Goal: Transaction & Acquisition: Purchase product/service

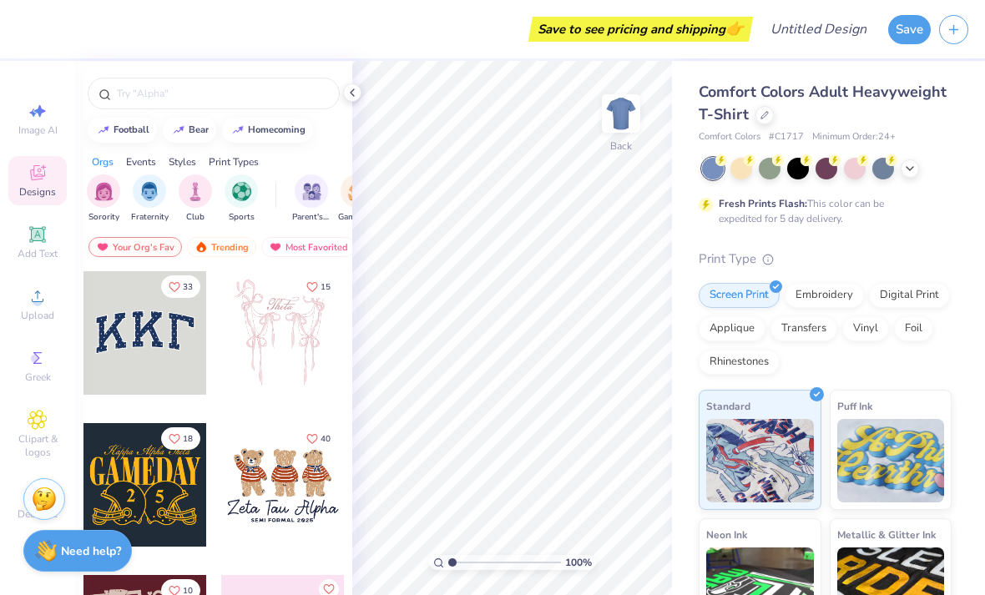
click at [756, 121] on div "Comfort Colors Adult Heavyweight T-Shirt" at bounding box center [824, 103] width 253 height 45
click at [757, 114] on div at bounding box center [764, 115] width 18 height 18
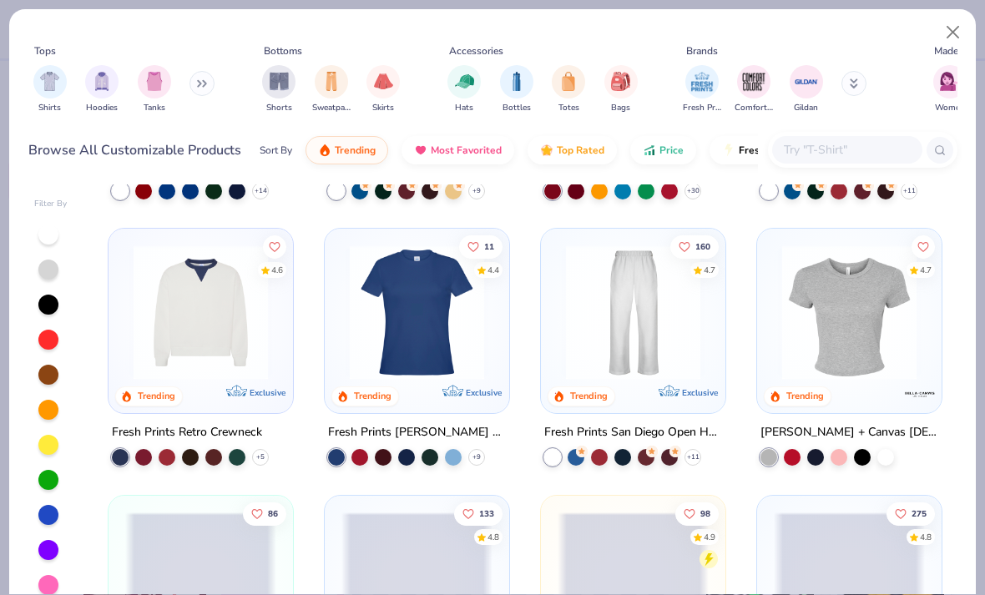
scroll to position [768, 0]
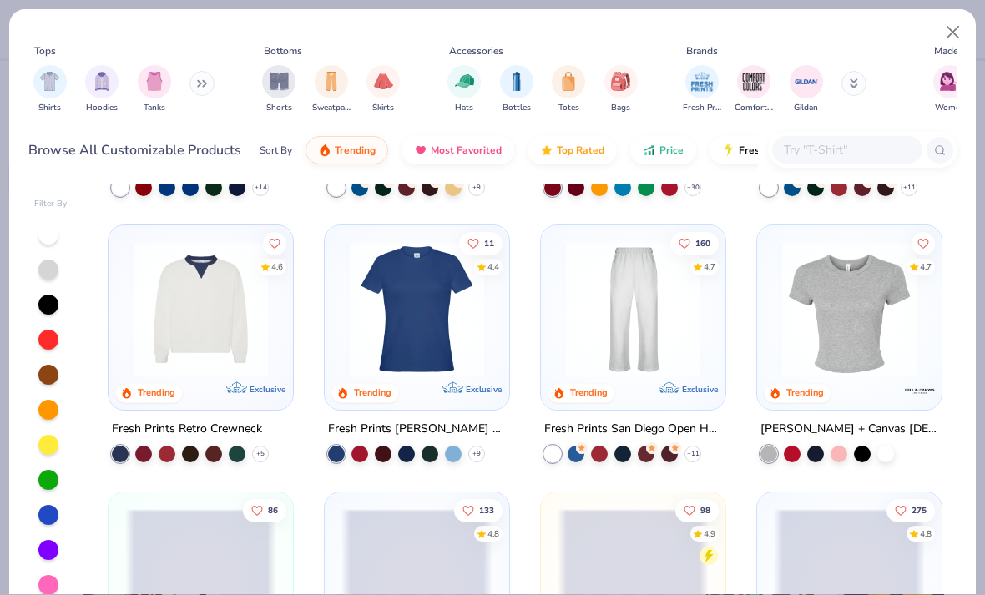
click at [875, 319] on img at bounding box center [848, 309] width 151 height 134
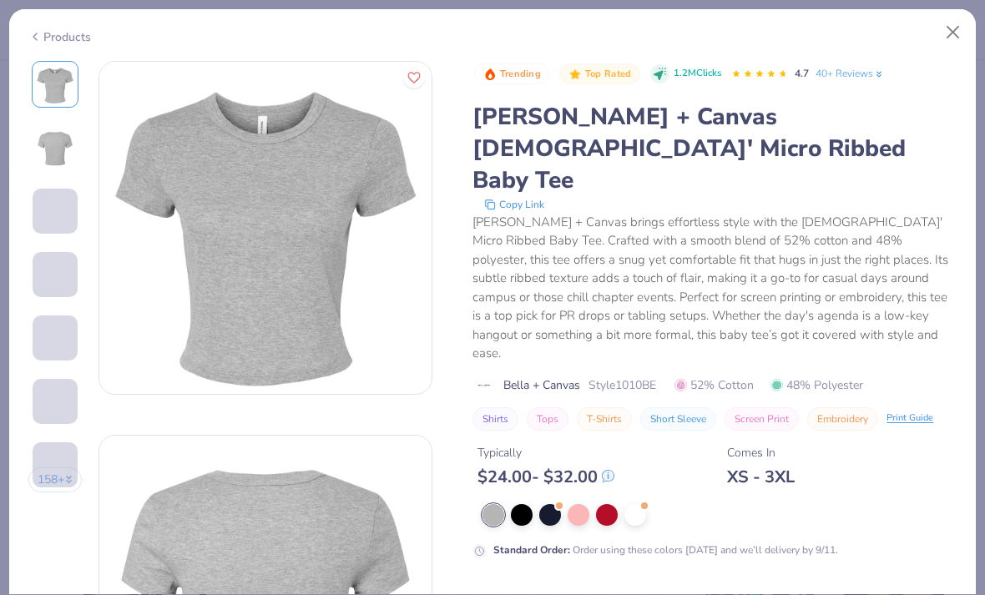
click at [557, 504] on div at bounding box center [550, 515] width 22 height 22
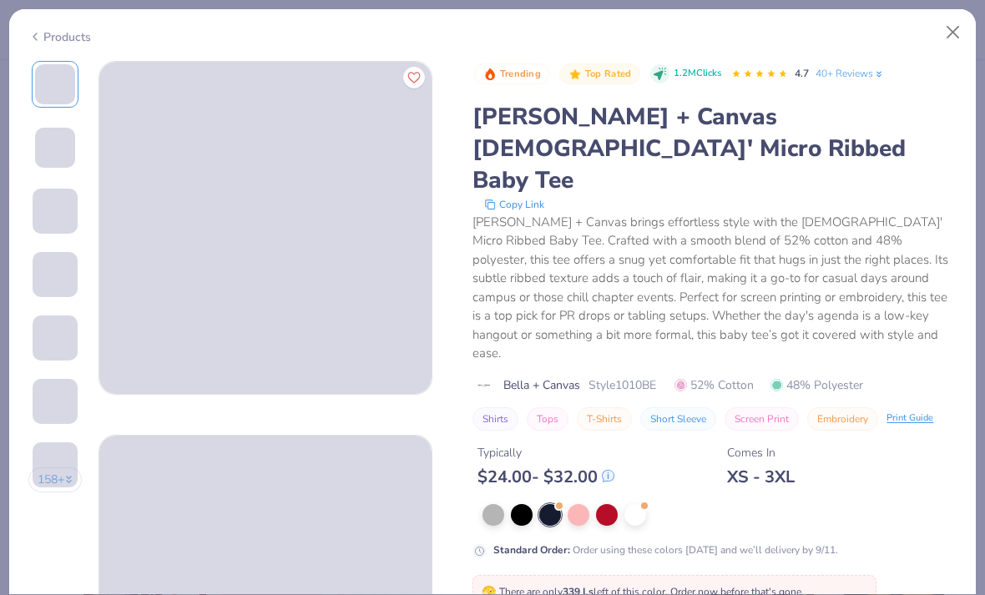
click at [576, 504] on div at bounding box center [578, 515] width 22 height 22
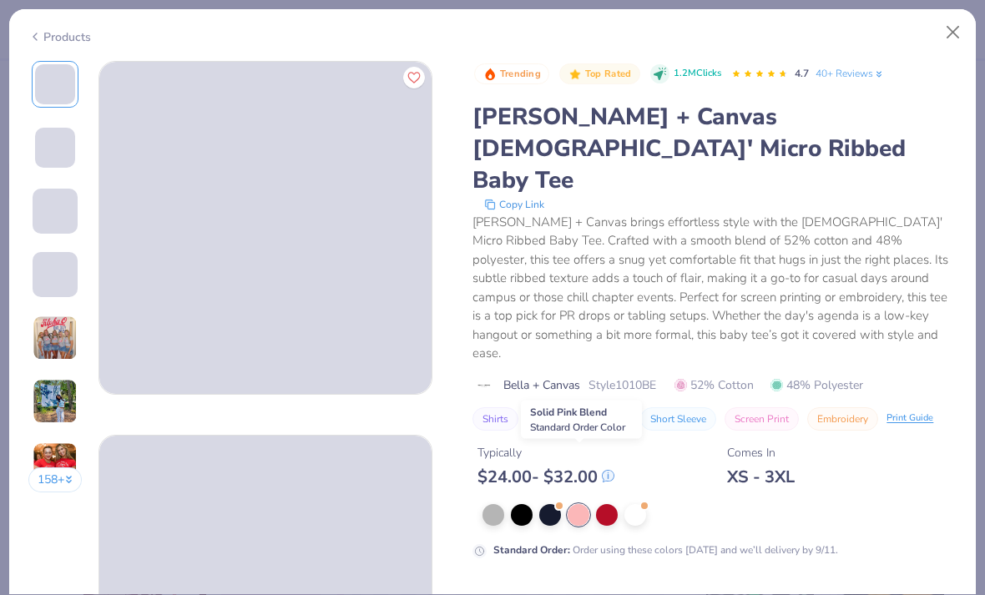
click at [587, 504] on div at bounding box center [578, 515] width 22 height 22
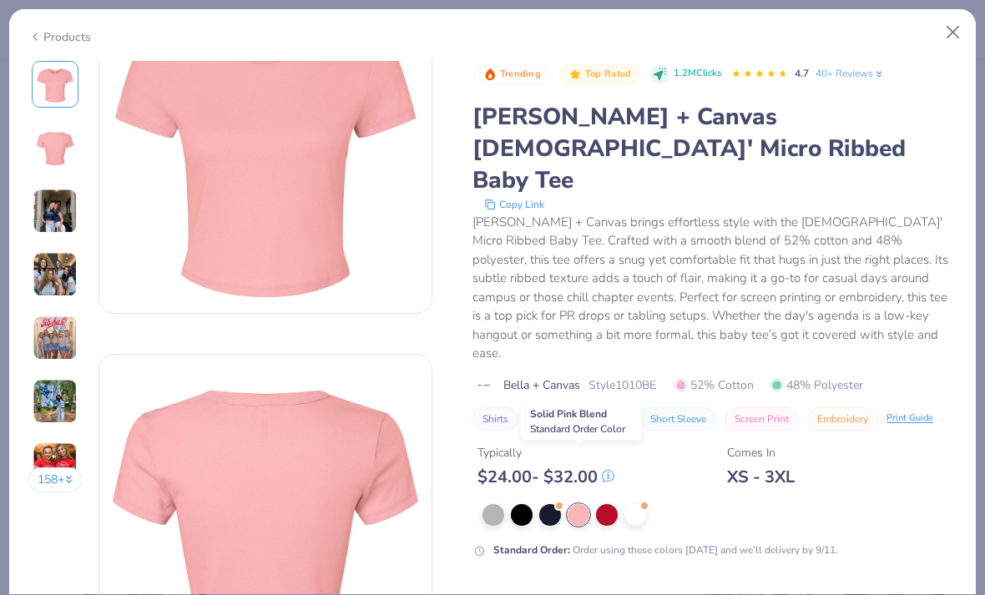
scroll to position [81, 0]
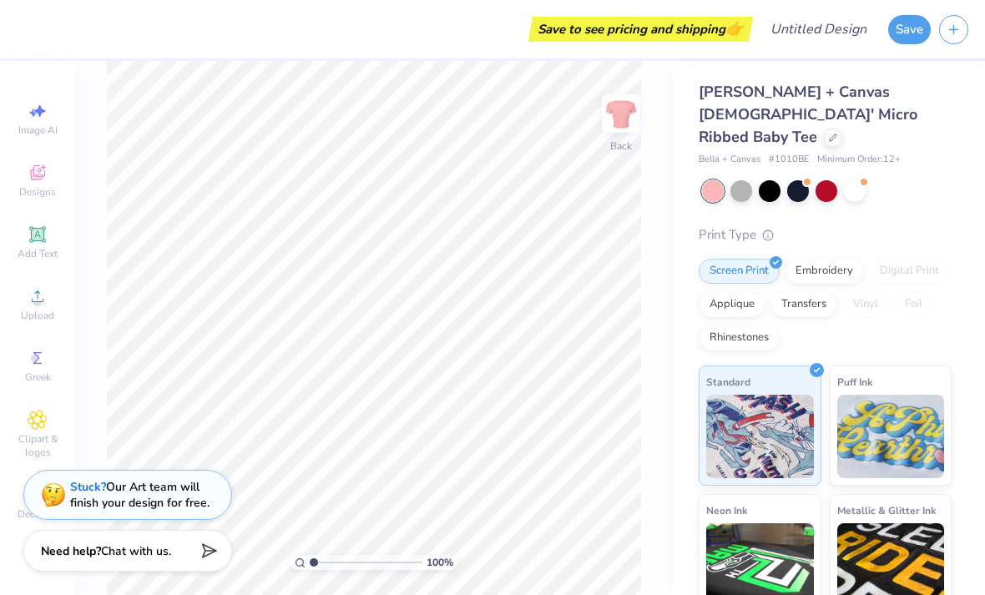
click at [740, 325] on div "Rhinestones" at bounding box center [738, 337] width 81 height 25
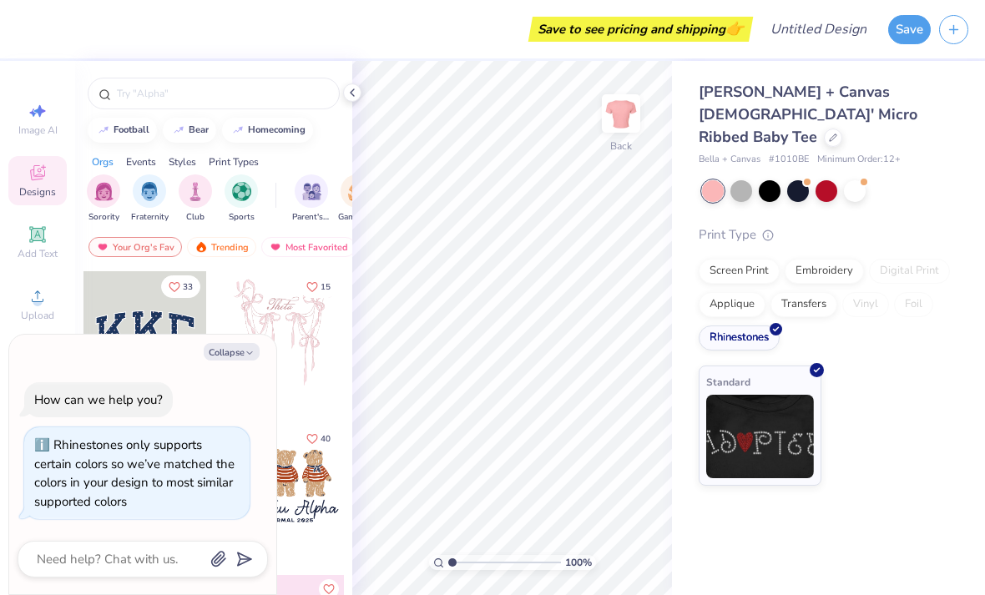
click at [761, 259] on div "Screen Print" at bounding box center [738, 271] width 81 height 25
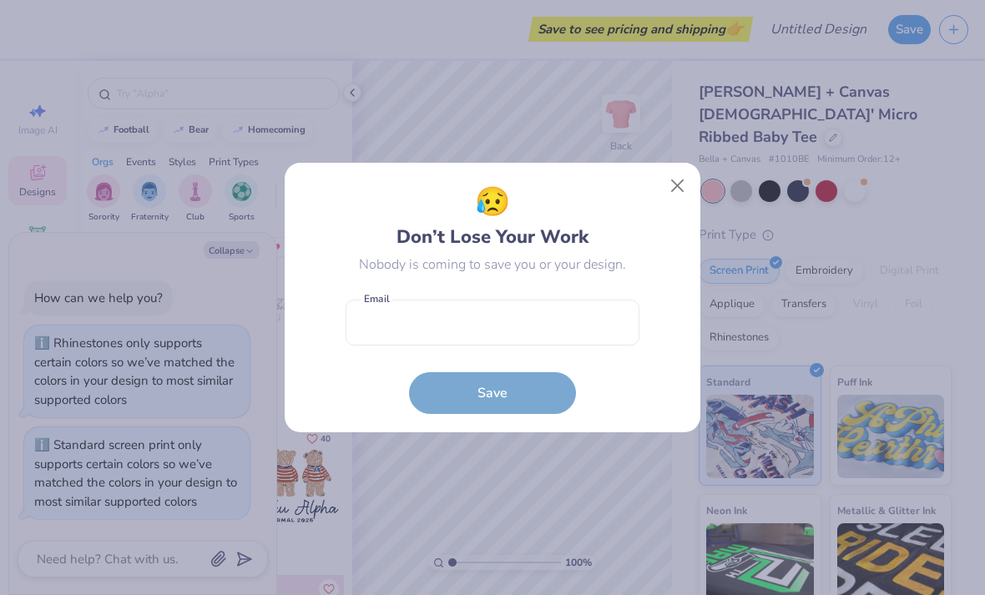
click at [668, 186] on button "Close" at bounding box center [678, 186] width 32 height 32
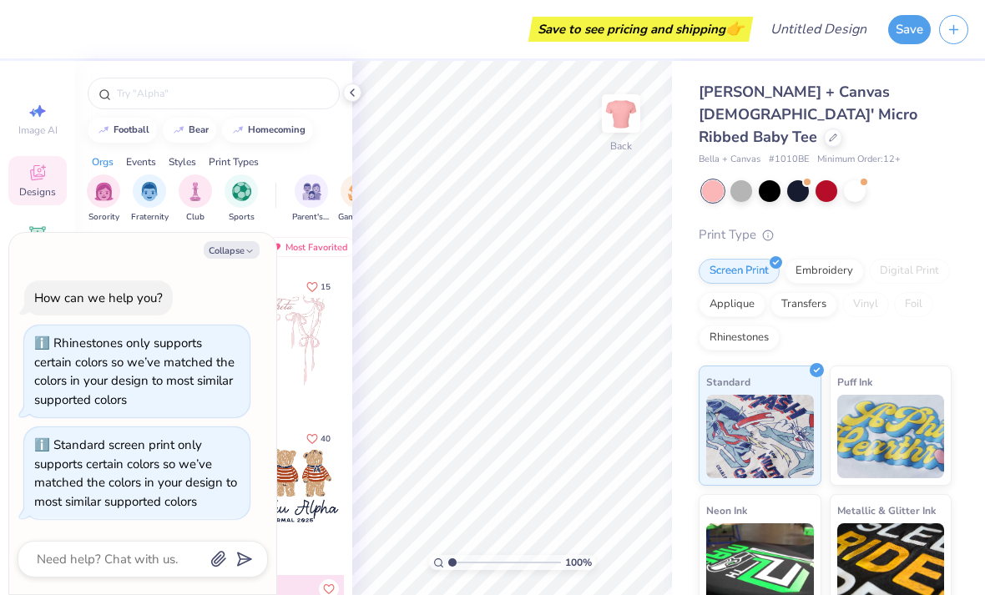
click at [234, 244] on button "Collapse" at bounding box center [232, 250] width 56 height 18
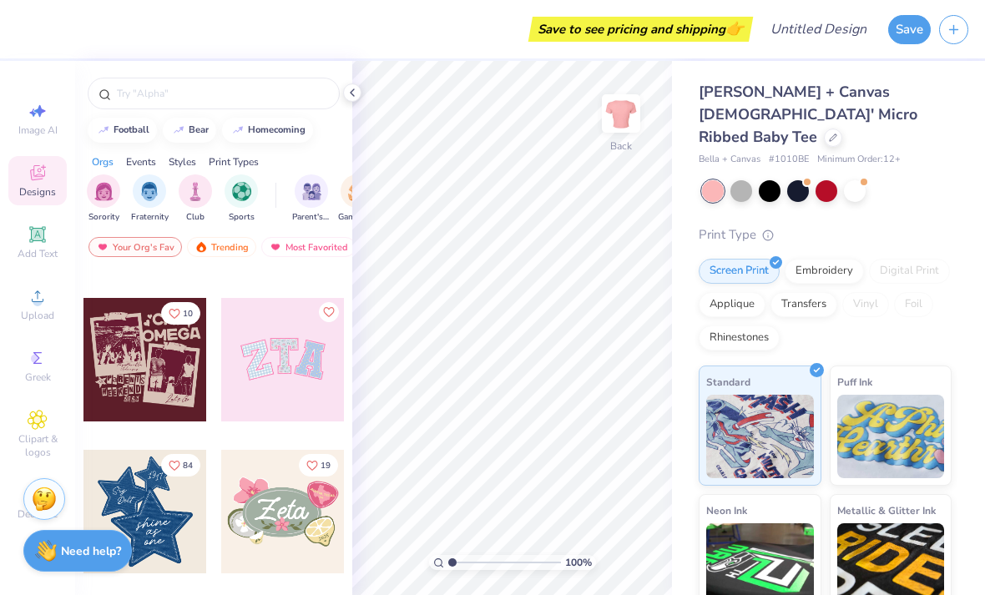
scroll to position [294, 0]
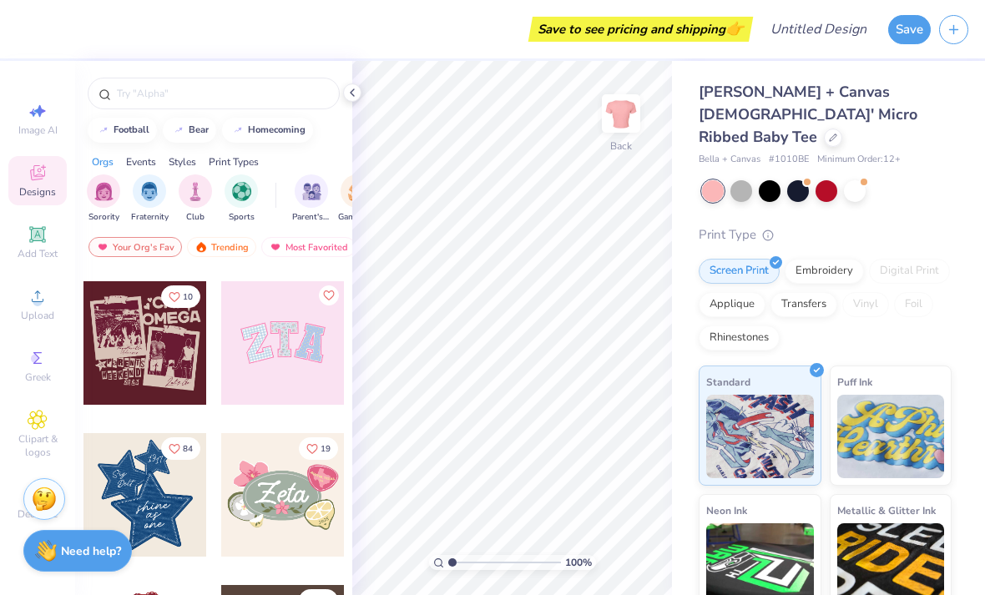
click at [279, 345] on div at bounding box center [282, 342] width 123 height 123
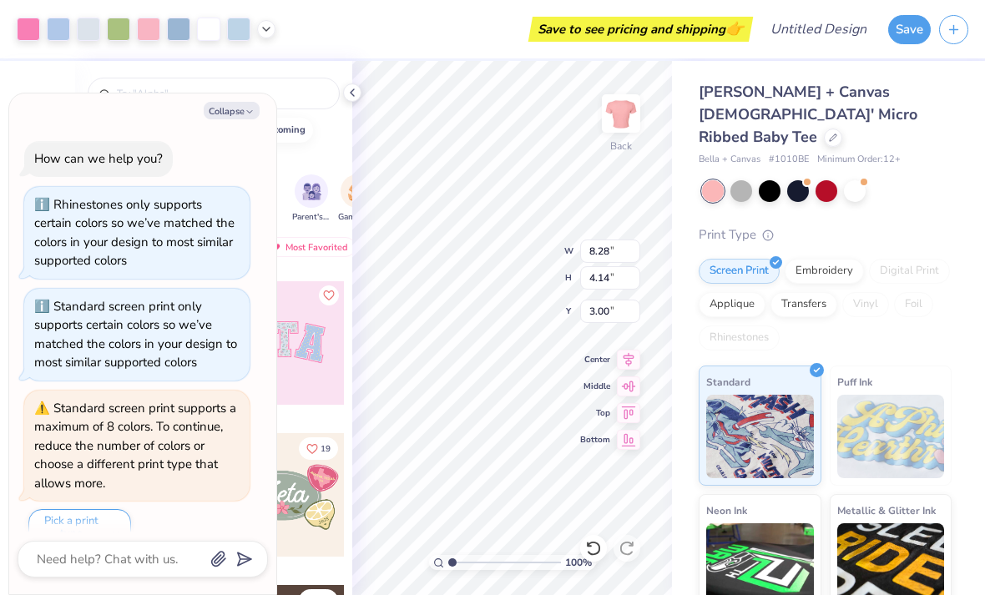
scroll to position [21, 0]
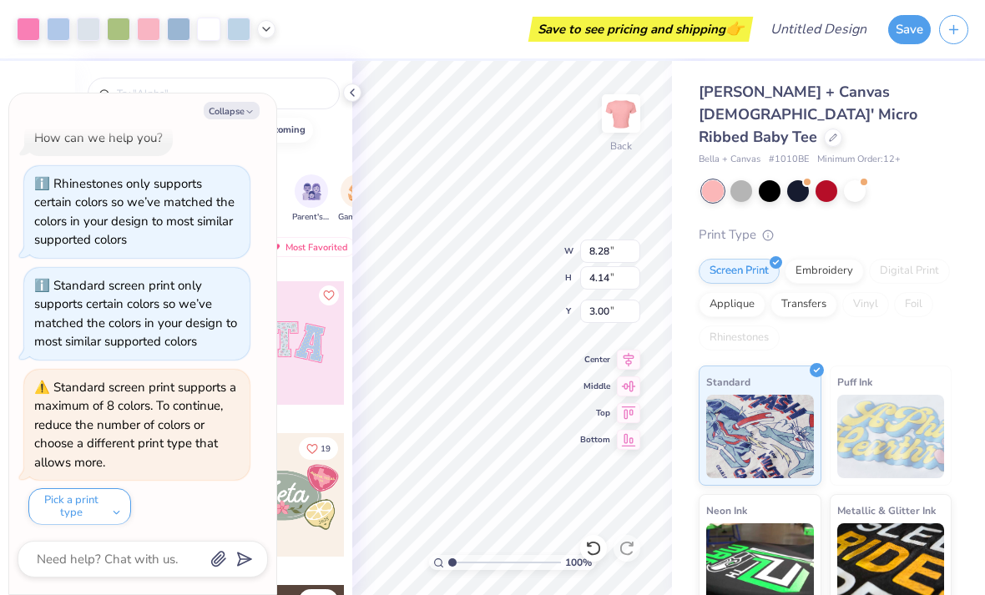
type textarea "x"
type input "2.72"
type textarea "x"
type input "2.80"
type input "3.67"
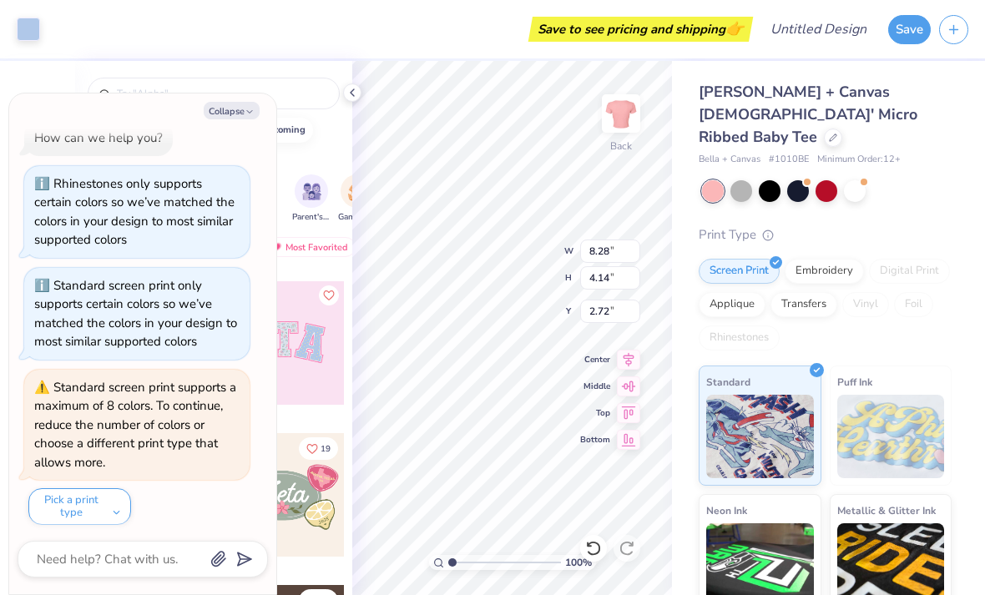
type input "3.02"
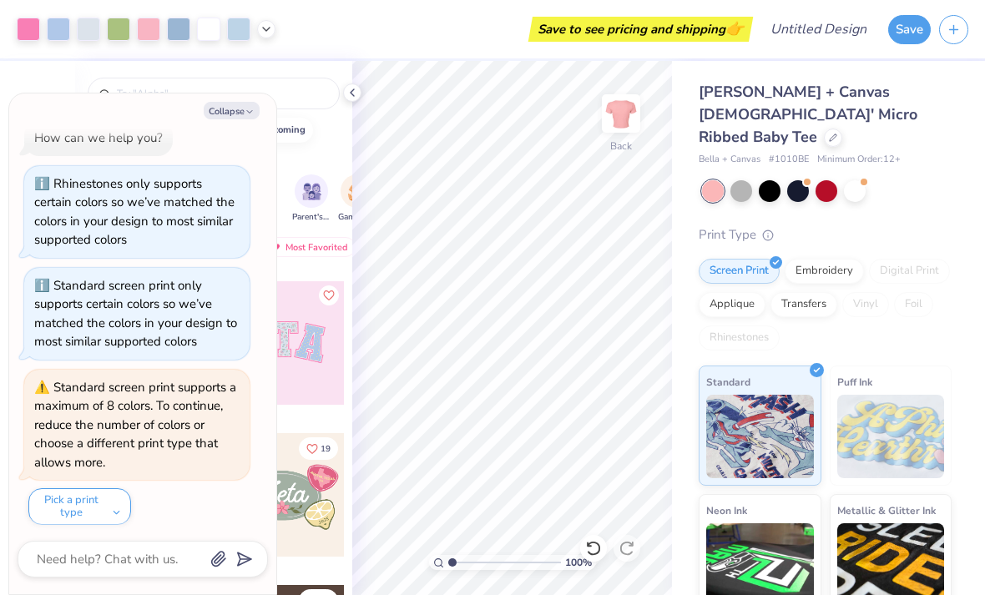
click at [229, 108] on button "Collapse" at bounding box center [232, 111] width 56 height 18
type textarea "x"
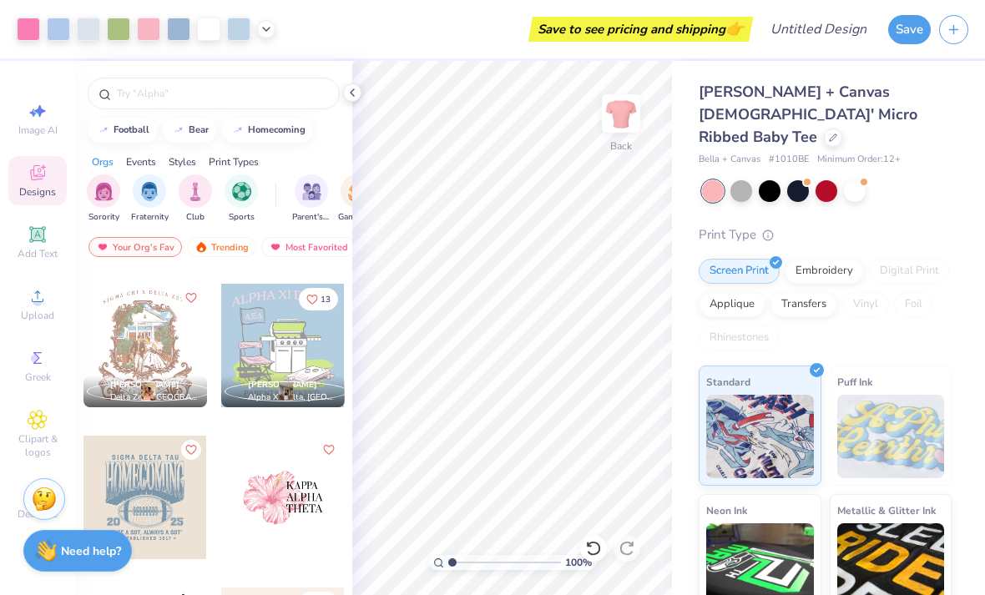
scroll to position [3332, 0]
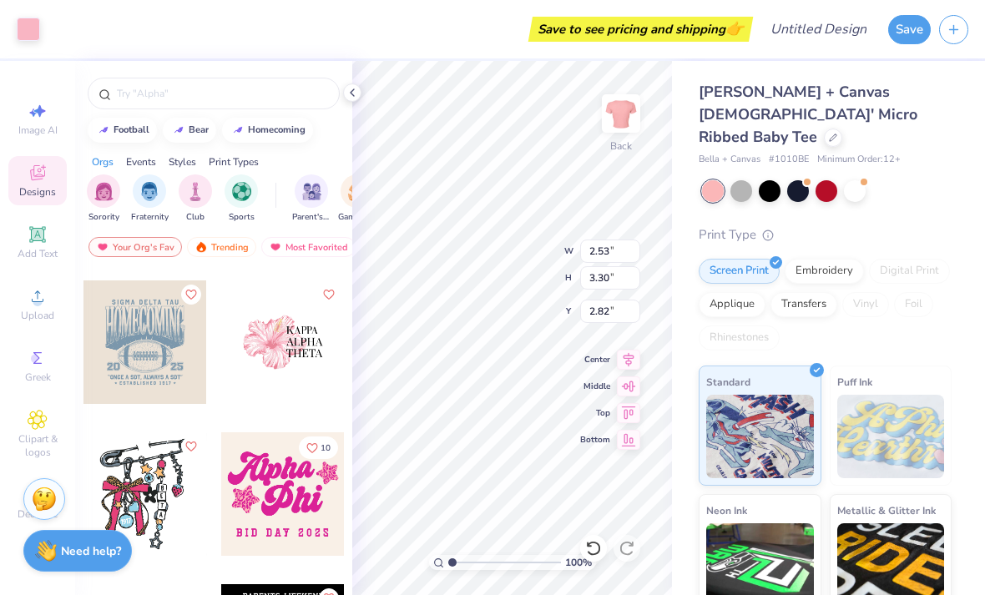
type input "8.28"
type input "4.14"
type input "2.72"
type input "8.13"
type input "4.01"
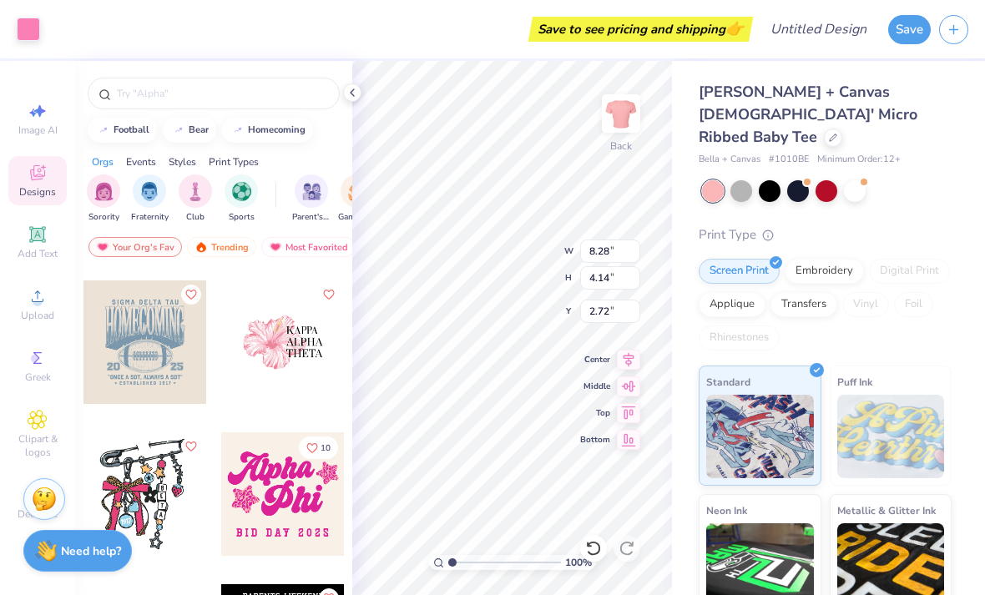
type input "2.78"
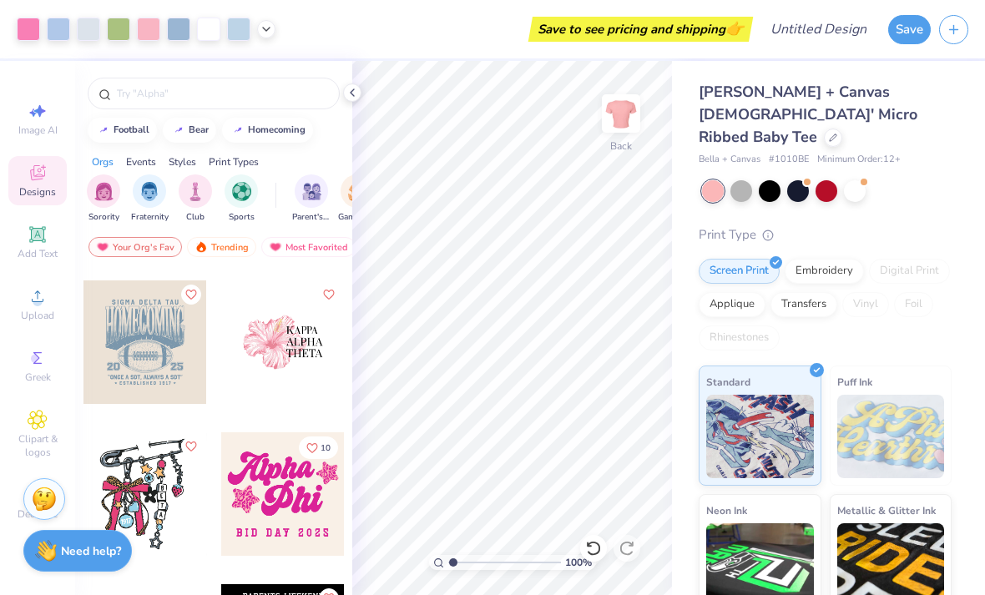
type input "1.09950175515505"
type textarea "x"
type input "1.26993111237538"
type textarea "x"
type input "1.31256458953875"
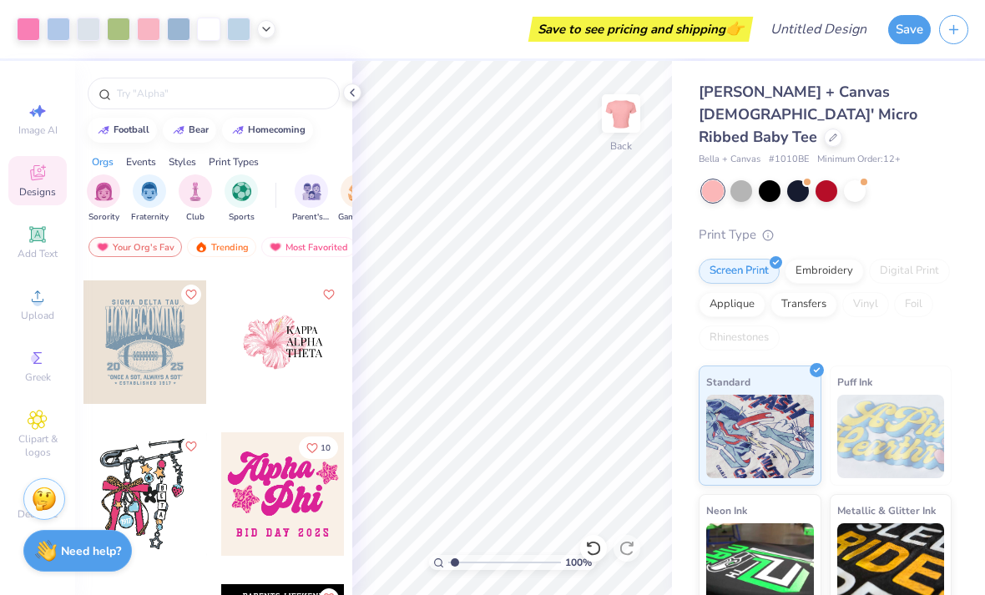
type textarea "x"
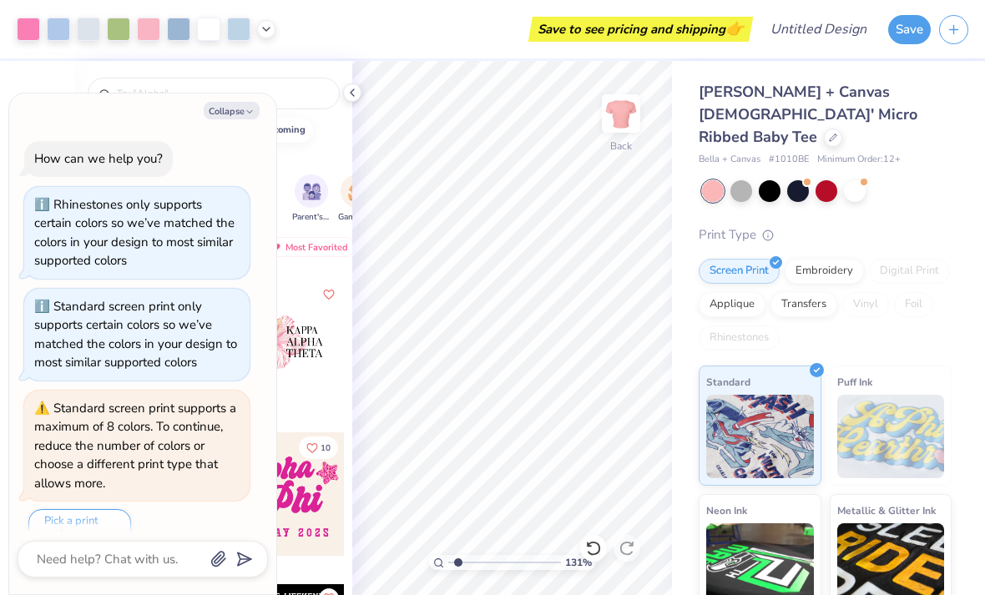
scroll to position [121, 0]
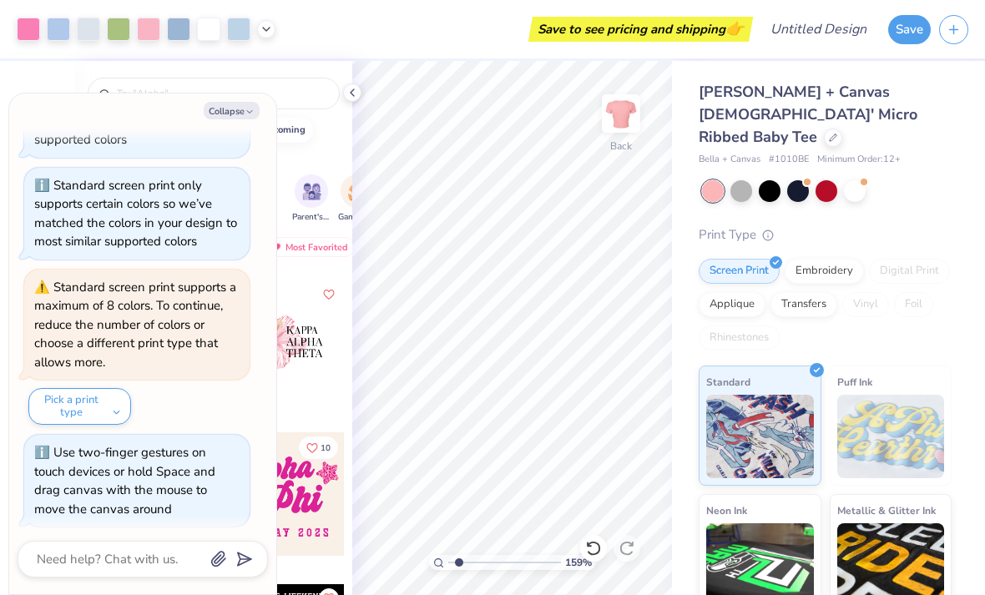
type input "1.58658579995019"
type textarea "x"
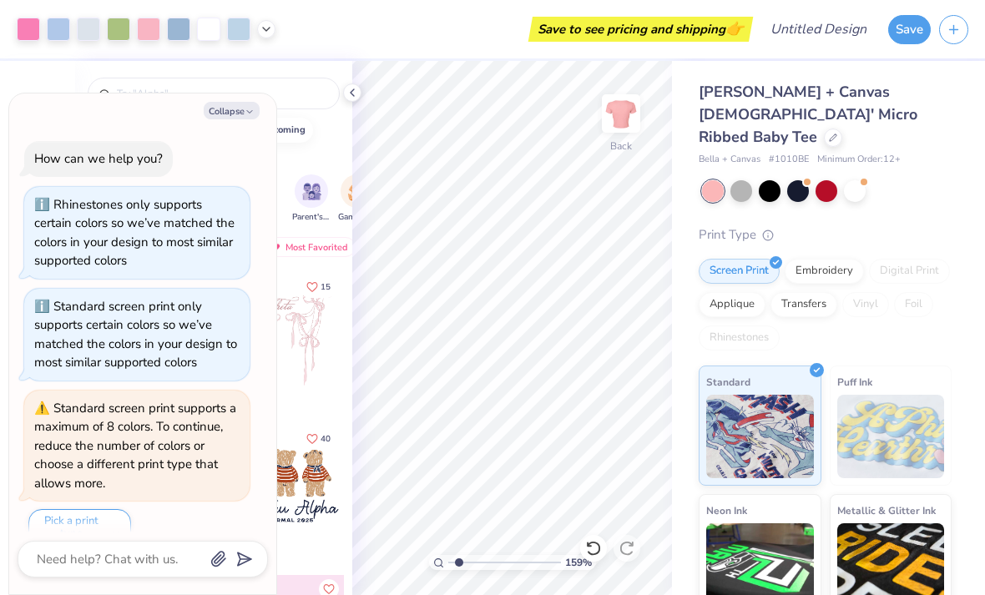
type input "1.58658579995019"
type textarea "x"
type input "1"
type textarea "x"
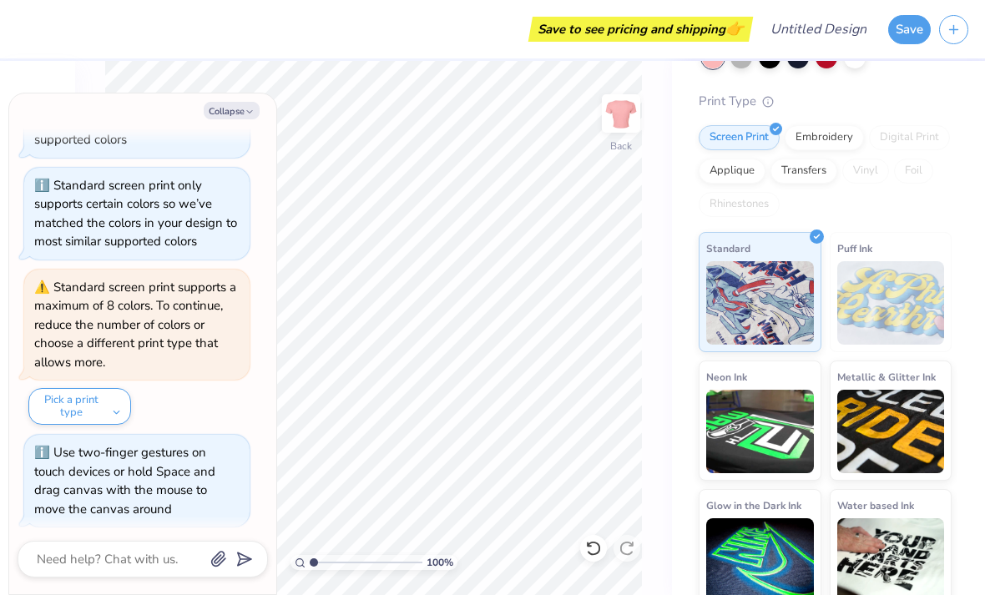
scroll to position [124, 0]
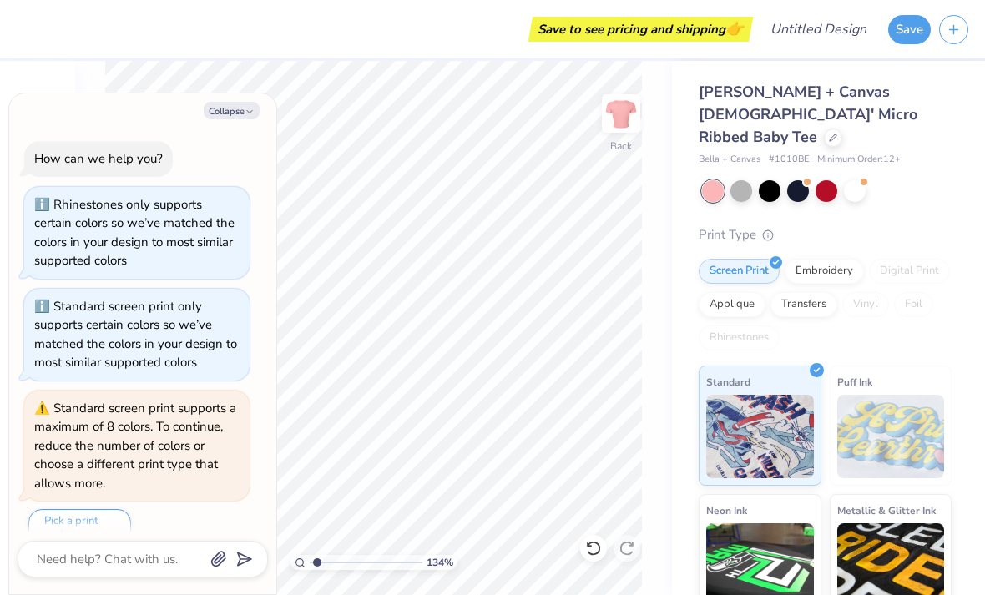
type input "1.34137662016057"
type textarea "x"
type input "1"
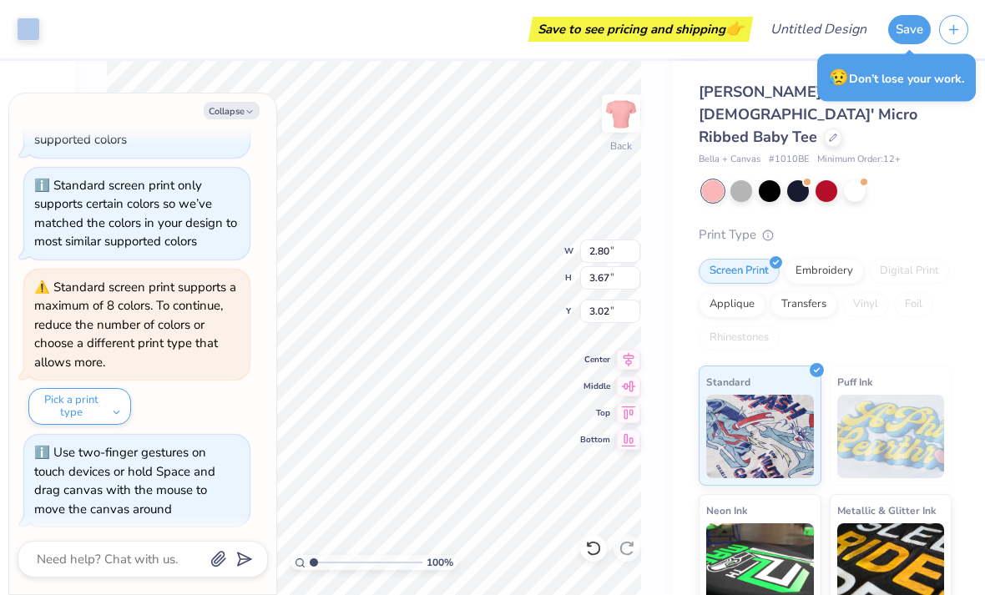
click at [212, 128] on div "Rhinestones only supports certain colors so we’ve matched the colors in your de…" at bounding box center [134, 111] width 200 height 73
click at [244, 116] on button "Collapse" at bounding box center [232, 111] width 56 height 18
type textarea "x"
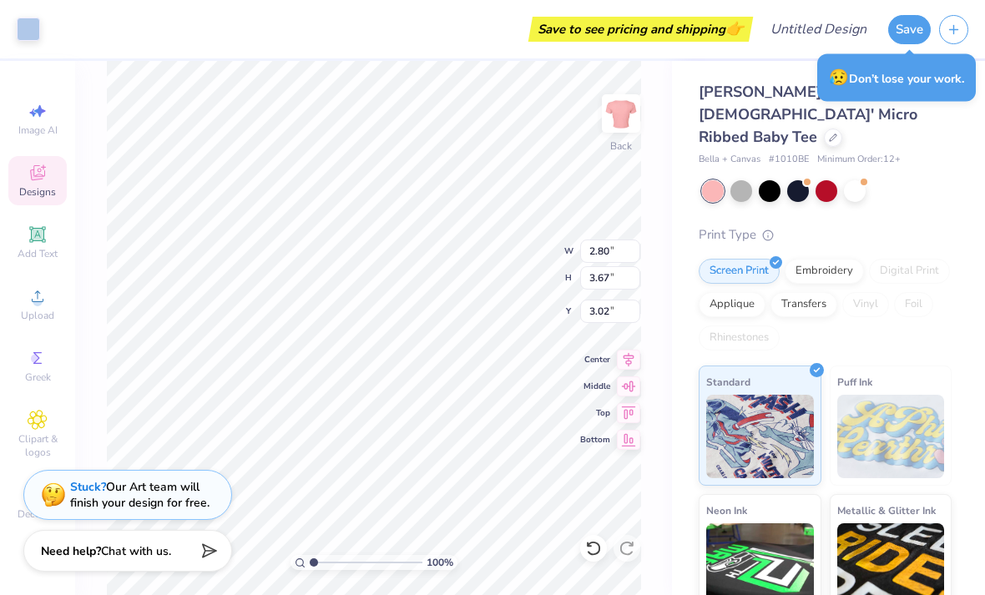
click at [38, 158] on div "Designs" at bounding box center [37, 180] width 58 height 49
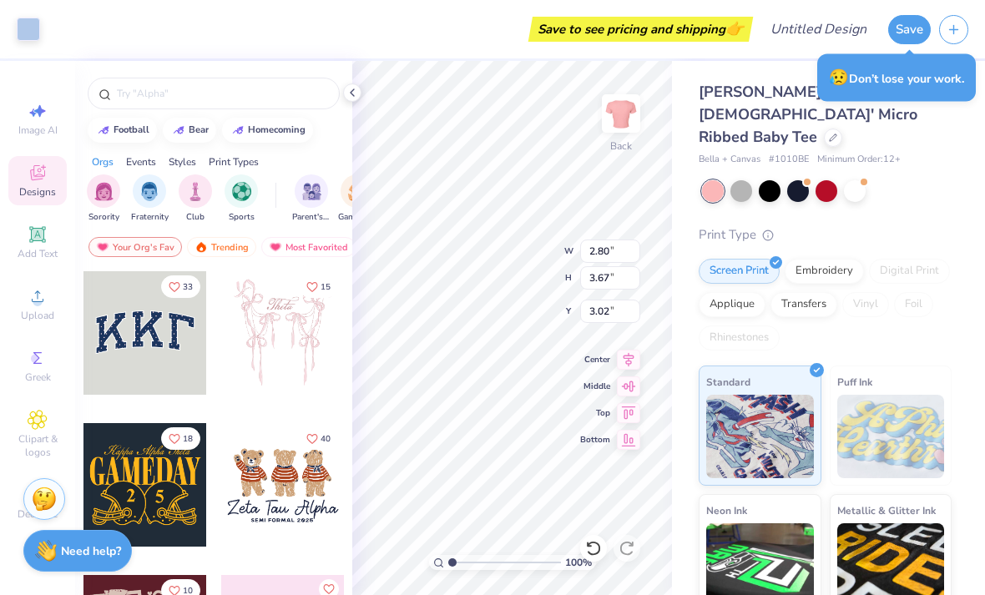
click at [25, 174] on div "Designs" at bounding box center [37, 180] width 58 height 49
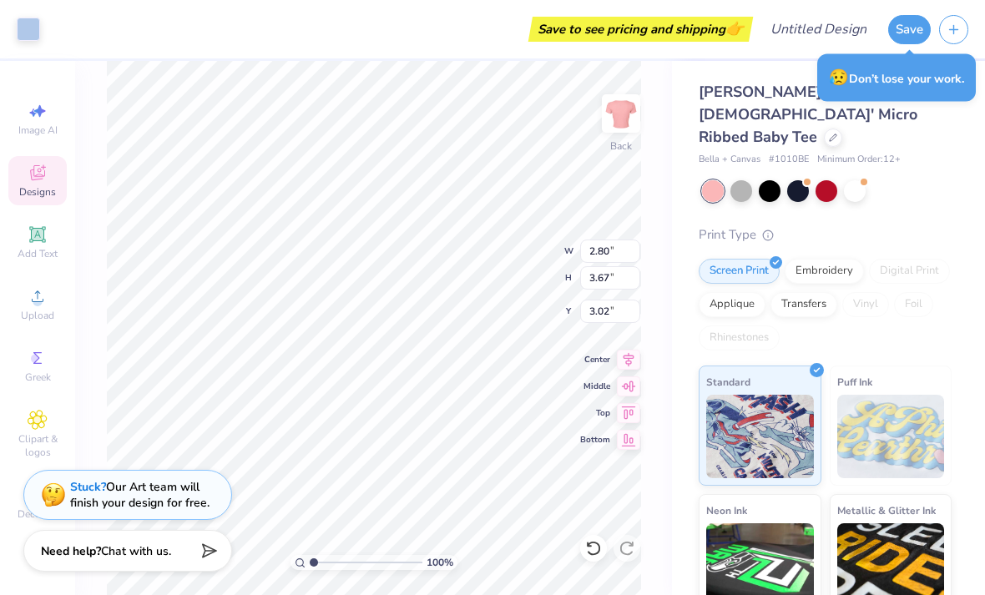
type input "8.13"
type input "4.01"
type input "2.78"
type input "4.83"
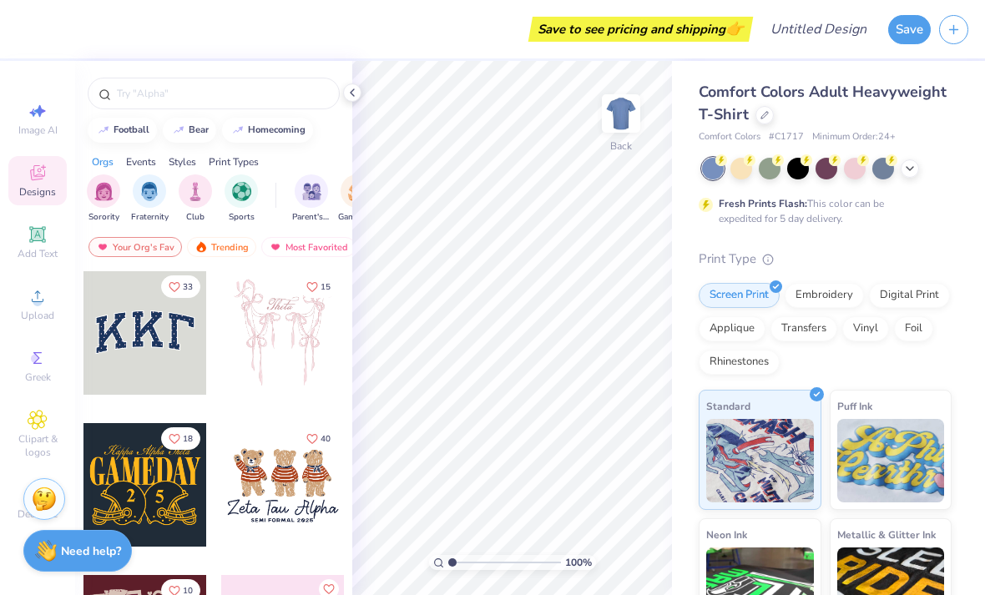
click at [783, 114] on div "Comfort Colors Adult Heavyweight T-Shirt" at bounding box center [824, 103] width 253 height 45
click at [756, 114] on div at bounding box center [764, 115] width 18 height 18
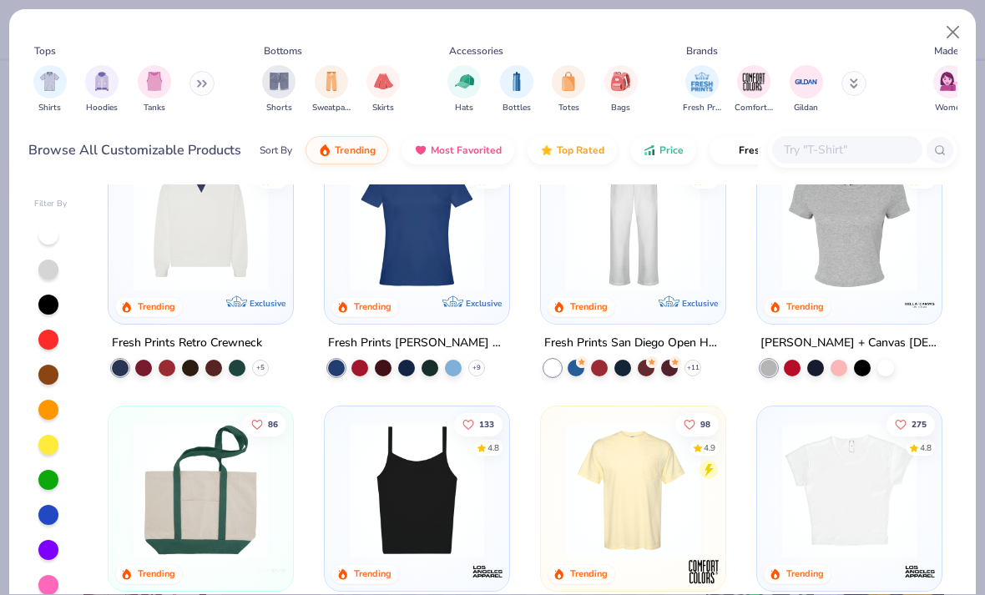
scroll to position [992, 0]
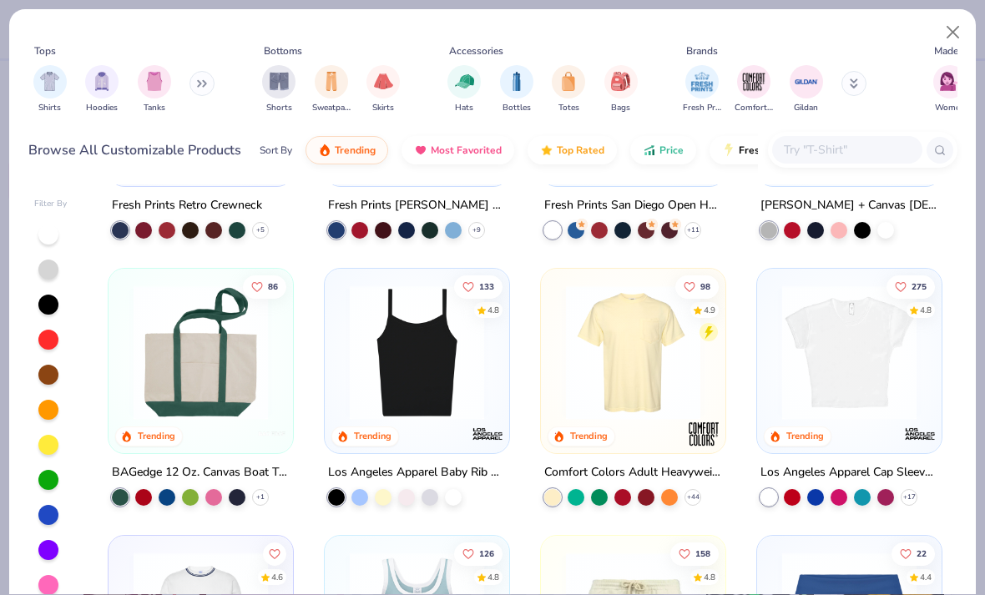
click at [868, 365] on img at bounding box center [848, 352] width 151 height 134
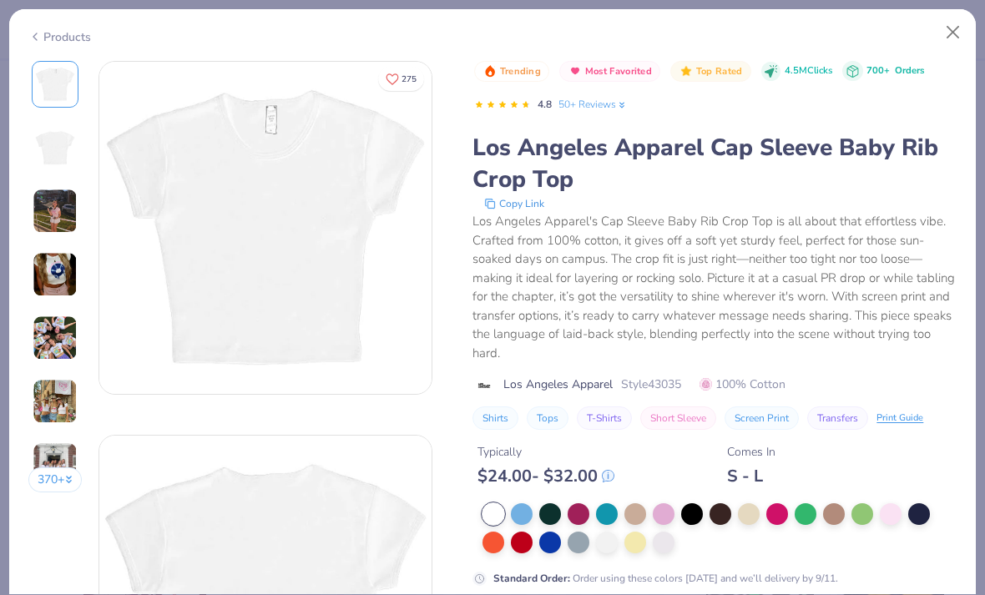
click at [951, 33] on button "Close" at bounding box center [953, 33] width 32 height 32
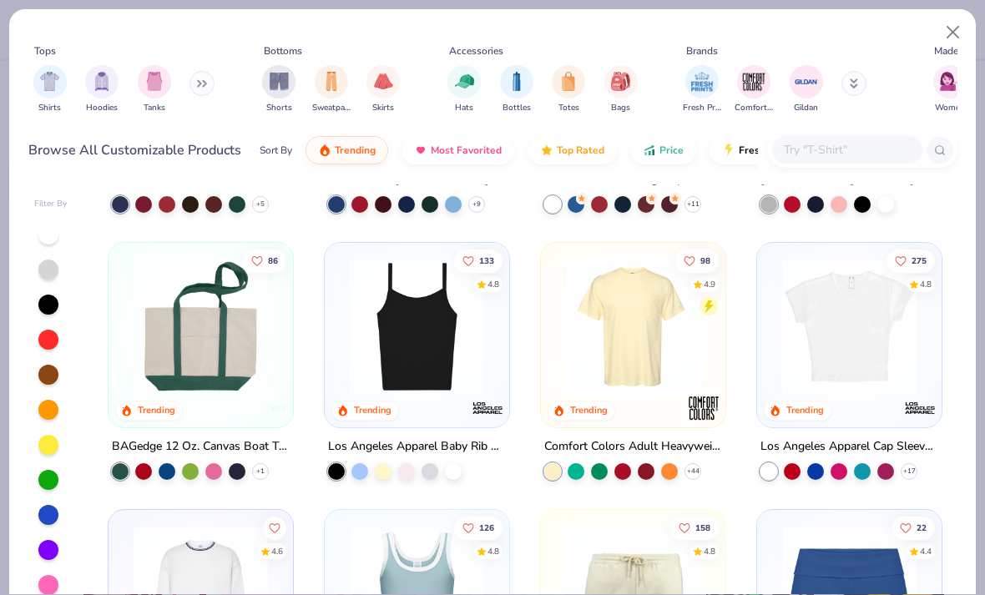
scroll to position [984, 0]
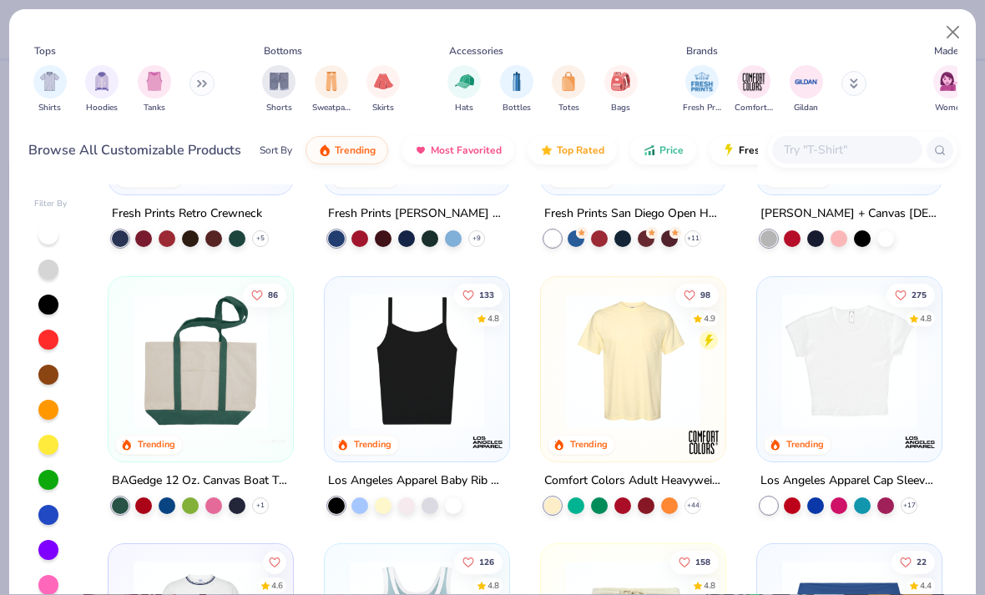
click at [864, 370] on img at bounding box center [848, 361] width 151 height 134
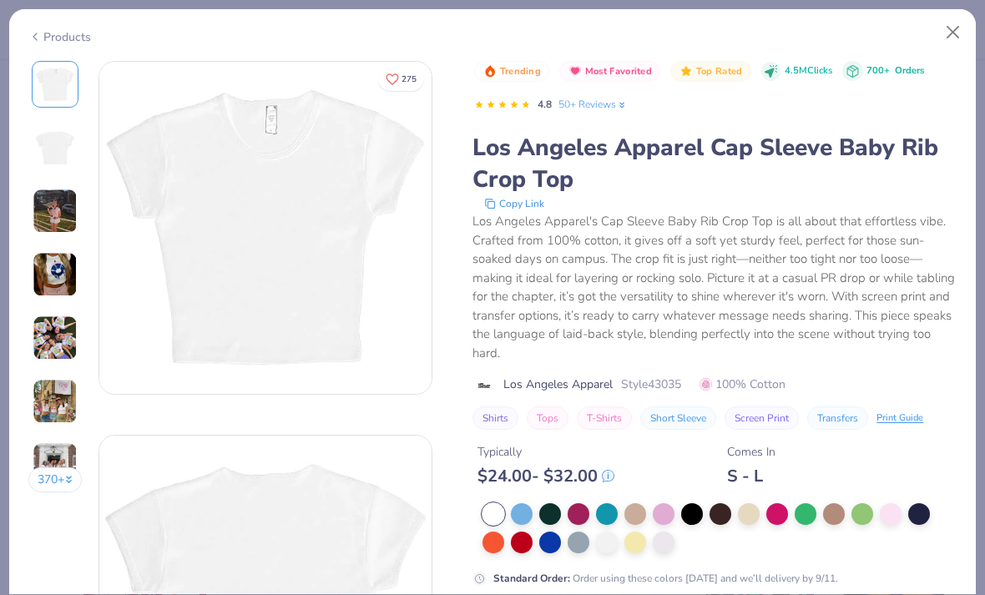
click at [666, 503] on div at bounding box center [663, 514] width 22 height 22
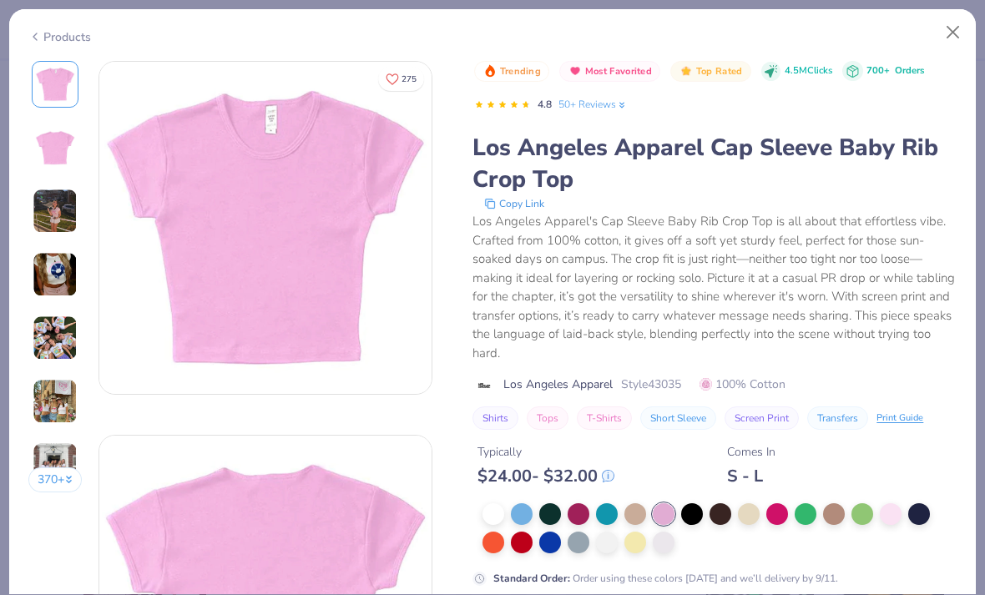
click at [895, 511] on div at bounding box center [890, 514] width 22 height 22
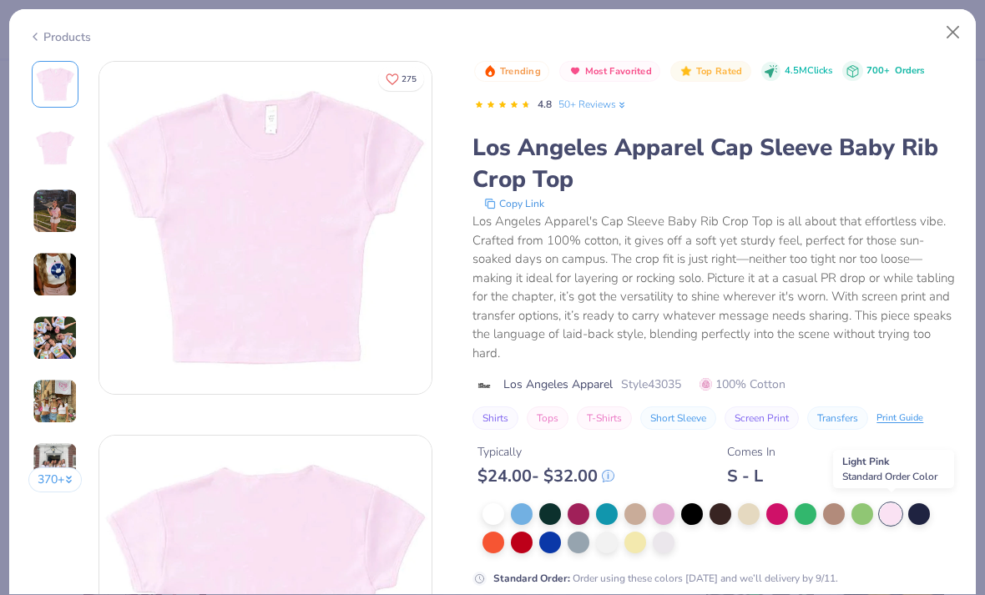
click at [951, 23] on button "Close" at bounding box center [953, 33] width 32 height 32
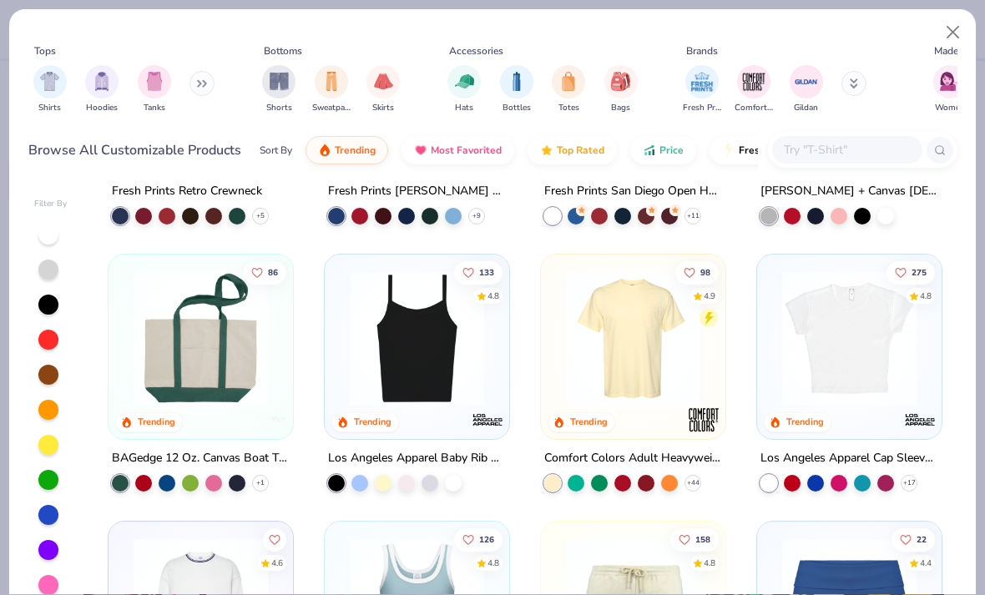
scroll to position [992, 0]
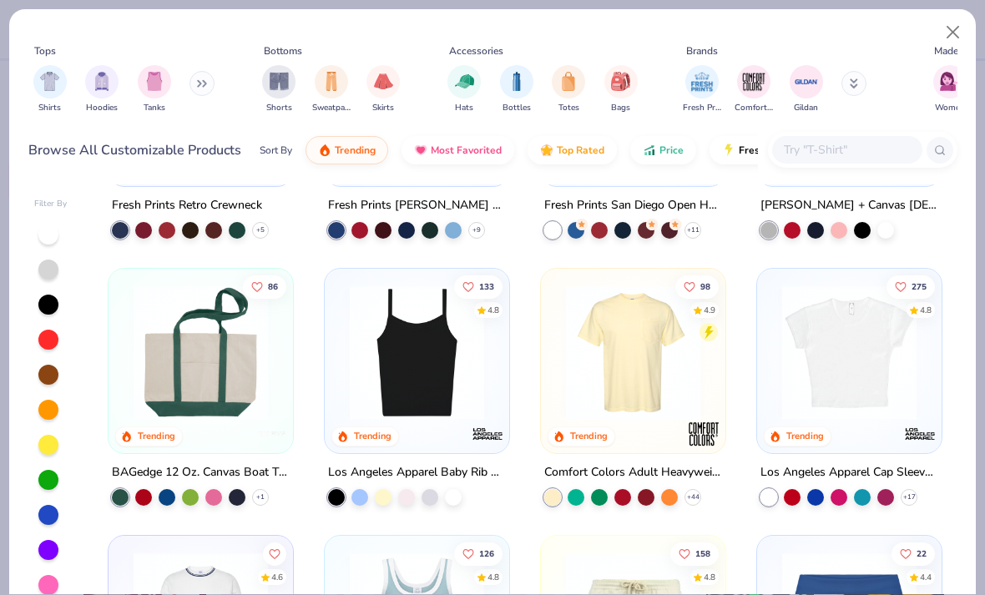
click at [854, 345] on img at bounding box center [848, 352] width 151 height 134
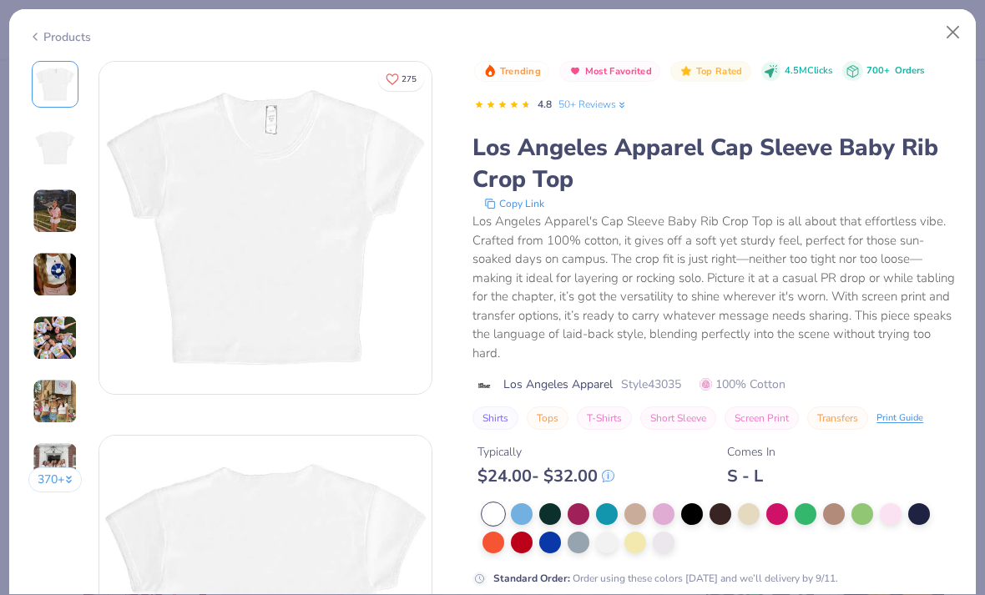
click at [890, 506] on div at bounding box center [890, 514] width 22 height 22
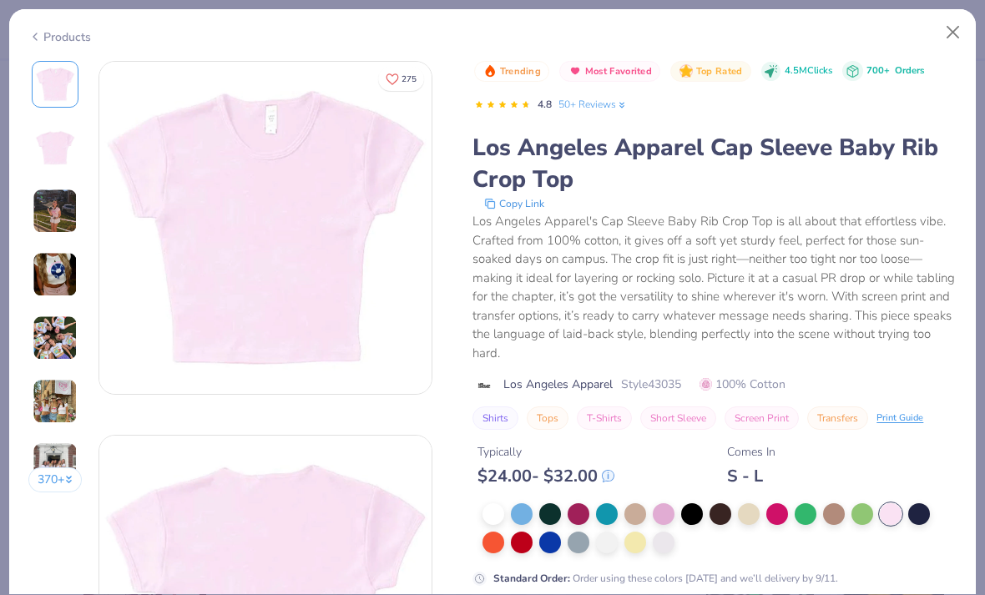
click at [672, 514] on div at bounding box center [663, 514] width 22 height 22
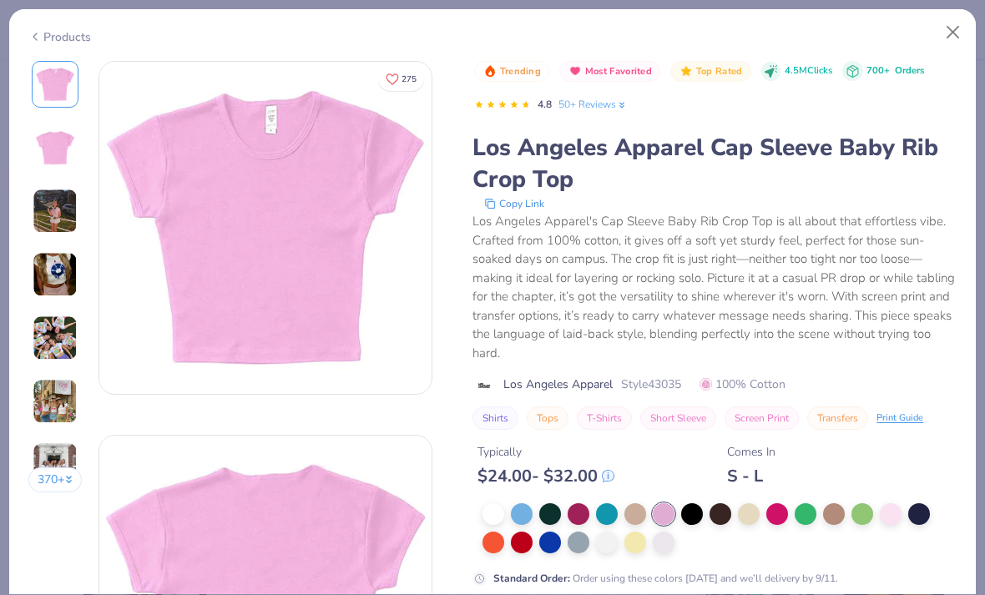
click at [882, 505] on div at bounding box center [890, 514] width 22 height 22
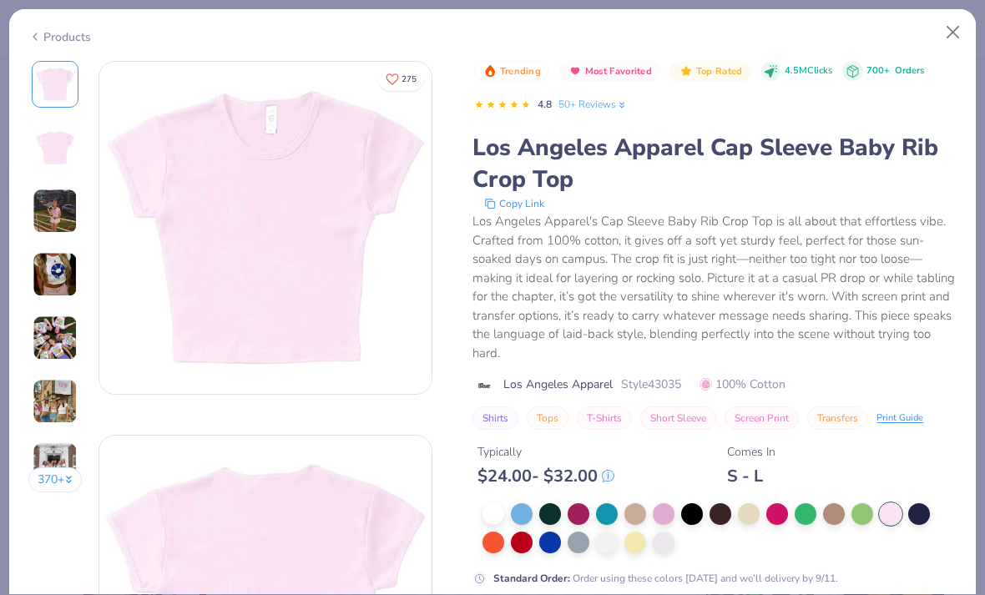
click at [894, 473] on span "Standard Order Color" at bounding box center [889, 477] width 95 height 13
click at [888, 508] on div at bounding box center [890, 514] width 22 height 22
click at [874, 462] on div "Light Pink Standard Order Color" at bounding box center [893, 470] width 121 height 38
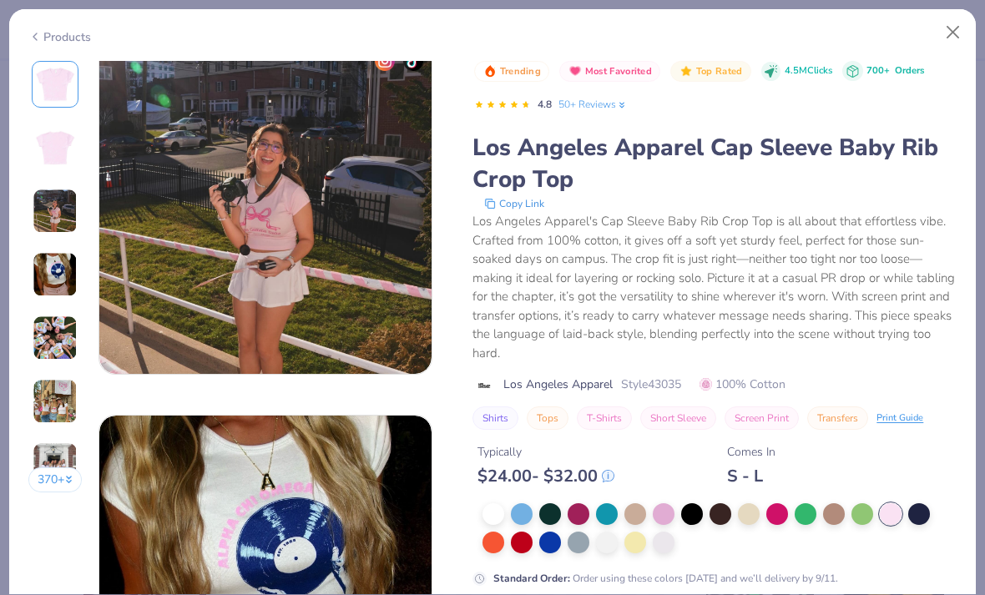
click at [953, 24] on button "Close" at bounding box center [953, 33] width 32 height 32
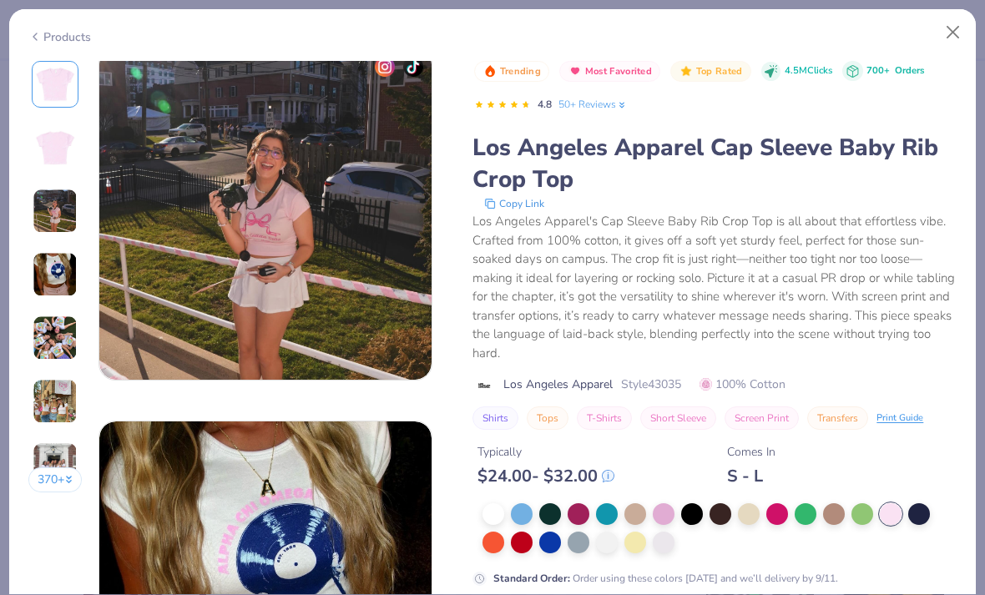
scroll to position [757, 0]
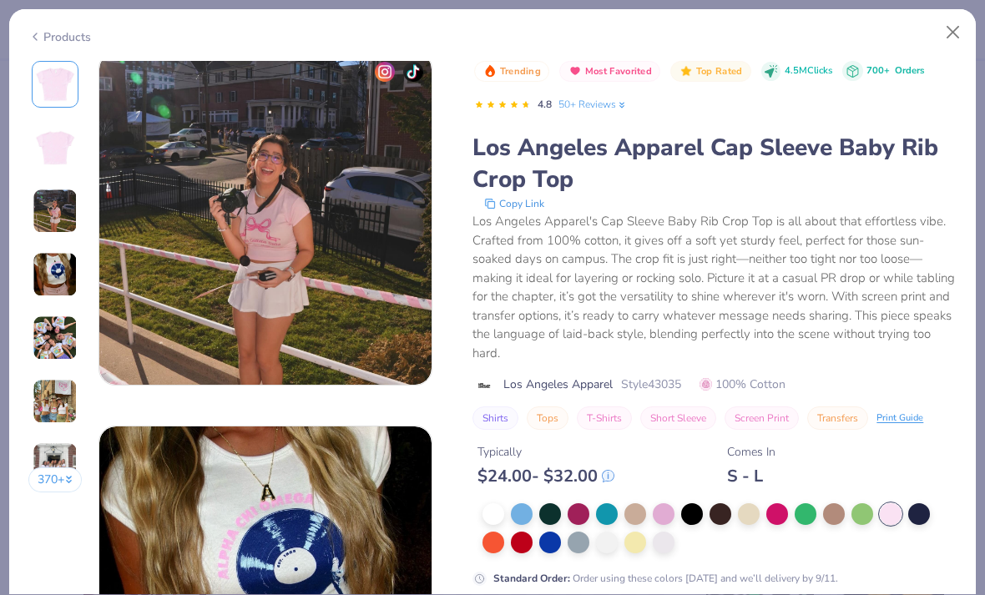
click at [953, 23] on button "Close" at bounding box center [953, 33] width 32 height 32
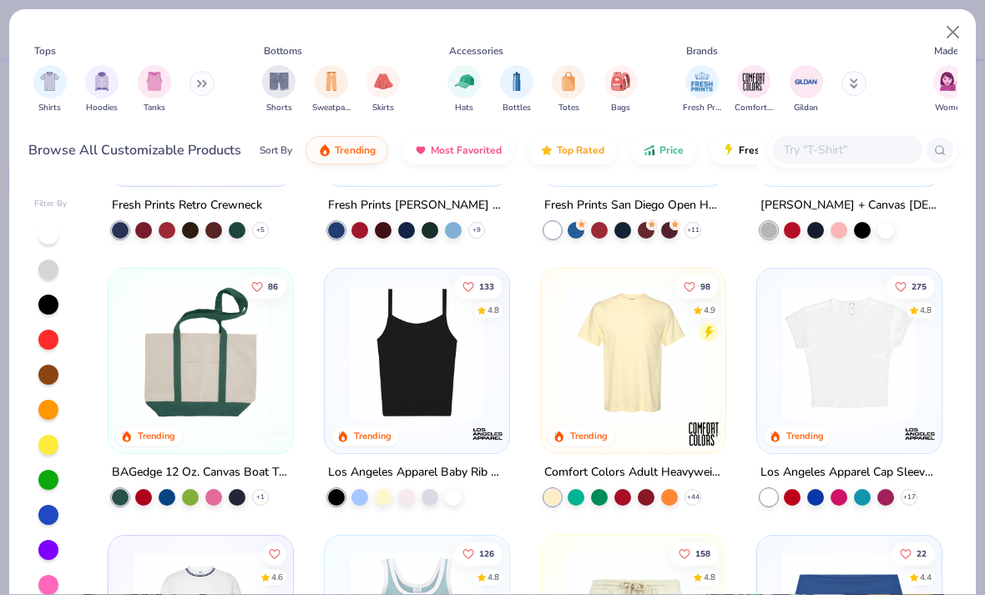
click at [849, 365] on img at bounding box center [848, 352] width 151 height 134
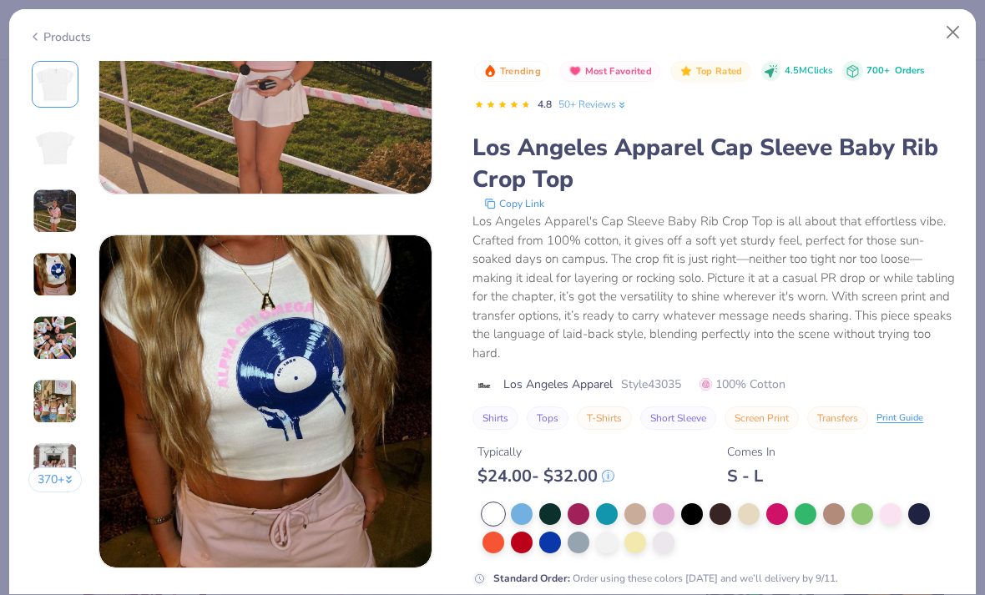
scroll to position [971, 0]
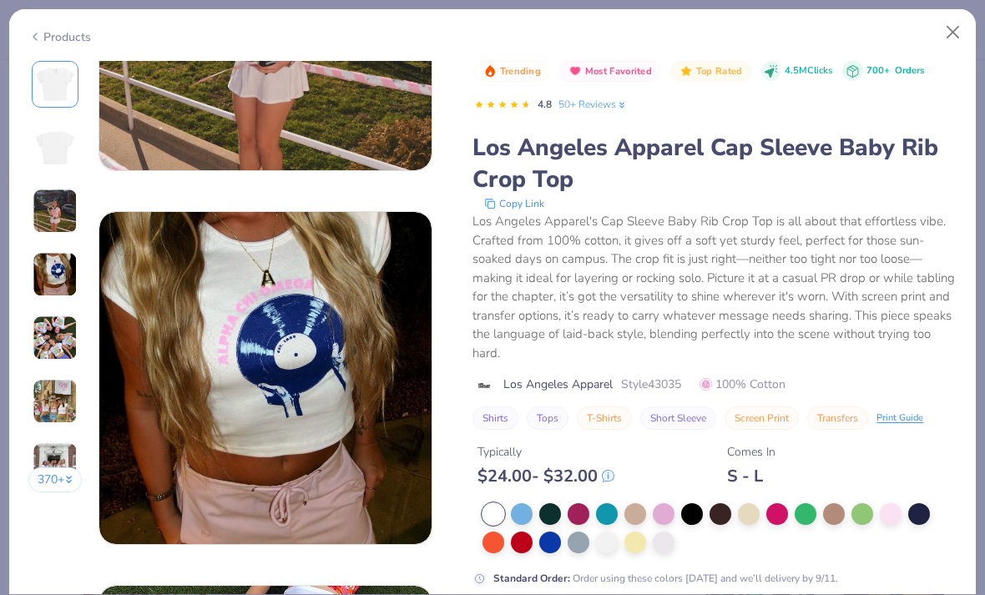
click at [892, 511] on div at bounding box center [890, 514] width 22 height 22
click at [890, 466] on div "Light Pink Standard Order Color" at bounding box center [893, 469] width 121 height 38
click at [890, 466] on div "Typically $ 24.00 - $ 32.00 Comes In S - L" at bounding box center [714, 458] width 484 height 57
click at [894, 460] on div "Typically $ 24.00 - $ 32.00 Comes In S - L" at bounding box center [714, 458] width 484 height 57
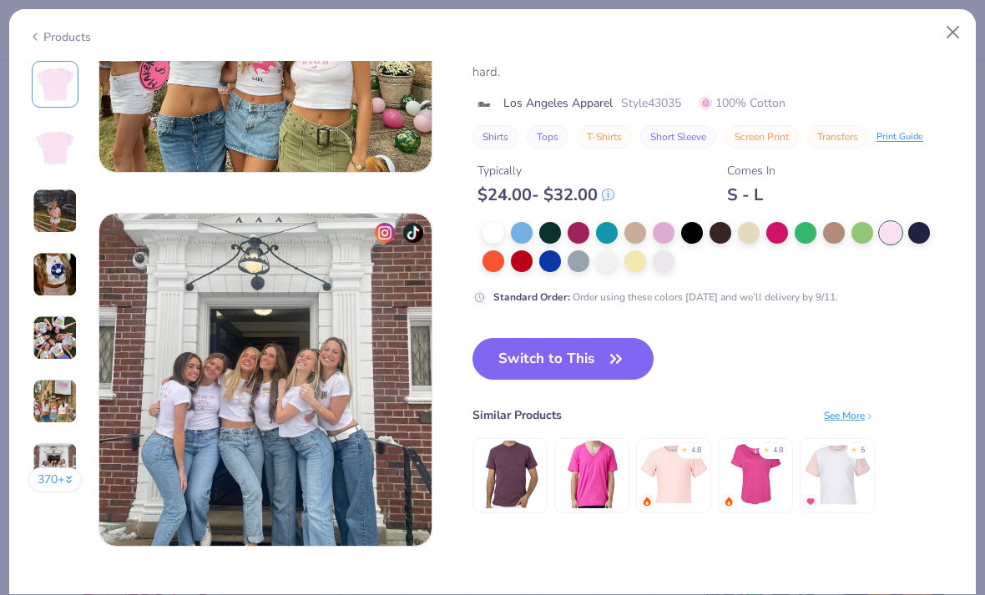
scroll to position [2175, 0]
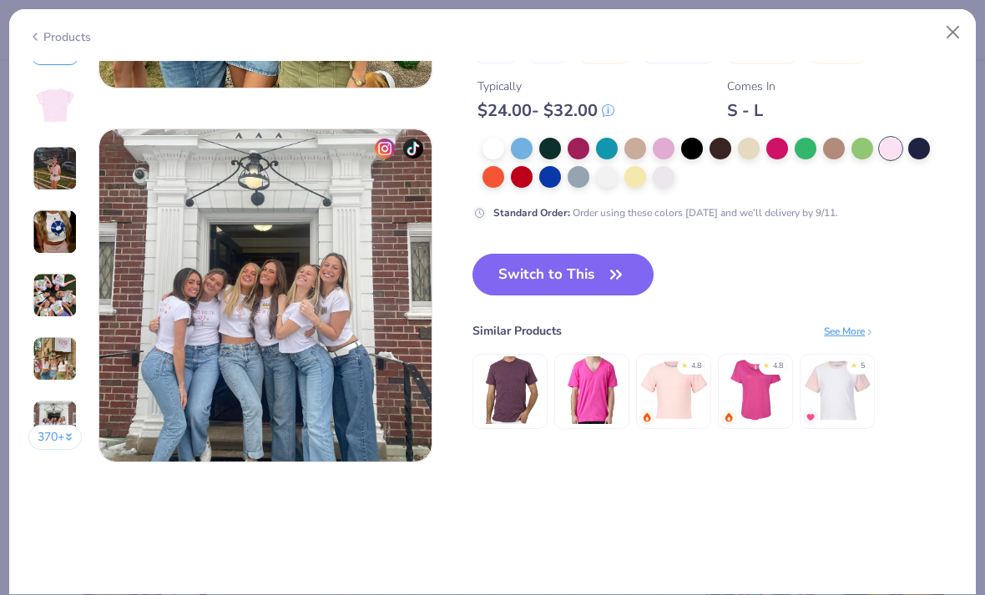
click at [484, 285] on button "Switch to This" at bounding box center [562, 275] width 181 height 42
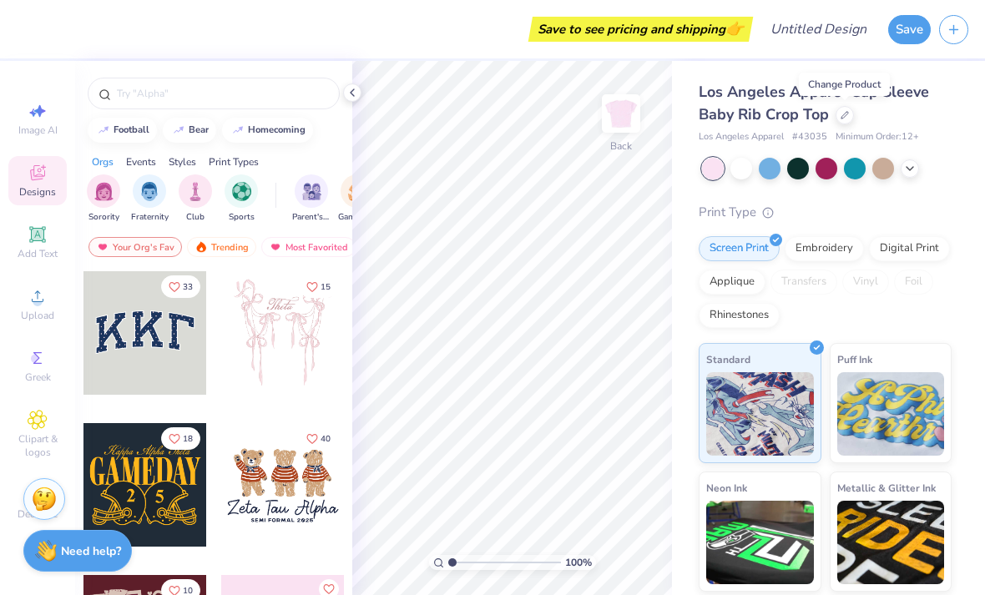
click at [28, 318] on span "Upload" at bounding box center [37, 315] width 33 height 13
click at [31, 306] on icon at bounding box center [38, 296] width 20 height 20
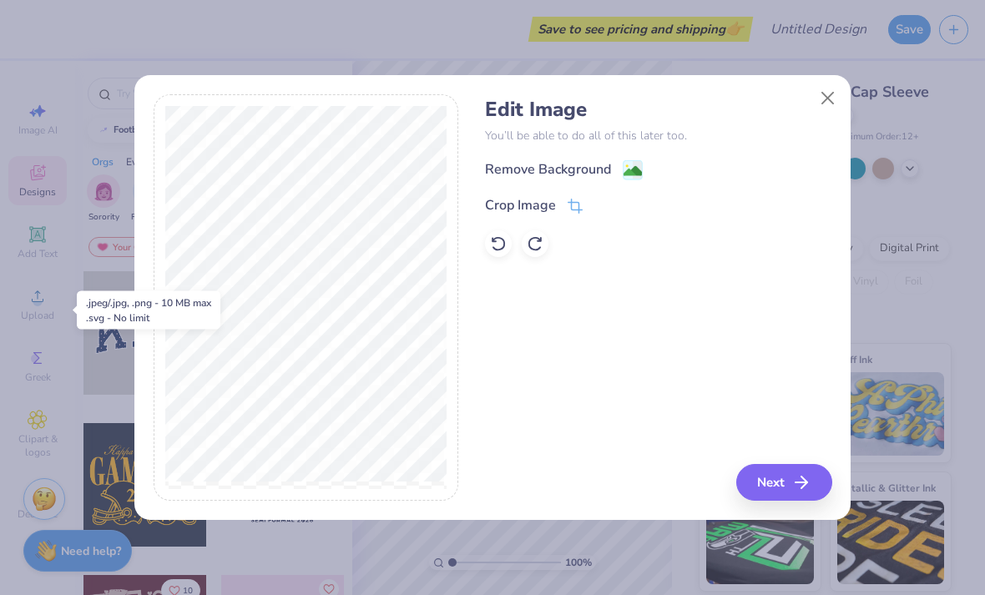
click at [798, 491] on icon "button" at bounding box center [801, 482] width 20 height 20
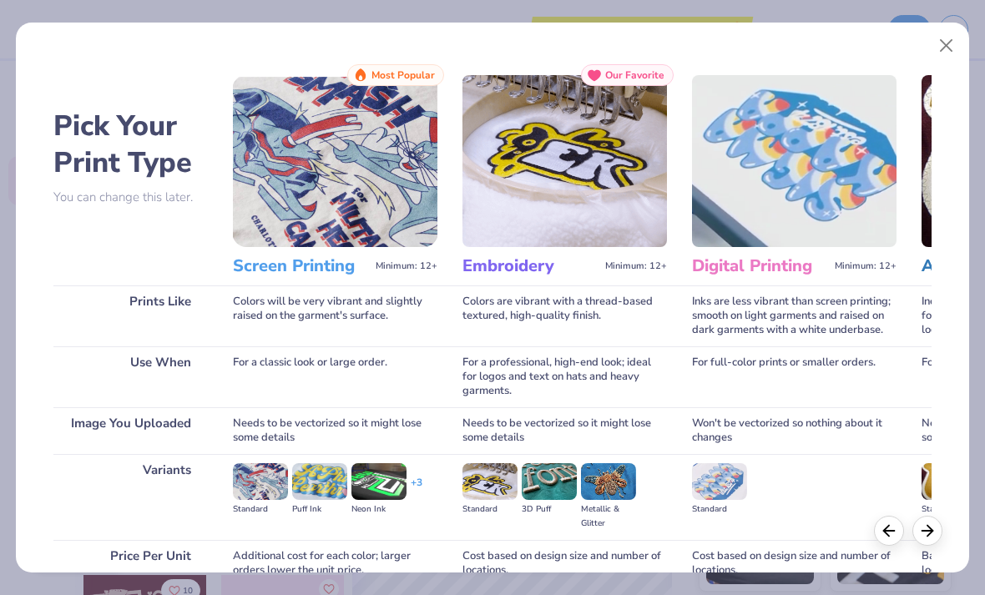
click at [933, 43] on button "Close" at bounding box center [946, 46] width 32 height 32
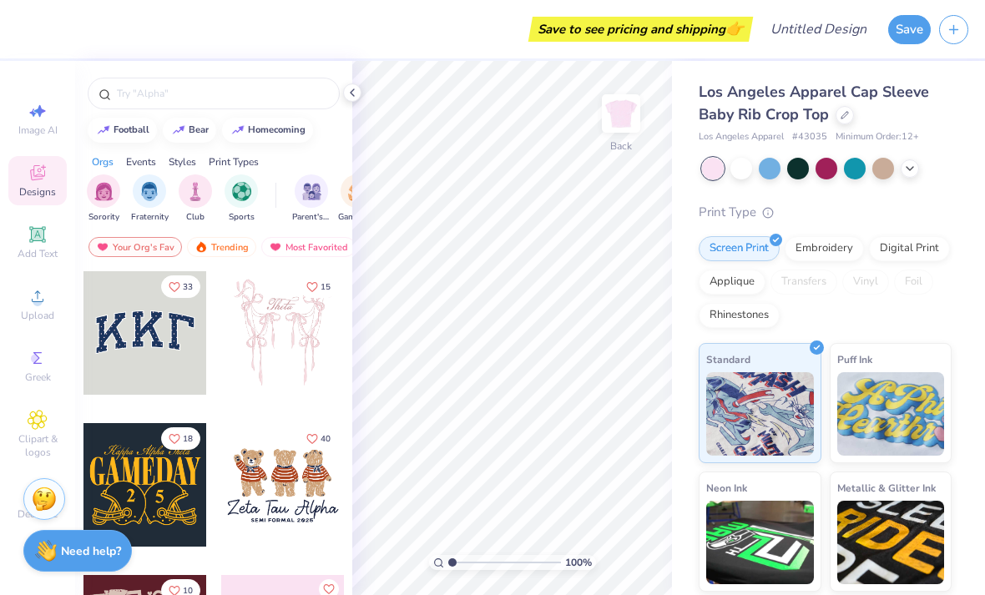
click at [56, 310] on div "Upload" at bounding box center [37, 304] width 58 height 49
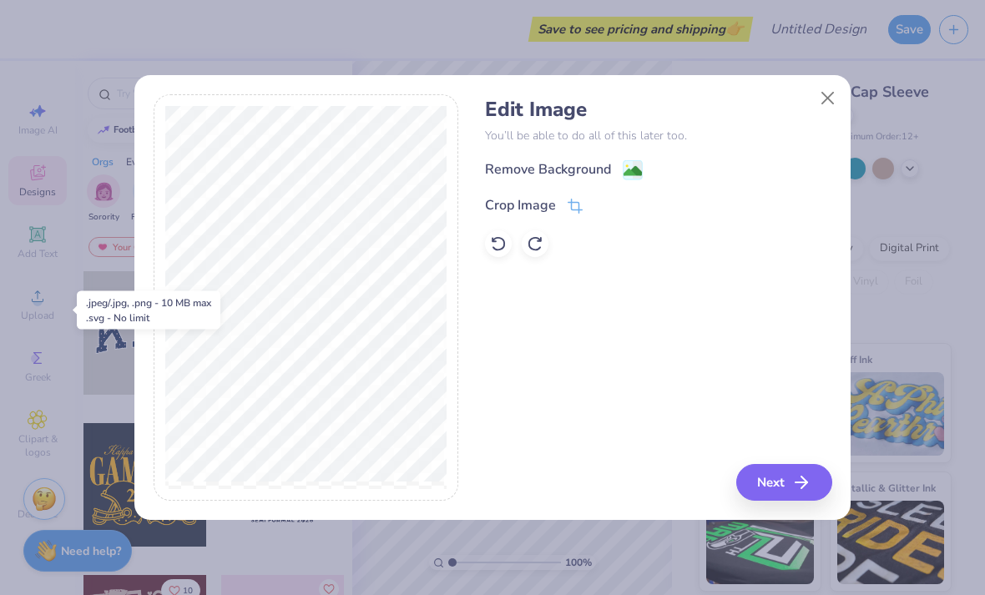
click at [654, 146] on div "Edit Image You’ll be able to do all of this later too. Remove Background Crop I…" at bounding box center [658, 177] width 346 height 159
click at [626, 180] on image at bounding box center [632, 171] width 18 height 18
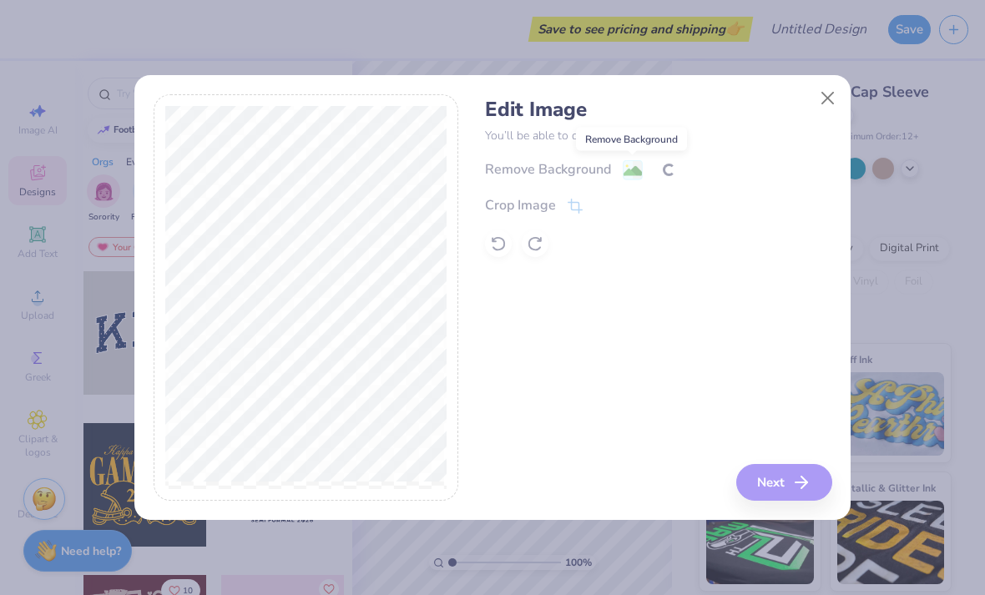
click at [622, 199] on div "Remove Background Crop Image" at bounding box center [658, 208] width 346 height 98
click at [825, 112] on button "Close" at bounding box center [828, 99] width 32 height 32
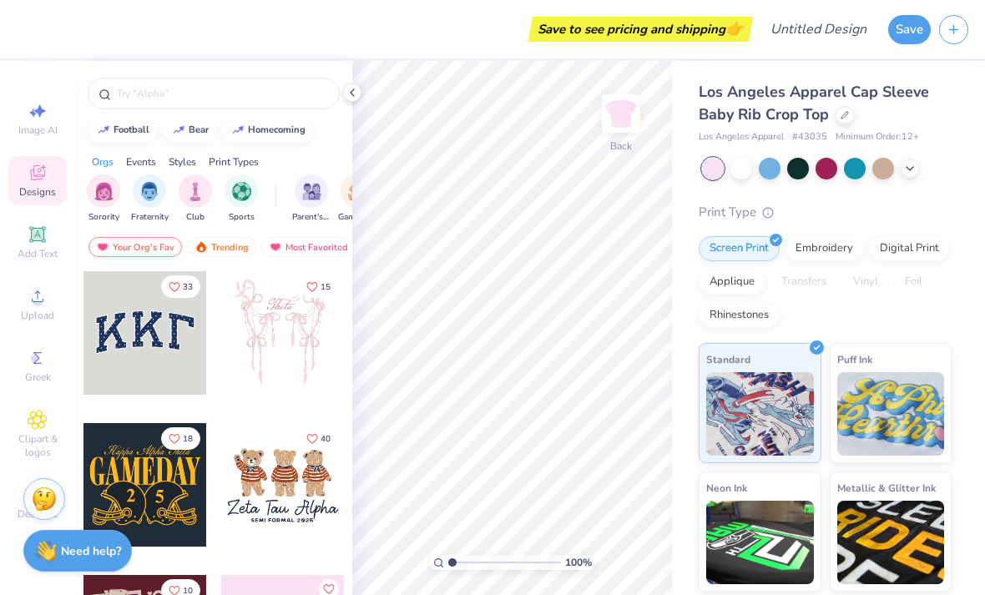
click at [31, 317] on span "Upload" at bounding box center [37, 315] width 33 height 13
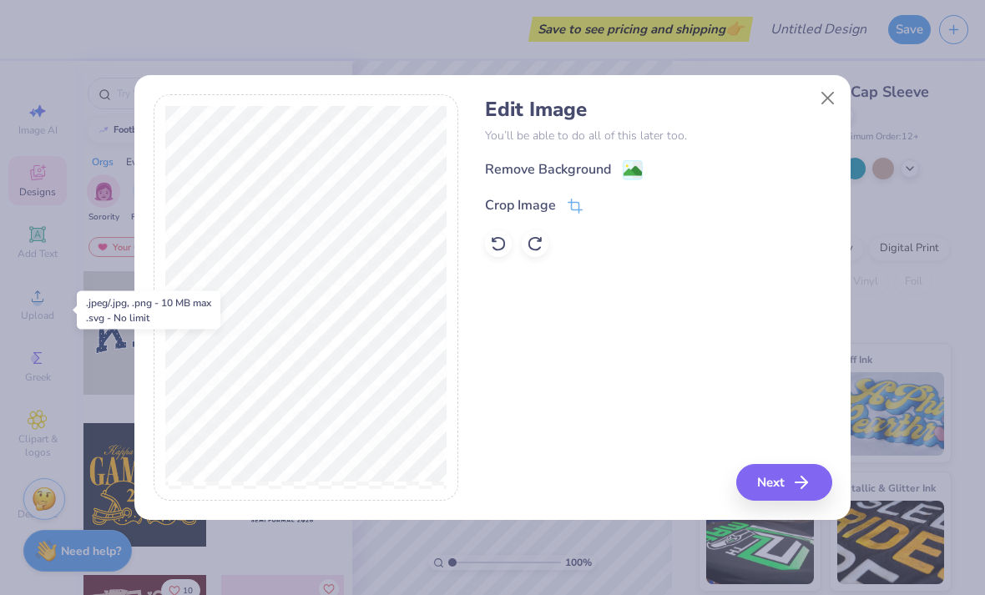
click at [632, 191] on div "Remove Background Crop Image" at bounding box center [658, 208] width 346 height 98
click at [625, 179] on image at bounding box center [632, 171] width 18 height 18
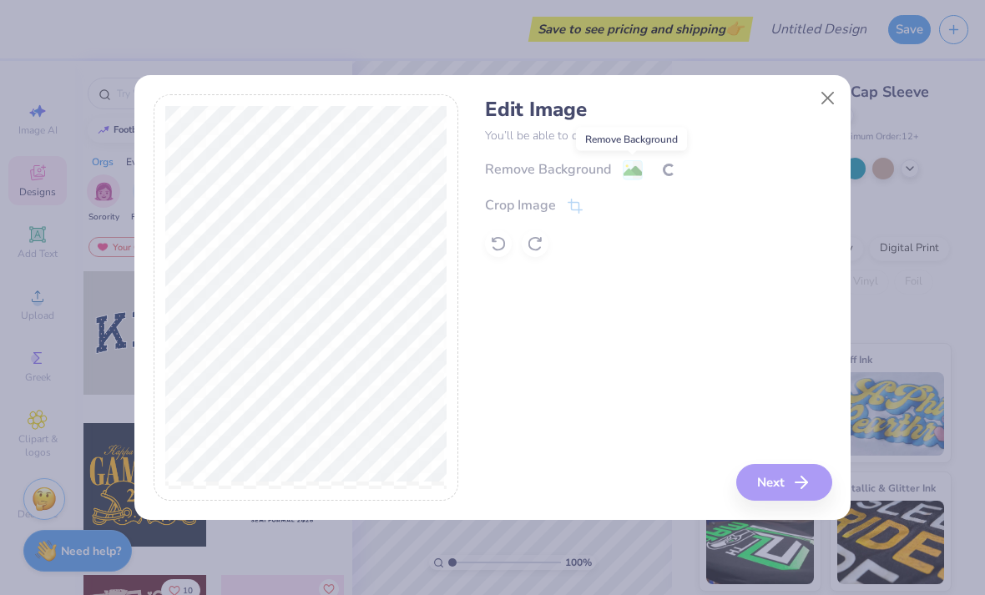
click at [973, 149] on div "Edit Image You’ll be able to do all of this later too. Remove Background Crop I…" at bounding box center [492, 297] width 985 height 595
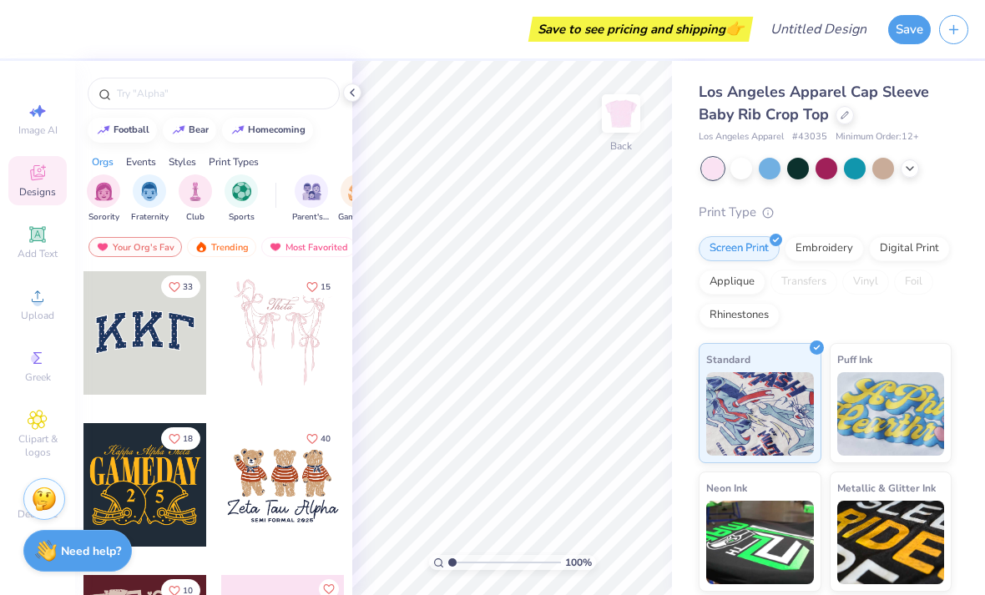
click at [973, 149] on div "Edit Image You’ll be able to do all of this later too. Remove Background Crop I…" at bounding box center [492, 297] width 985 height 595
click at [853, 179] on div "Los Angeles Apparel Cap Sleeve Baby Rib Crop Top Los Angeles Apparel # 43035 Mi…" at bounding box center [824, 400] width 253 height 639
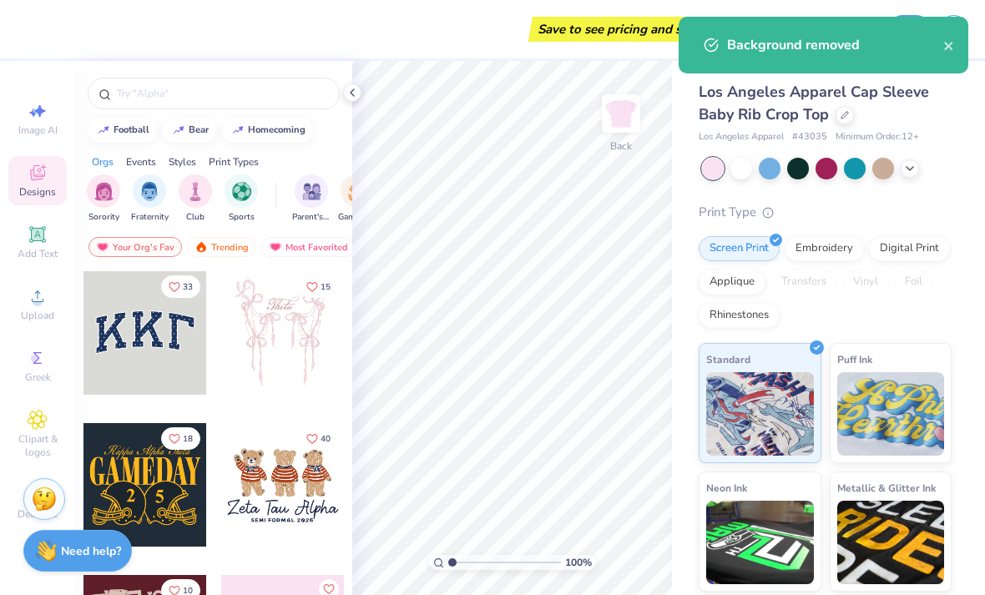
click at [46, 305] on icon at bounding box center [38, 296] width 20 height 20
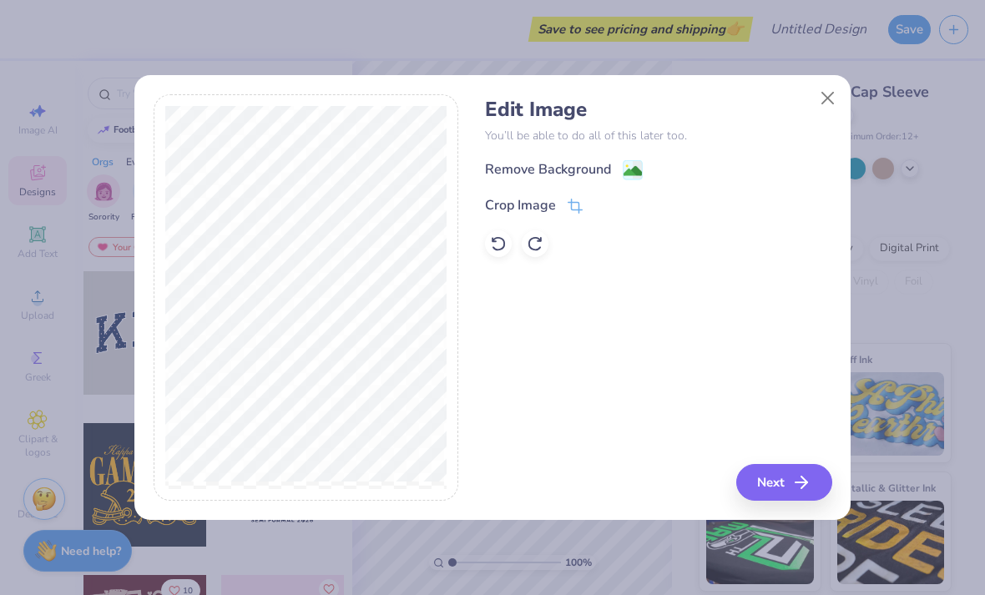
click at [634, 180] on image at bounding box center [632, 171] width 18 height 18
click at [807, 477] on icon "button" at bounding box center [801, 482] width 20 height 20
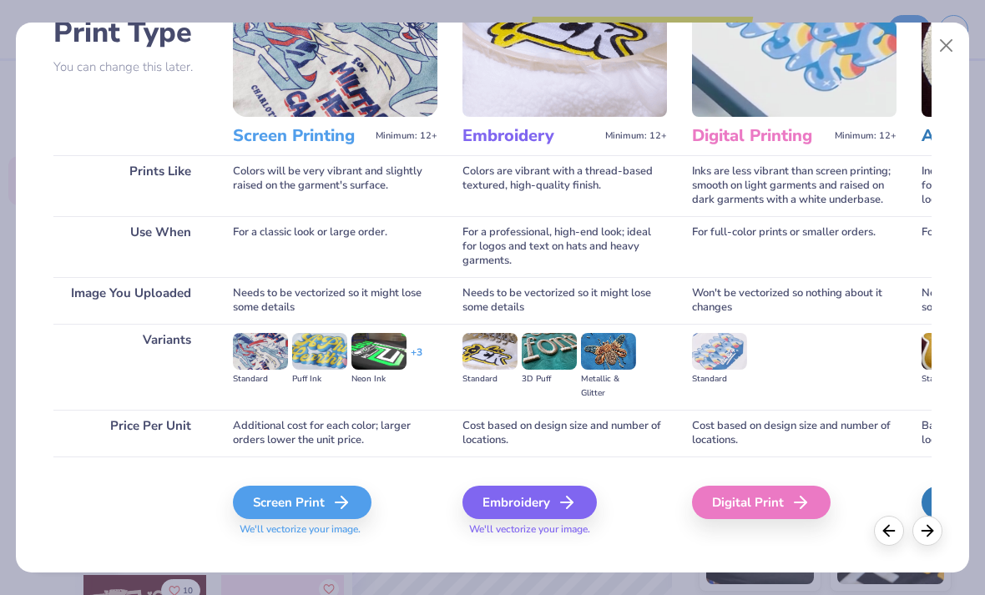
scroll to position [131, 0]
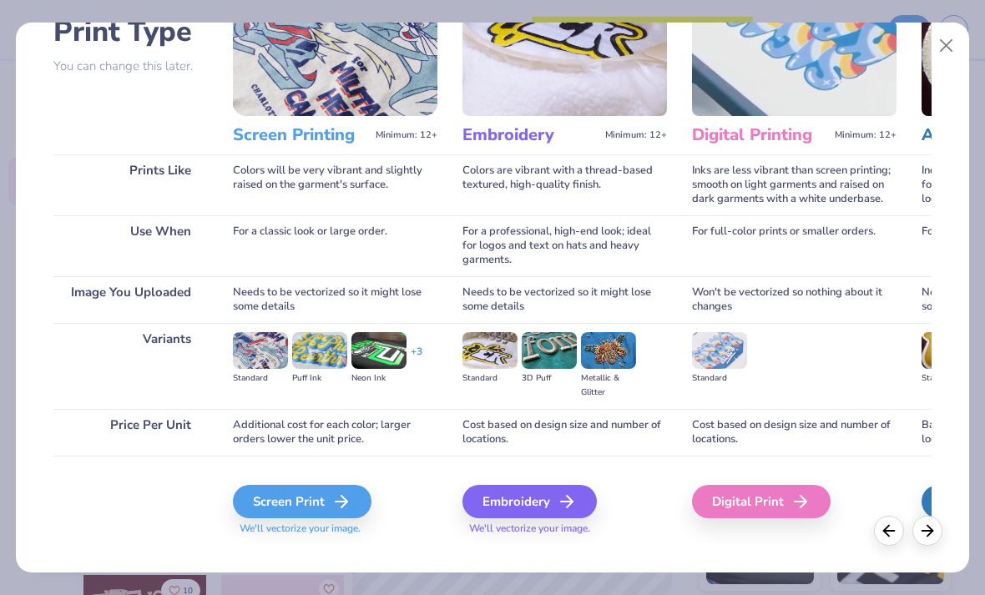
click at [320, 508] on div "Screen Print" at bounding box center [302, 501] width 139 height 33
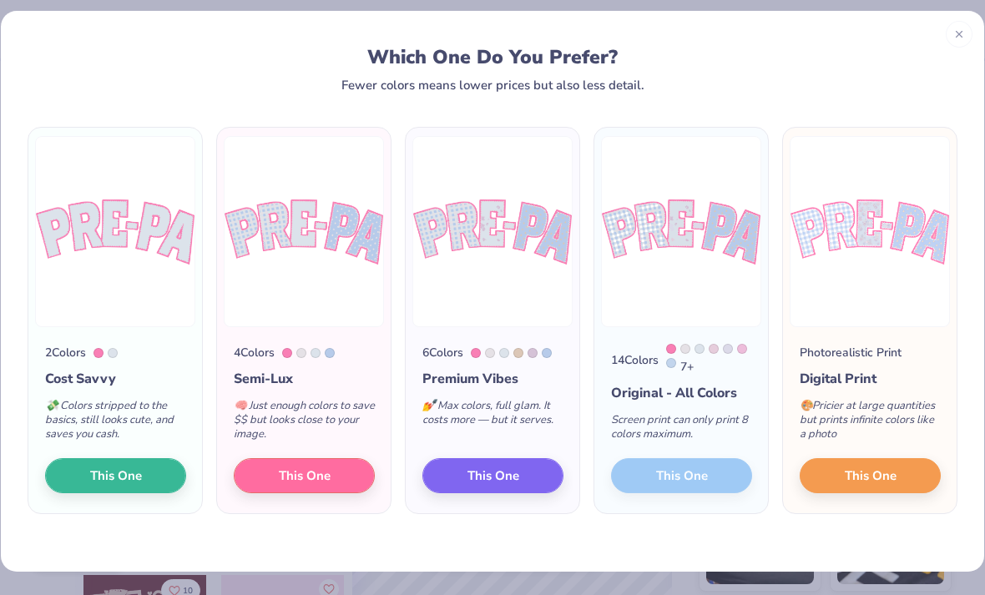
scroll to position [13, 0]
click at [892, 471] on span "This One" at bounding box center [870, 475] width 52 height 19
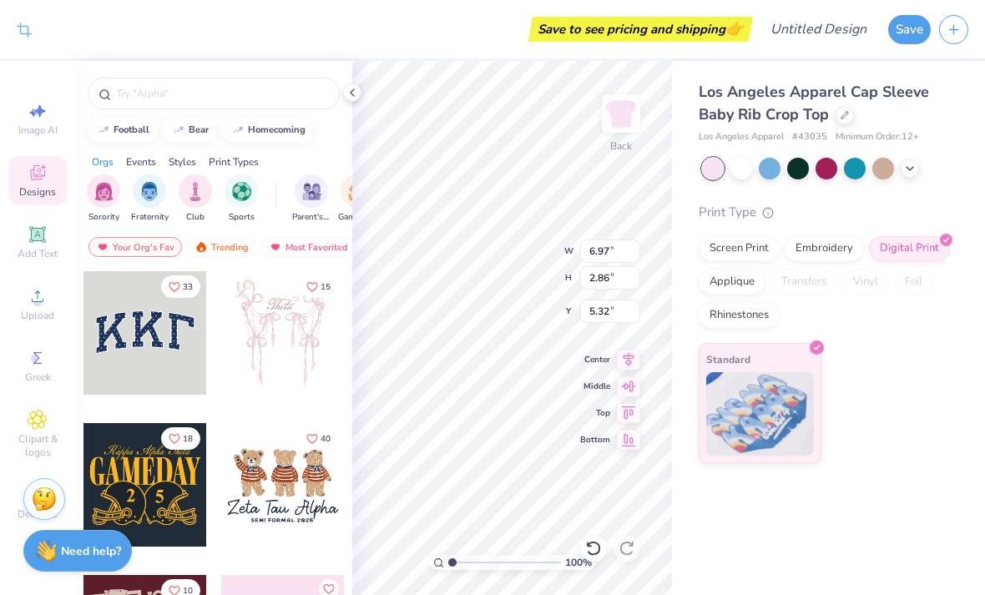
click at [903, 555] on div "Los Angeles Apparel Cap Sleeve Baby Rib Crop Top Los Angeles Apparel # 43035 Mi…" at bounding box center [828, 328] width 313 height 534
click at [856, 523] on div "Los Angeles Apparel Cap Sleeve Baby Rib Crop Top Los Angeles Apparel # 43035 Mi…" at bounding box center [828, 328] width 313 height 534
click at [623, 255] on input "6.97" at bounding box center [610, 250] width 60 height 23
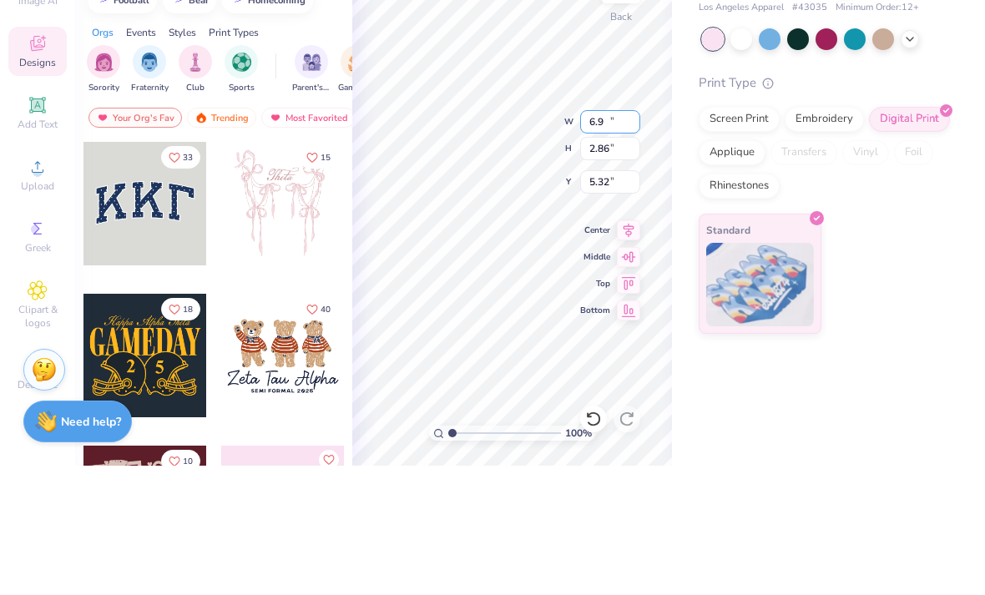
type input "6"
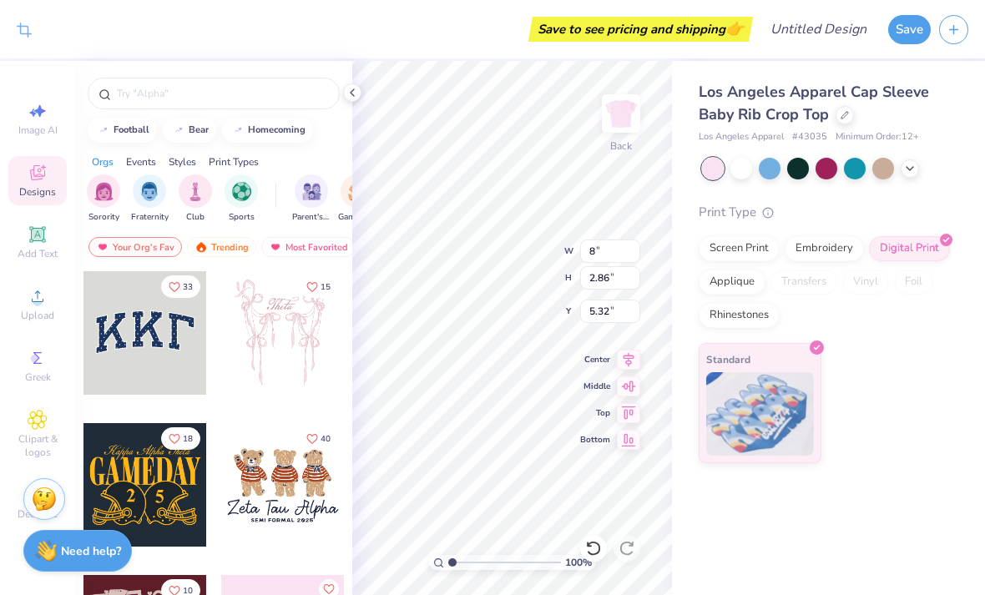
click at [738, 510] on div "Los Angeles Apparel Cap Sleeve Baby Rib Crop Top Los Angeles Apparel # 43035 Mi…" at bounding box center [828, 328] width 313 height 534
type input "7.02"
type input "2.88"
type input "5.31"
type input "2.57"
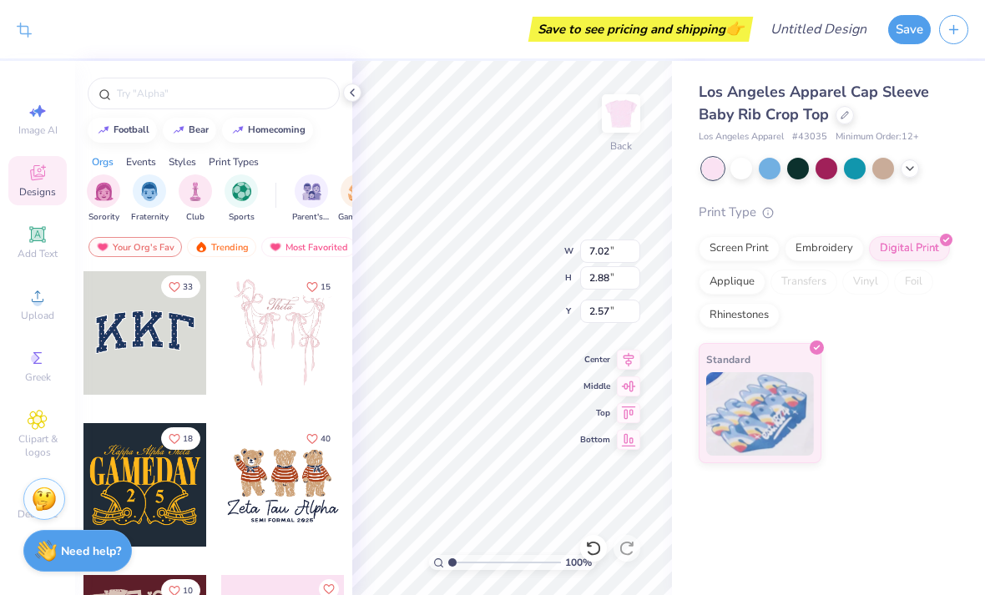
click at [832, 532] on div "Los Angeles Apparel Cap Sleeve Baby Rib Crop Top Los Angeles Apparel # 43035 Mi…" at bounding box center [828, 328] width 313 height 534
click at [355, 93] on icon at bounding box center [351, 92] width 13 height 13
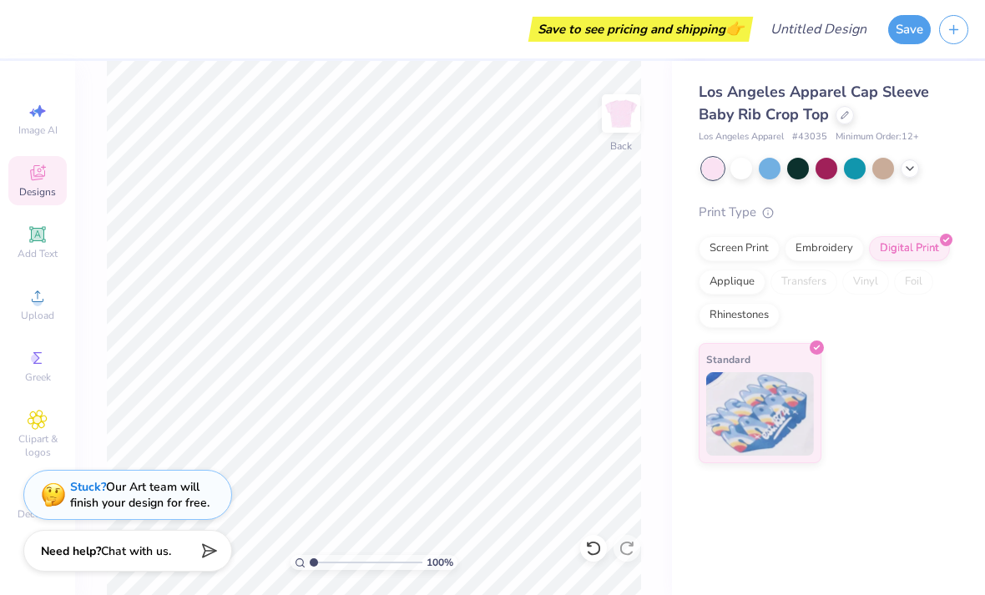
click at [33, 257] on span "Add Text" at bounding box center [38, 253] width 40 height 13
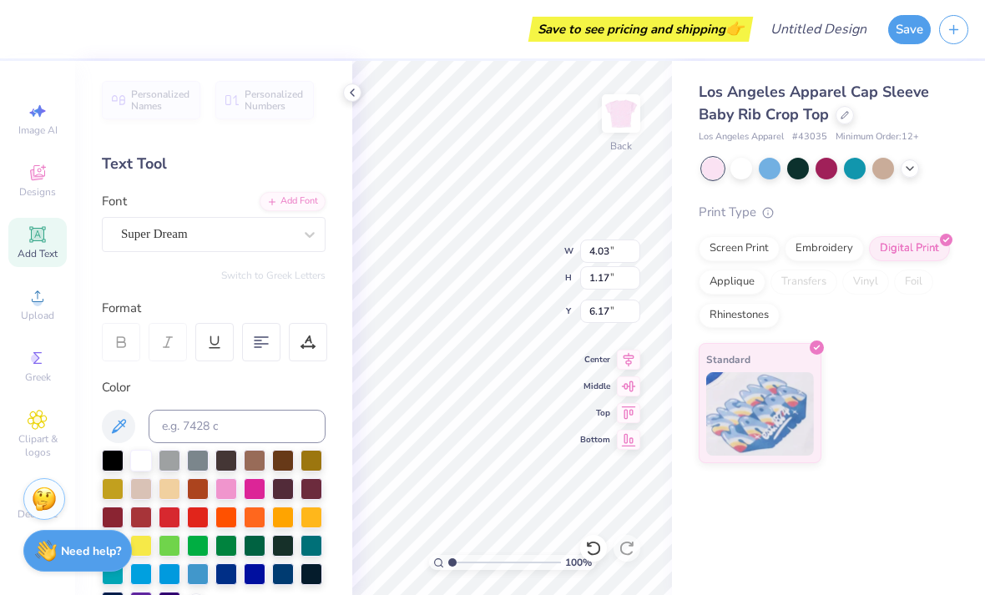
scroll to position [1, 1]
type textarea "T"
type input "5.59"
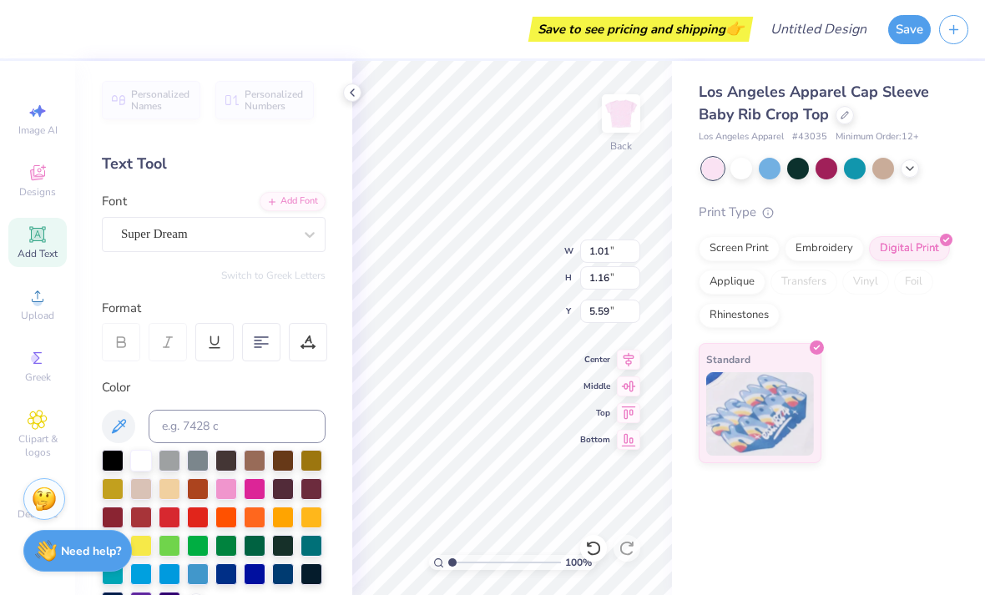
type textarea "Miunt StT"
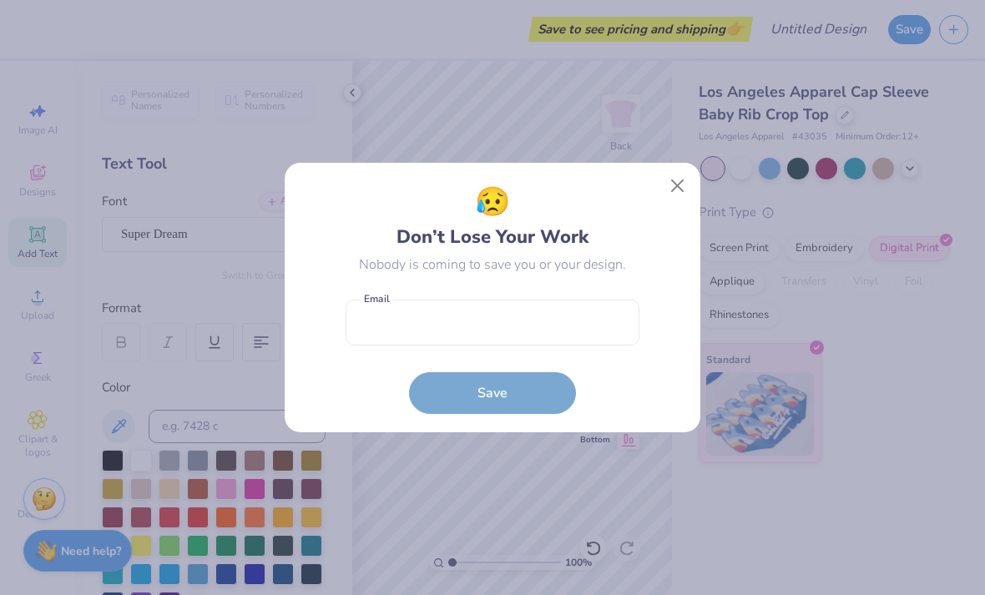
click at [809, 471] on div "😥 Don’t Lose Your Work Nobody is coming to save you or your design. Email is a …" at bounding box center [492, 297] width 985 height 595
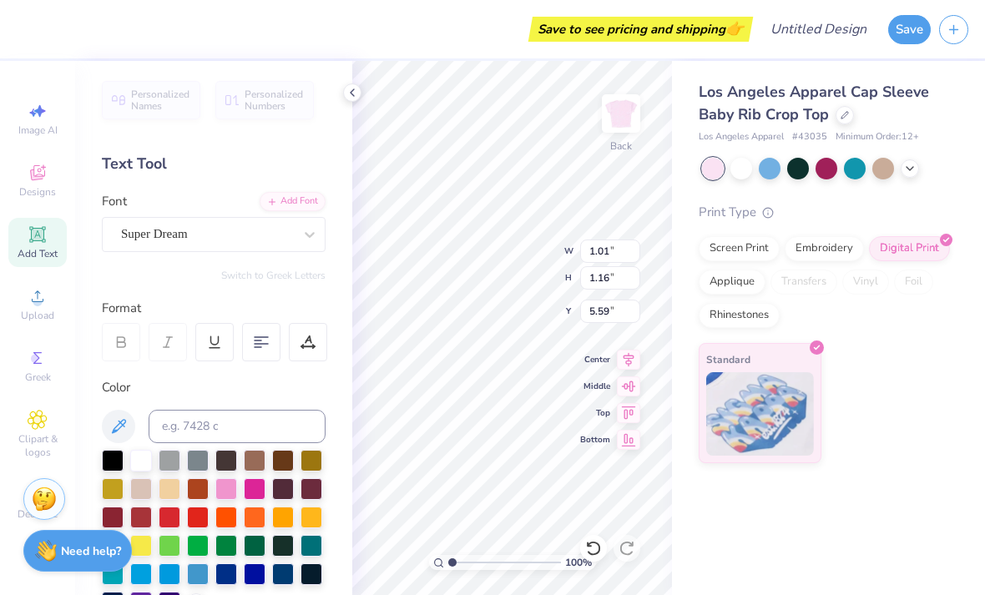
type input "6.97"
type input "1.14"
type input "5.60"
type textarea "MiuntT"
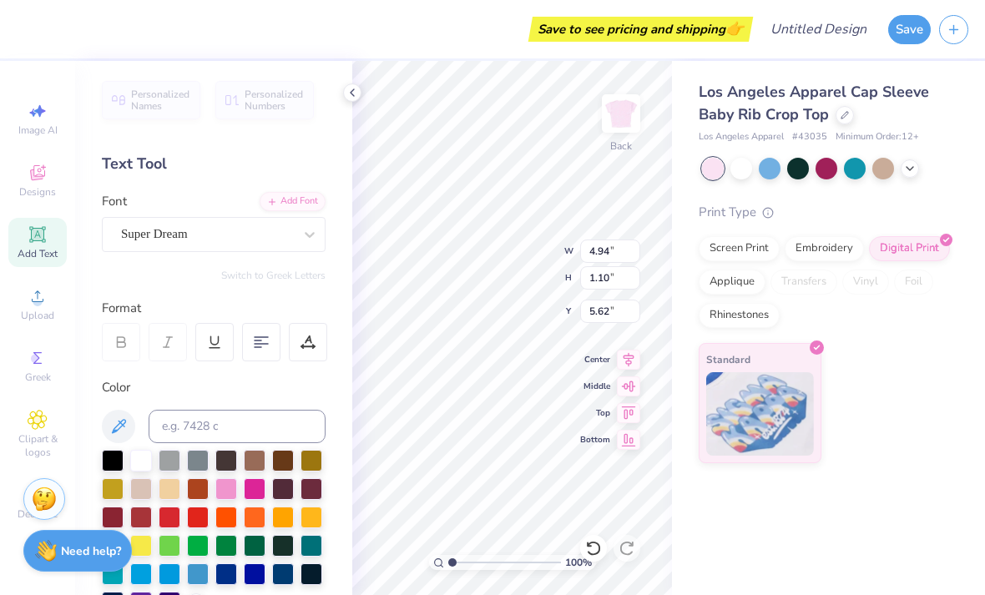
type input "8.70"
click at [301, 209] on div "Add Font" at bounding box center [292, 201] width 66 height 19
click at [183, 242] on span "Super Dream" at bounding box center [154, 233] width 67 height 19
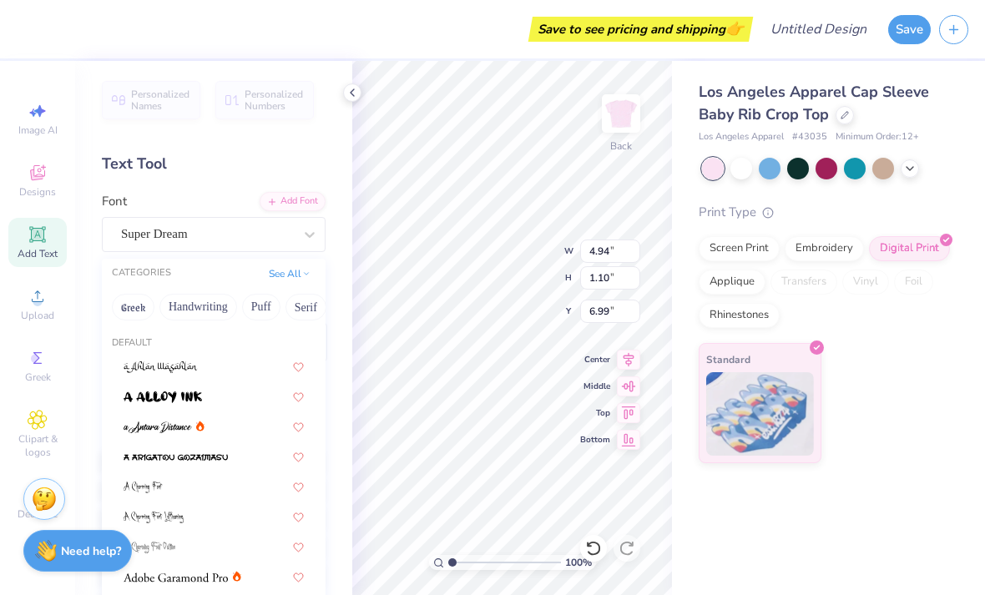
type input "8.19"
click at [355, 86] on icon at bounding box center [351, 92] width 13 height 13
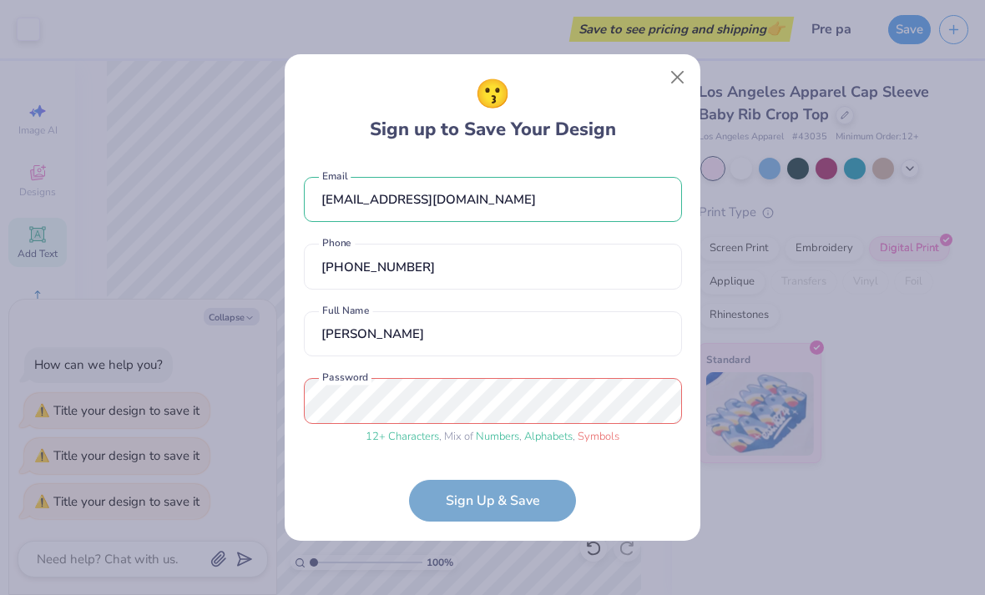
click at [525, 514] on form "[EMAIL_ADDRESS][DOMAIN_NAME] Email [PHONE_NUMBER] Phone [PERSON_NAME] gev Full …" at bounding box center [493, 341] width 378 height 362
click at [502, 506] on form "[EMAIL_ADDRESS][DOMAIN_NAME] Email [PHONE_NUMBER] Phone [PERSON_NAME] gev Full …" at bounding box center [493, 341] width 378 height 362
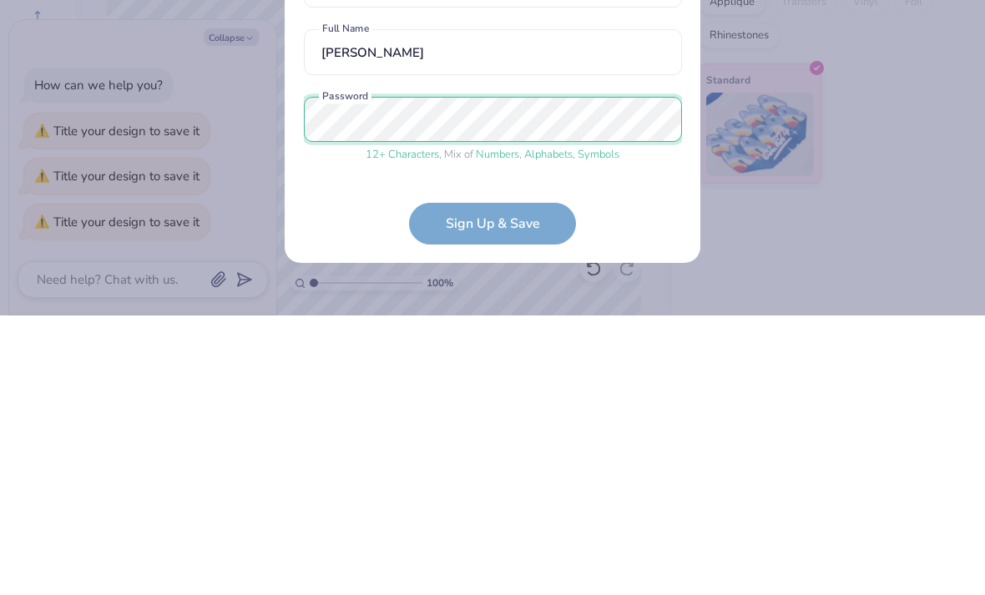
scroll to position [58, 0]
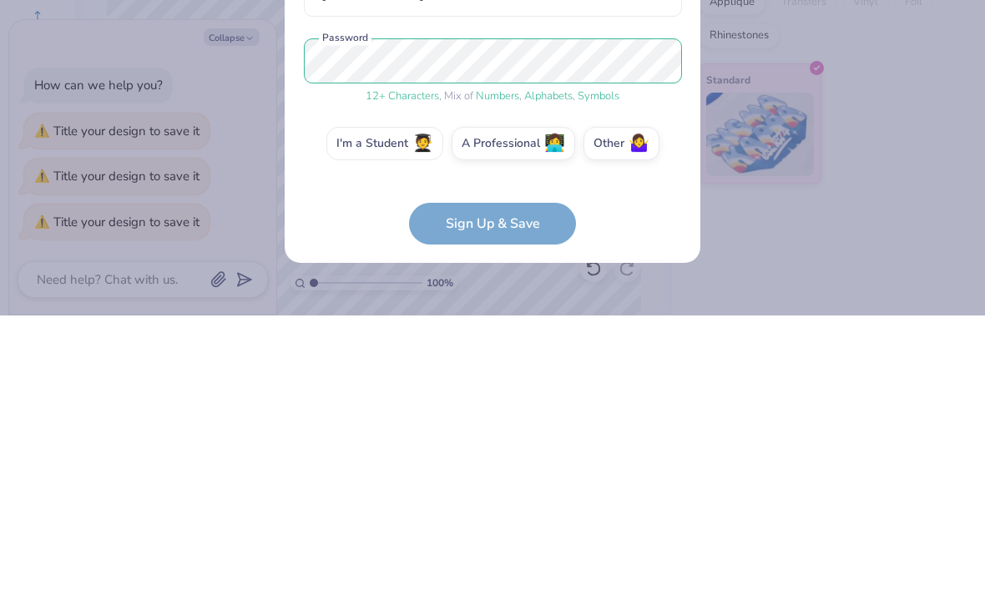
click at [413, 406] on label "I'm a Student 🧑‍🎓" at bounding box center [384, 422] width 117 height 33
click at [487, 480] on input "I'm a Student 🧑‍🎓" at bounding box center [492, 485] width 11 height 11
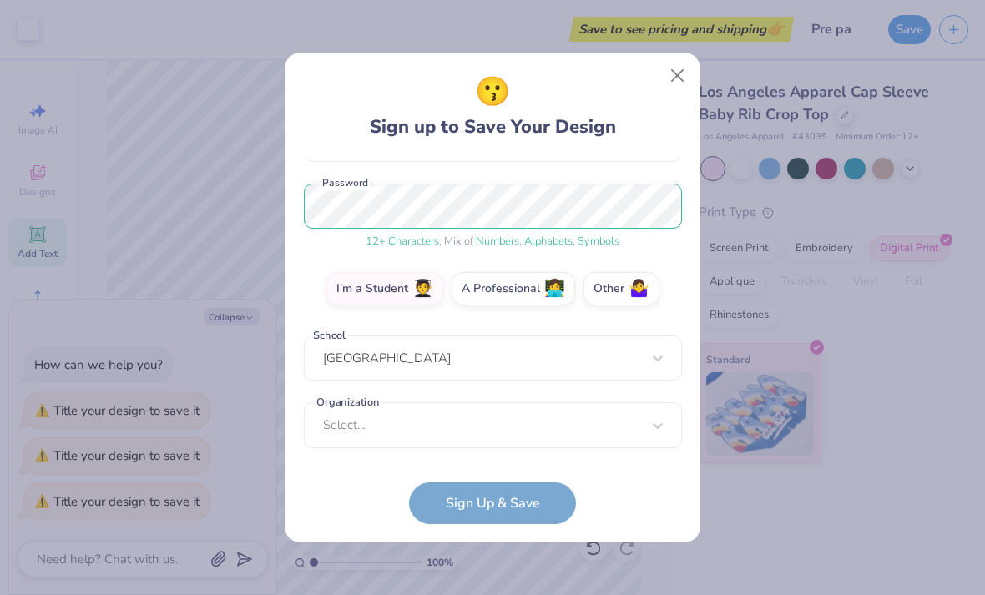
type textarea "x"
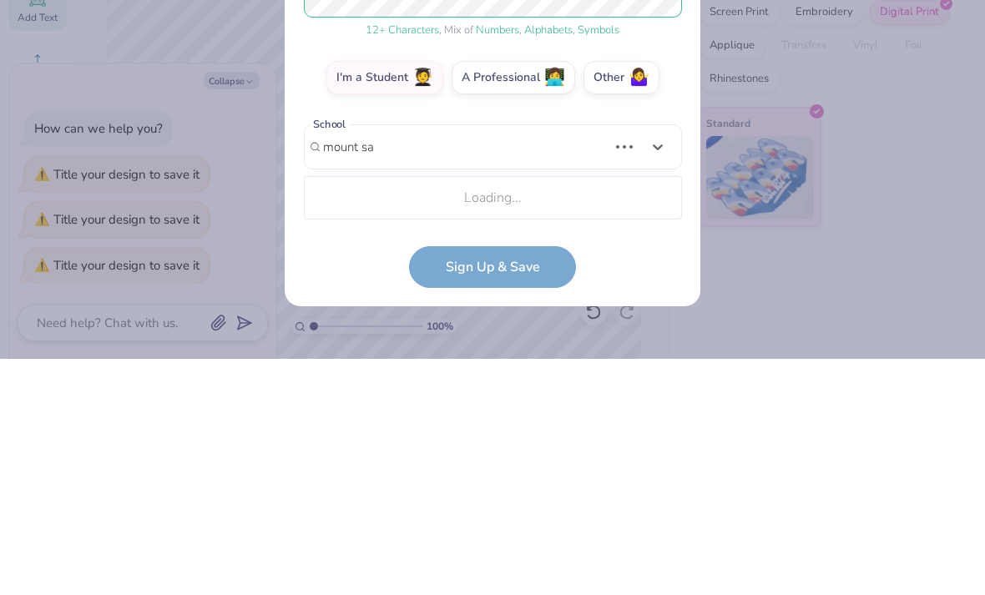
scroll to position [376, 0]
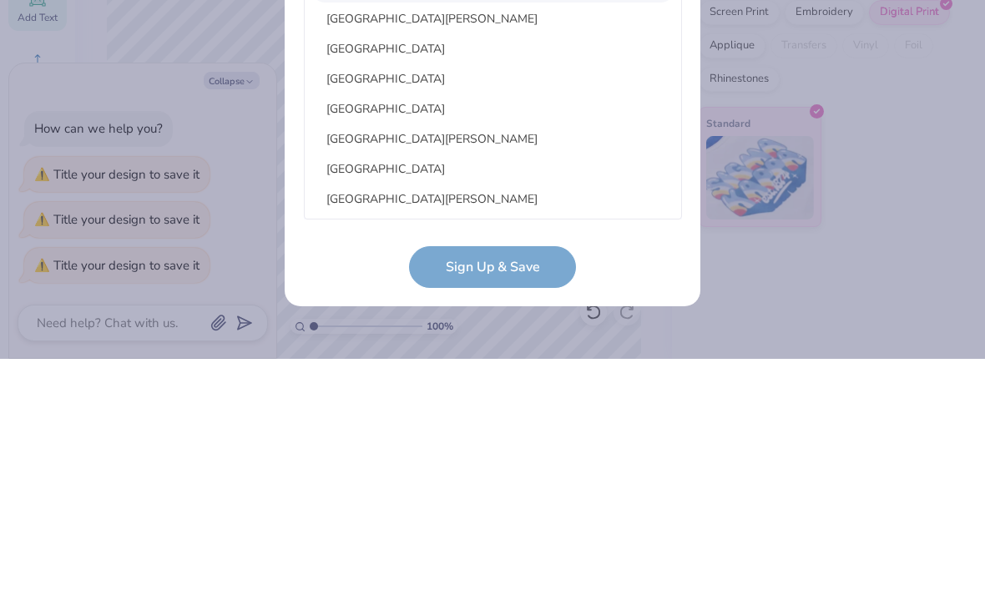
click at [597, 271] on div "[GEOGRAPHIC_DATA]" at bounding box center [492, 285] width 363 height 28
type input "mount sa"
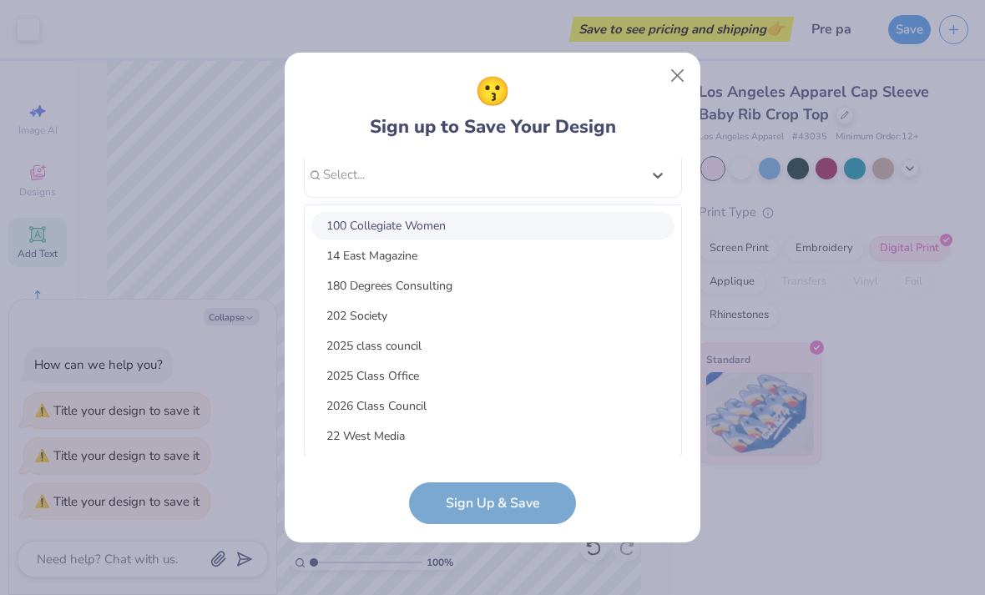
scroll to position [193, 0]
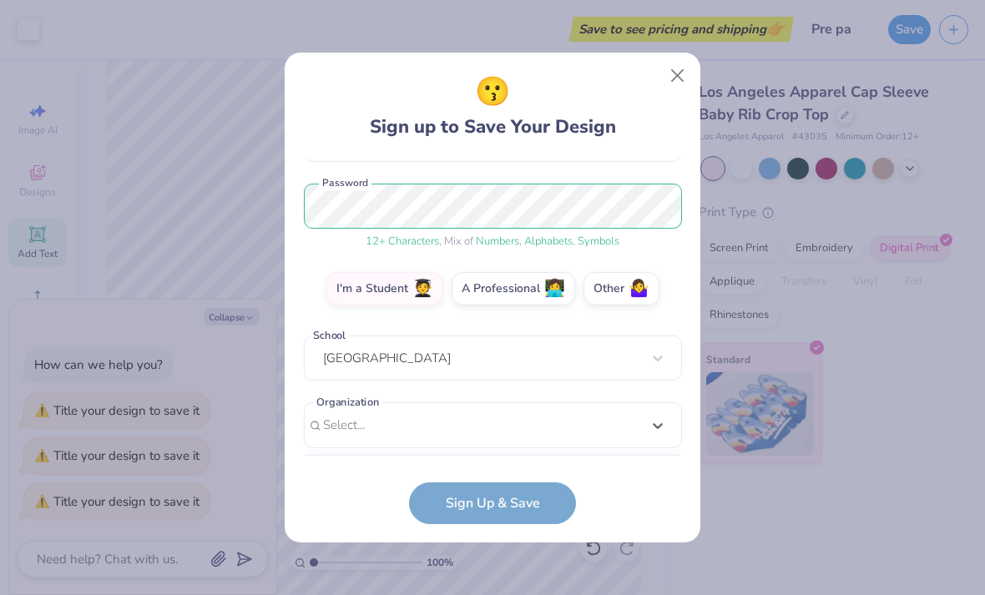
click at [632, 492] on form "[EMAIL_ADDRESS][DOMAIN_NAME] Email [PHONE_NUMBER] Phone [PERSON_NAME] gev Full …" at bounding box center [493, 341] width 378 height 366
click at [538, 505] on form "[EMAIL_ADDRESS][DOMAIN_NAME] Email [PHONE_NUMBER] Phone [PERSON_NAME] gev Full …" at bounding box center [493, 341] width 378 height 366
click at [528, 499] on form "[EMAIL_ADDRESS][DOMAIN_NAME] Email [PHONE_NUMBER] Phone [PERSON_NAME] gev Full …" at bounding box center [493, 341] width 378 height 366
click at [523, 516] on form "[EMAIL_ADDRESS][DOMAIN_NAME] Email [PHONE_NUMBER] Phone [PERSON_NAME] gev Full …" at bounding box center [493, 341] width 378 height 366
click at [601, 456] on form "[EMAIL_ADDRESS][DOMAIN_NAME] Email [PHONE_NUMBER] Phone [PERSON_NAME] gev Full …" at bounding box center [493, 341] width 378 height 366
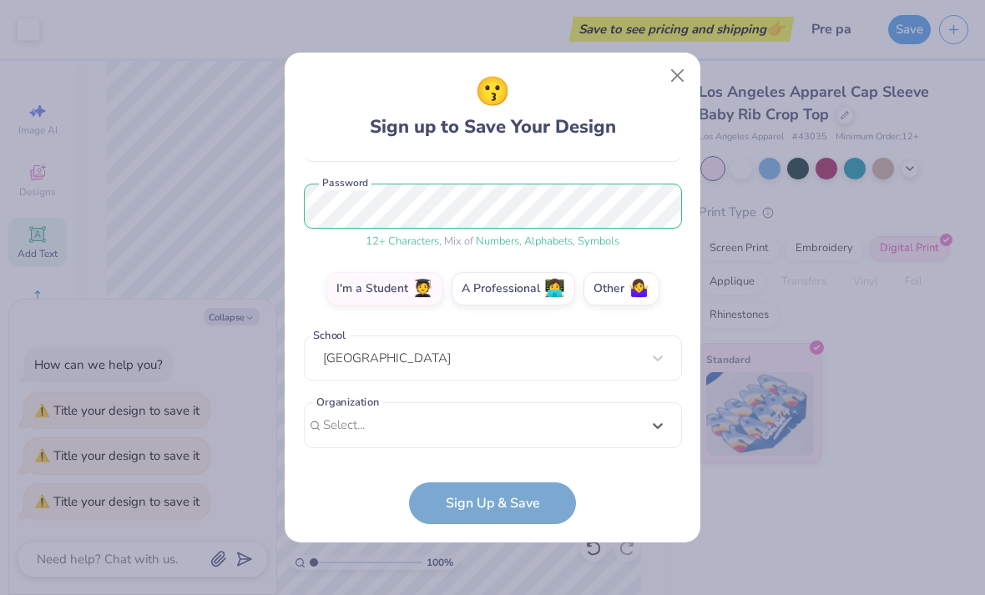
click at [531, 506] on form "[EMAIL_ADDRESS][DOMAIN_NAME] Email [PHONE_NUMBER] Phone [PERSON_NAME] gev Full …" at bounding box center [493, 341] width 378 height 366
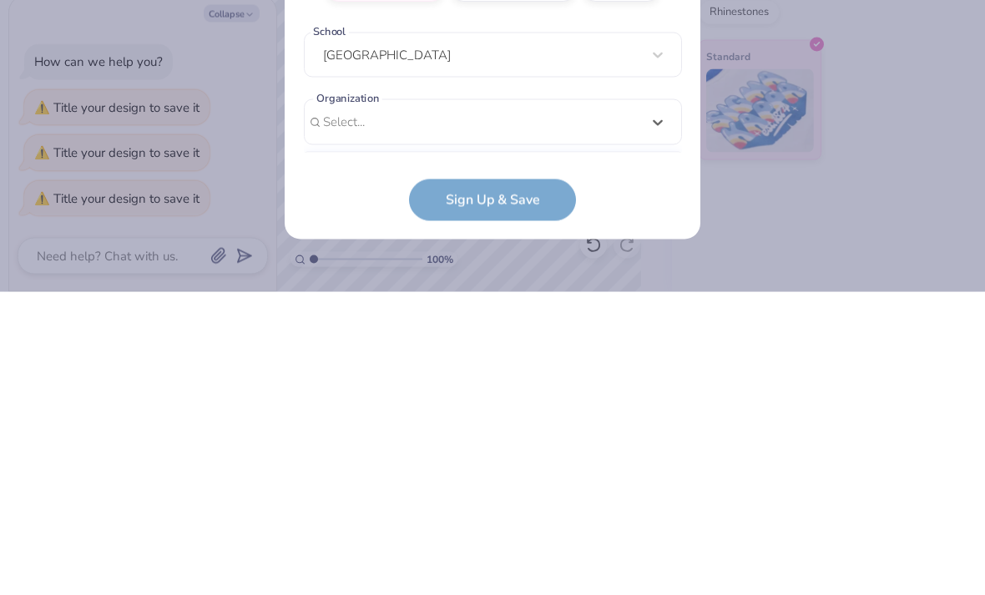
type textarea "x"
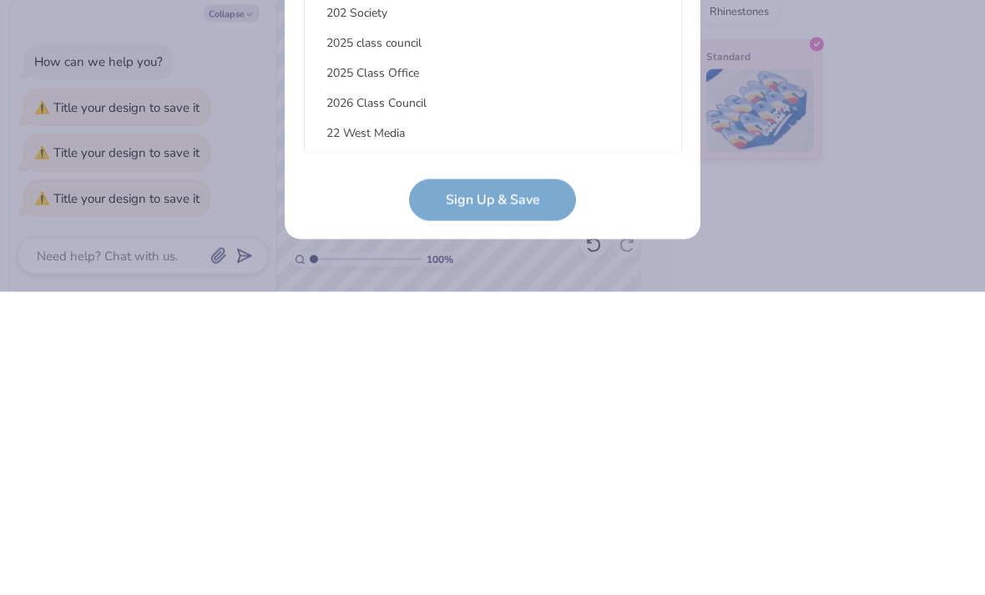
type input "p"
type textarea "x"
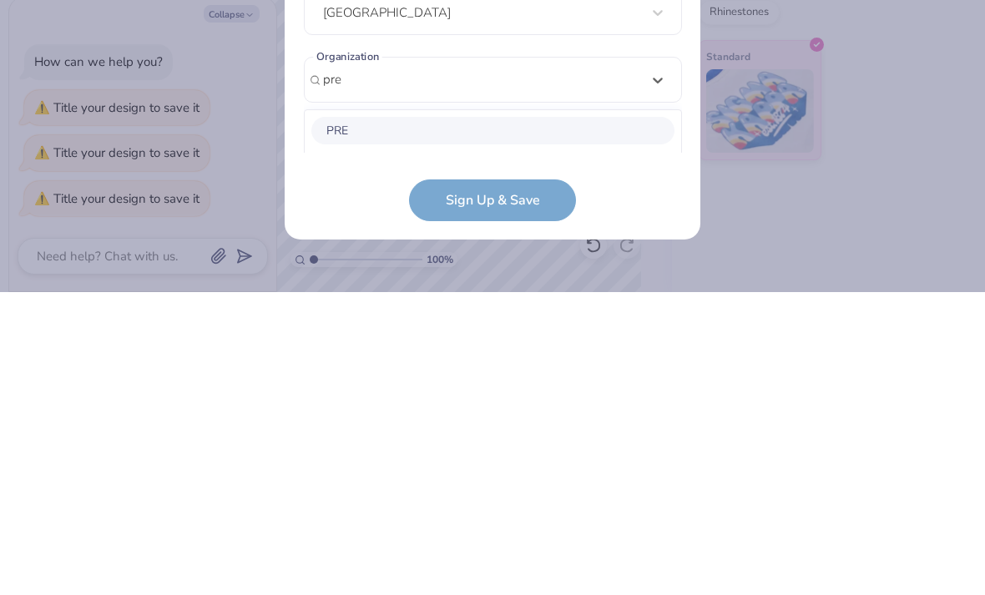
scroll to position [444, 0]
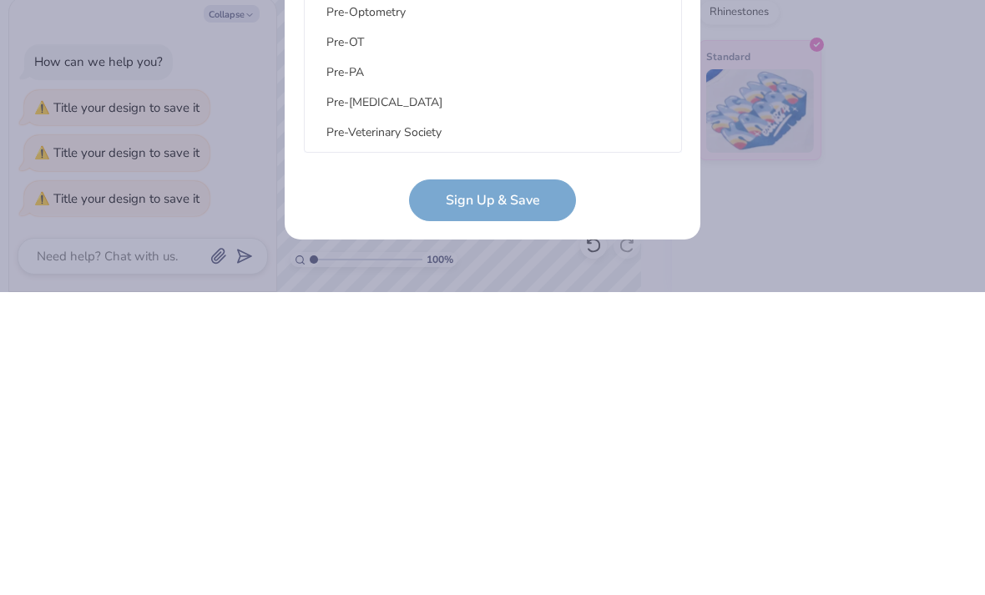
click at [615, 361] on div "Pre-PA" at bounding box center [492, 375] width 363 height 28
type input "pre"
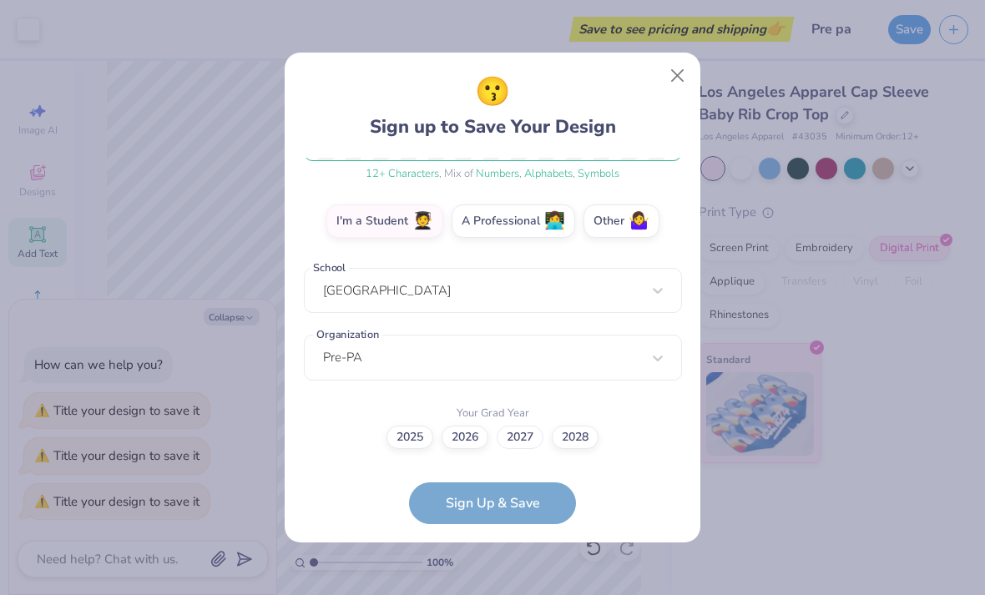
click at [535, 441] on label "2027" at bounding box center [519, 437] width 47 height 23
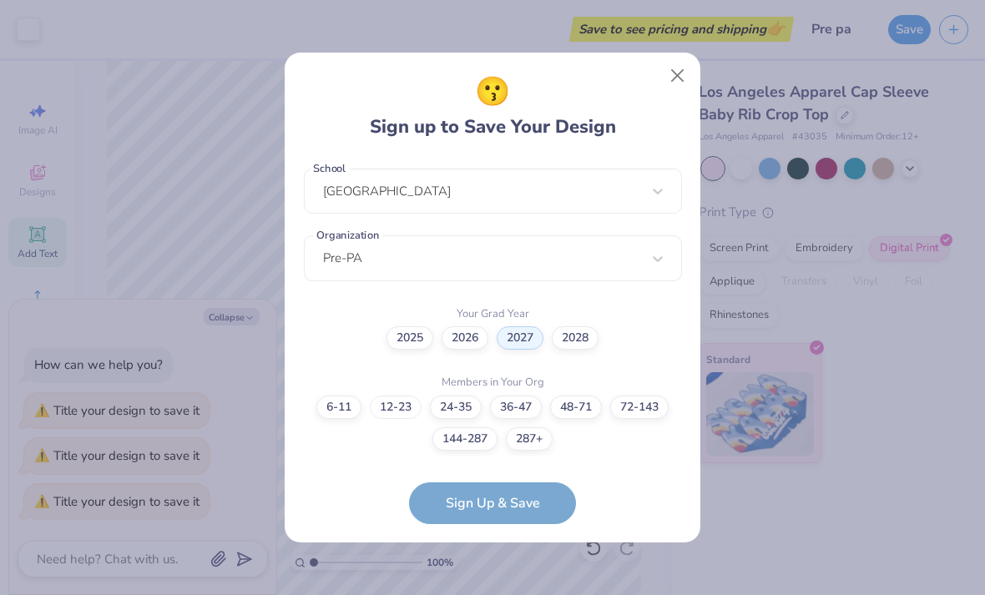
click at [392, 399] on label "12-23" at bounding box center [396, 407] width 52 height 23
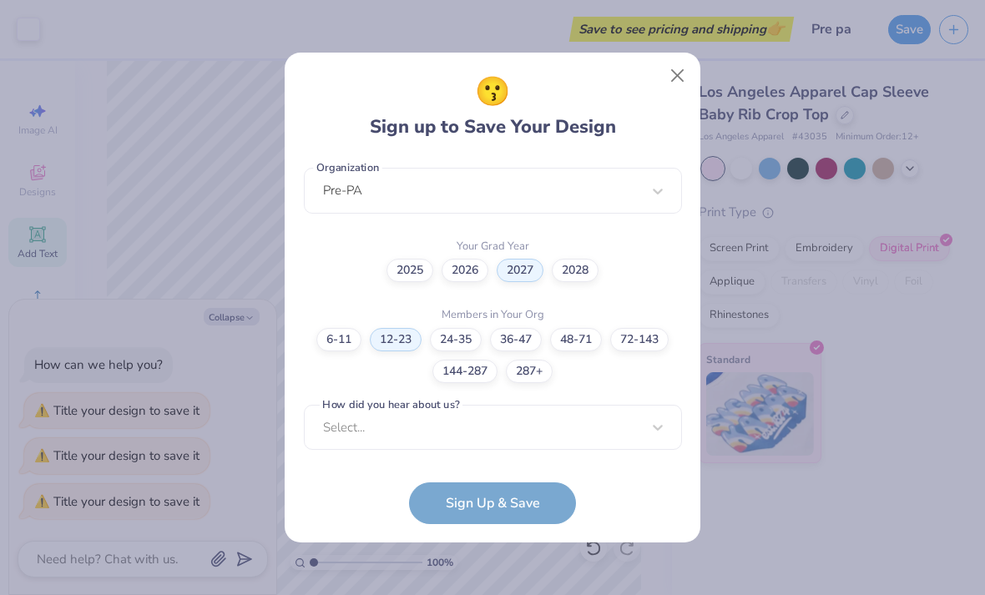
click at [527, 511] on form "[EMAIL_ADDRESS][DOMAIN_NAME] Email [PHONE_NUMBER] Phone [PERSON_NAME] gev Full …" at bounding box center [493, 341] width 378 height 366
click at [553, 450] on div "[EMAIL_ADDRESS][DOMAIN_NAME] Email [PHONE_NUMBER] Phone [PERSON_NAME] gev Full …" at bounding box center [493, 307] width 378 height 298
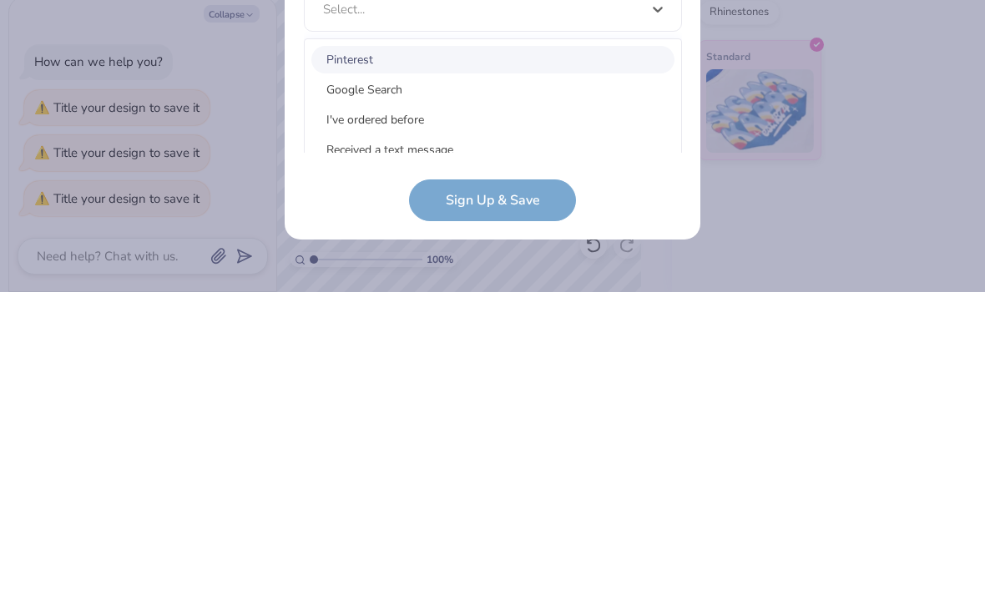
click at [607, 379] on div "Google Search" at bounding box center [492, 393] width 363 height 28
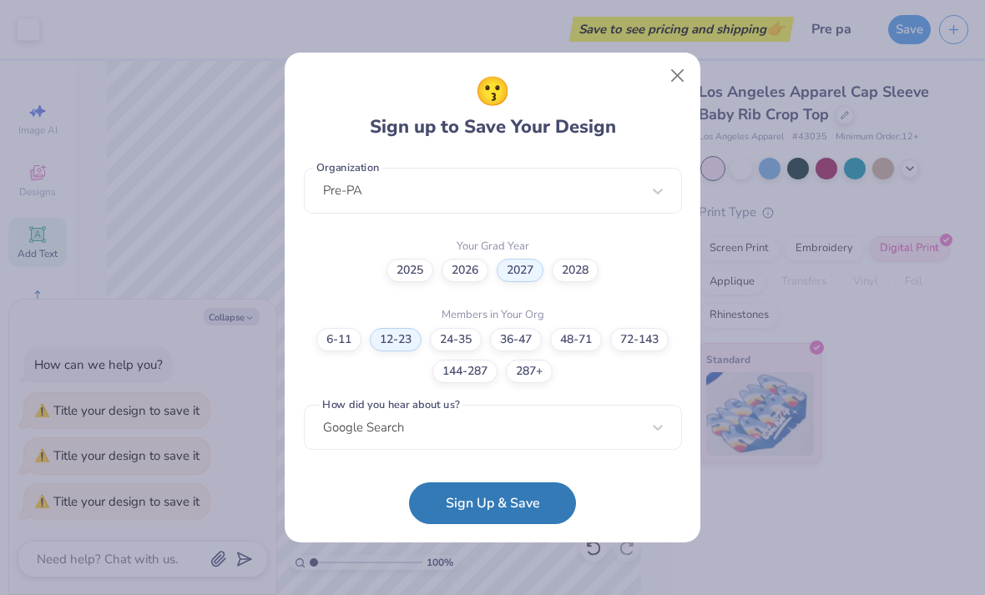
click at [533, 507] on button "Sign Up & Save" at bounding box center [492, 503] width 167 height 42
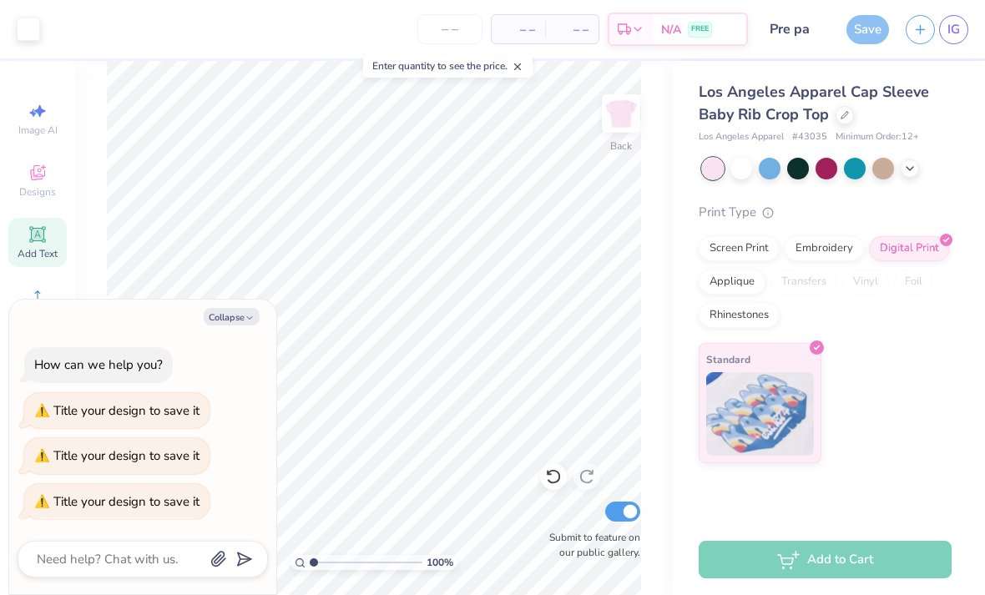
click at [791, 562] on div "Add to Cart" at bounding box center [824, 560] width 253 height 38
click at [547, 38] on div "– – Total" at bounding box center [571, 29] width 53 height 28
click at [231, 314] on button "Collapse" at bounding box center [232, 317] width 56 height 18
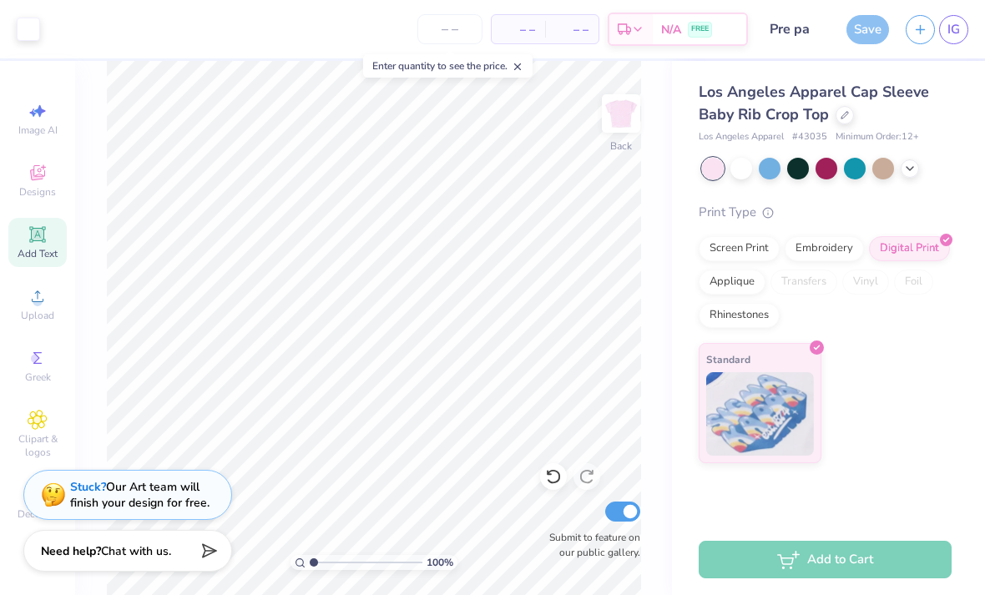
type textarea "x"
click at [920, 25] on line "button" at bounding box center [920, 29] width 0 height 8
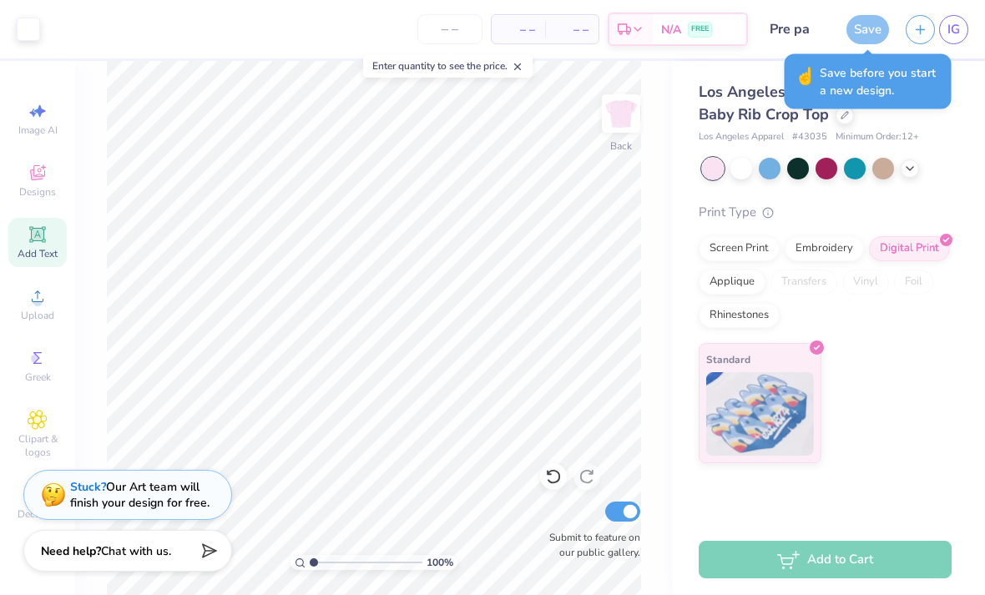
click at [963, 186] on div "Los Angeles Apparel Cap Sleeve Baby Rib Crop Top Los Angeles Apparel # 43035 Mi…" at bounding box center [828, 262] width 313 height 402
click at [887, 27] on div "Save" at bounding box center [867, 29] width 43 height 29
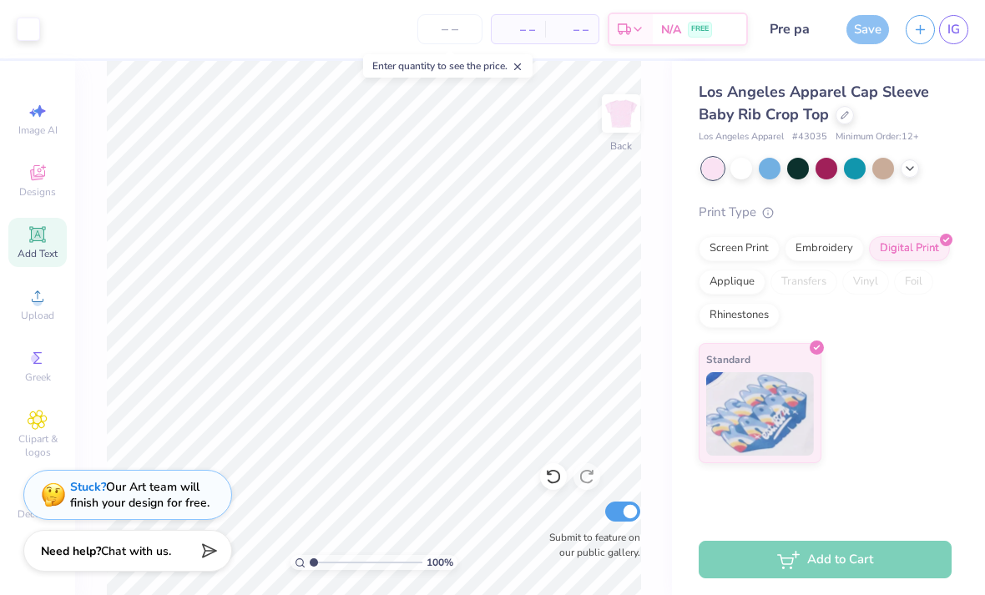
click at [867, 28] on div "Save" at bounding box center [867, 29] width 43 height 29
click at [618, 519] on input "Submit to feature on our public gallery." at bounding box center [622, 511] width 35 height 20
checkbox input "false"
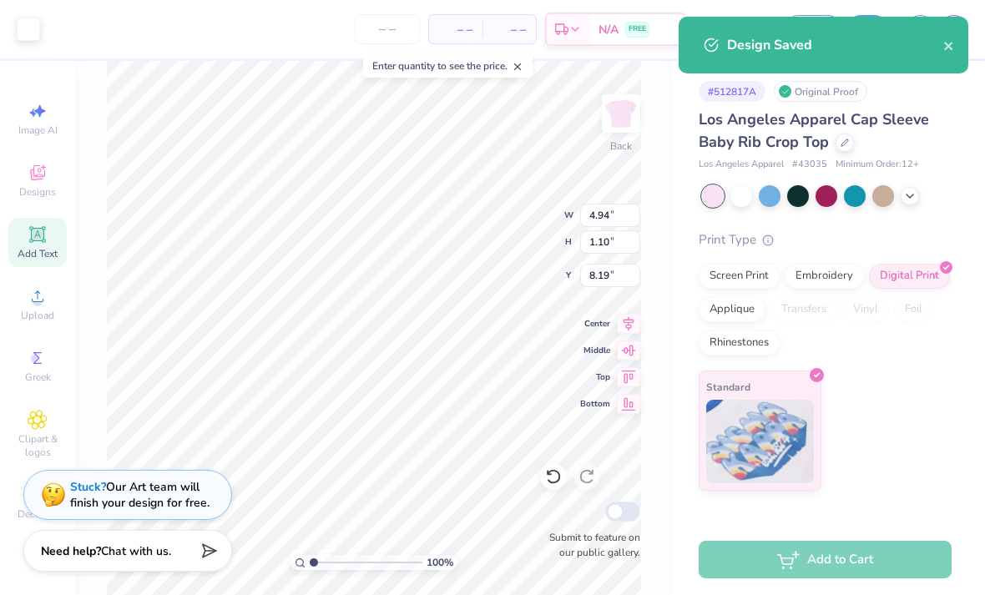
click at [951, 54] on button "close" at bounding box center [949, 45] width 12 height 20
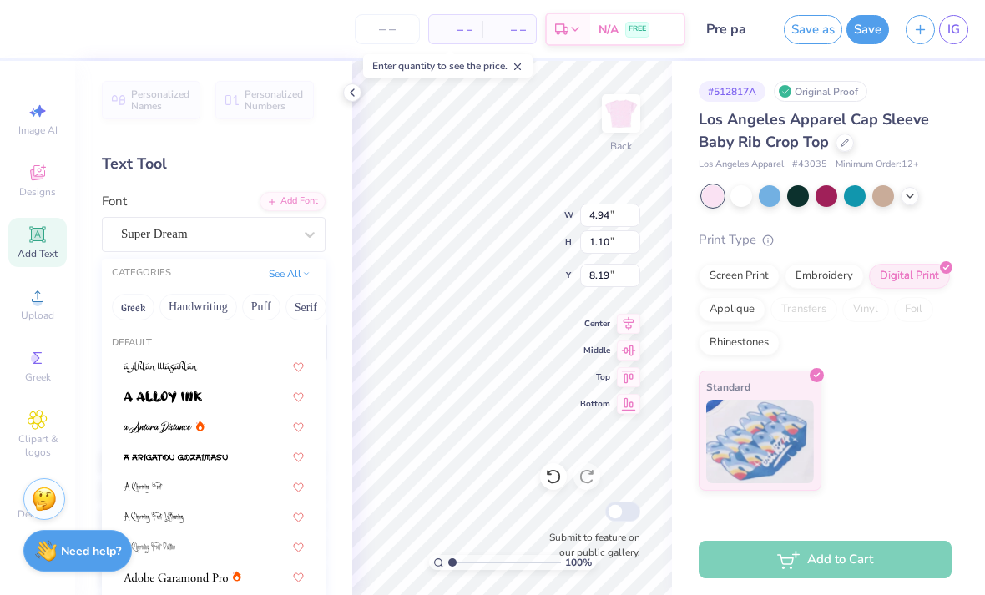
click at [935, 51] on div "Design Saved" at bounding box center [823, 51] width 296 height 76
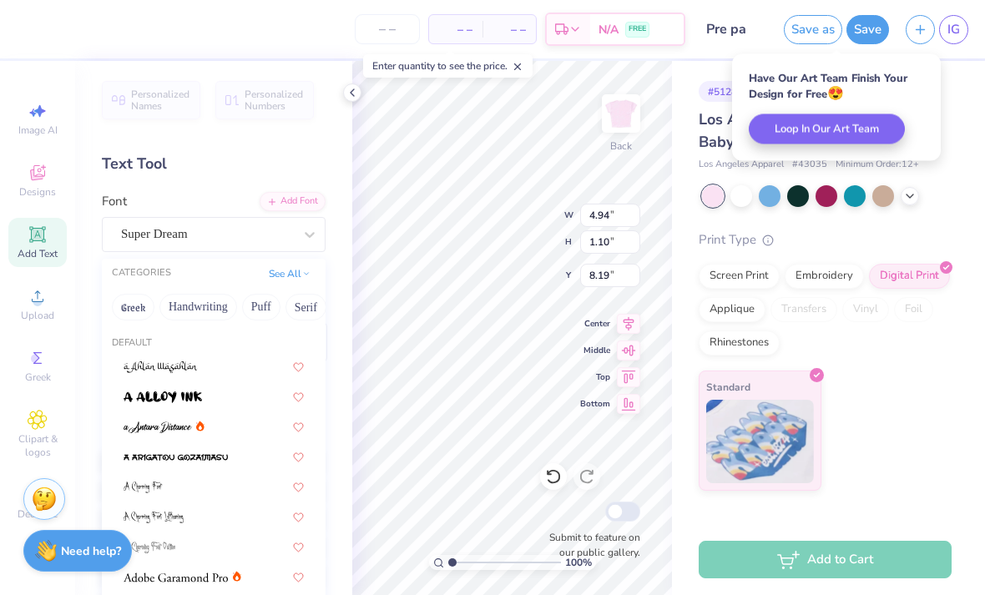
click at [957, 42] on link "IG" at bounding box center [953, 29] width 29 height 29
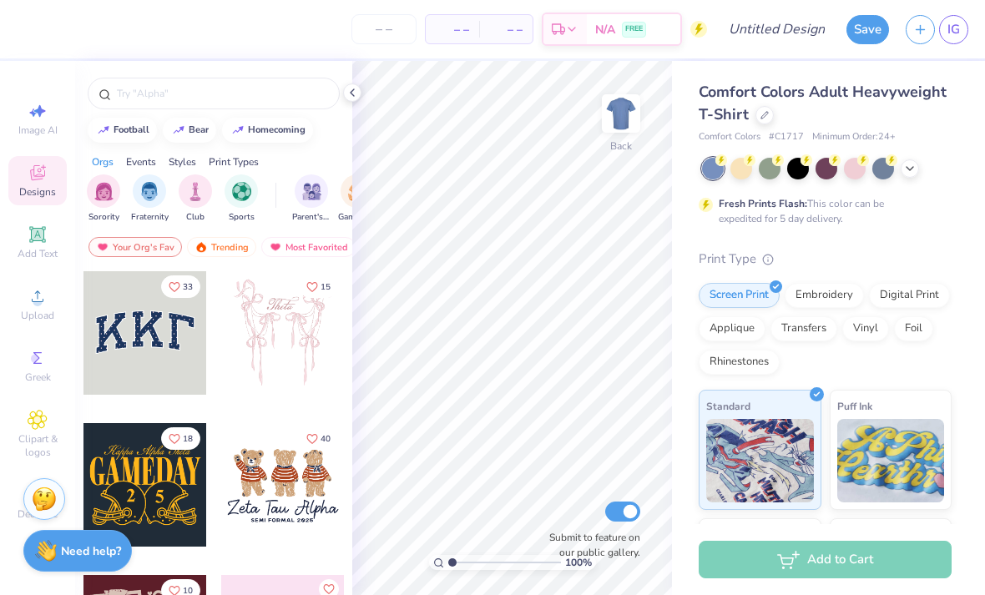
click at [767, 119] on div at bounding box center [764, 115] width 18 height 18
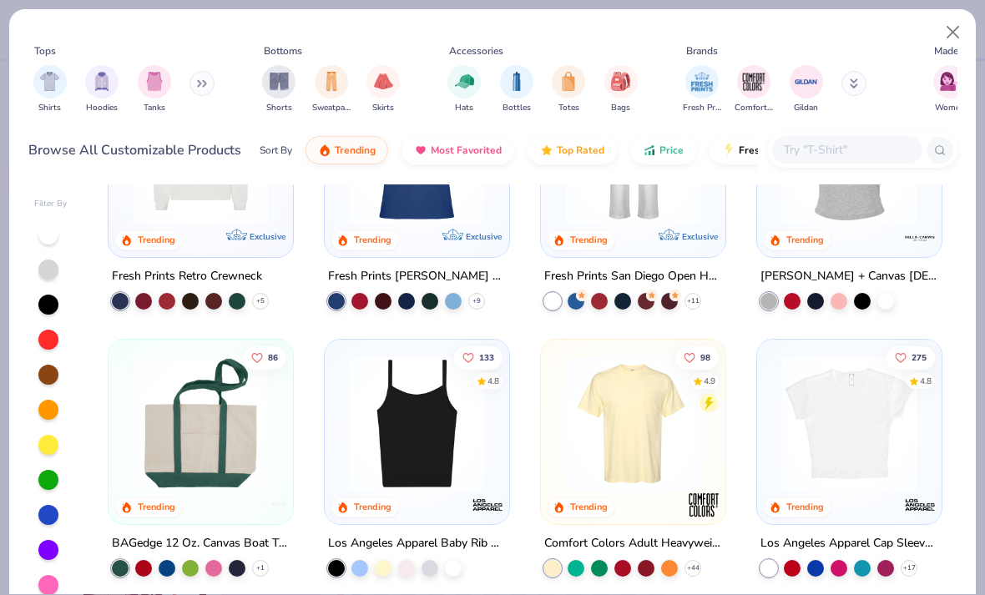
scroll to position [887, 0]
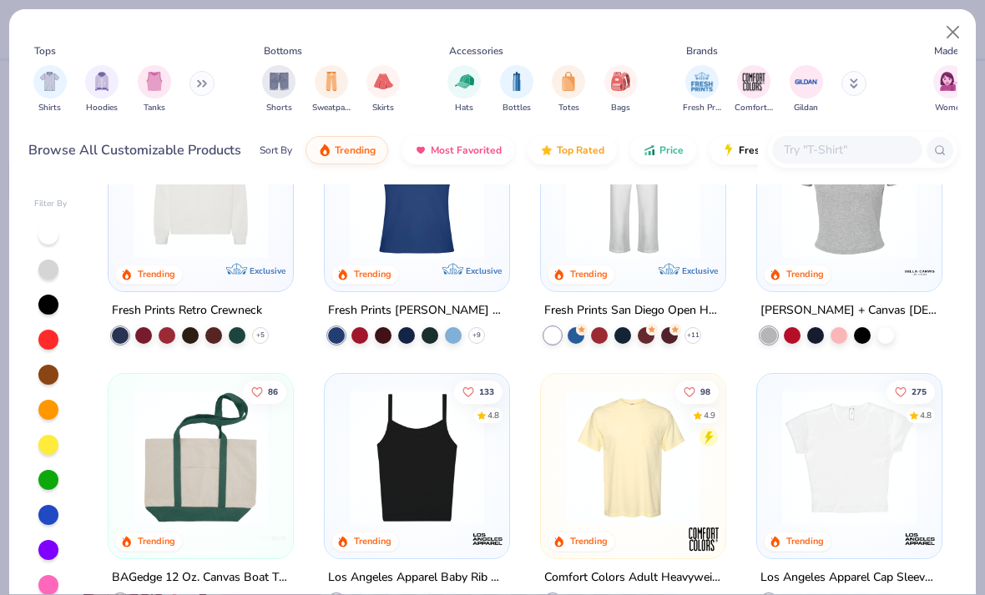
click at [882, 413] on img at bounding box center [848, 457] width 151 height 134
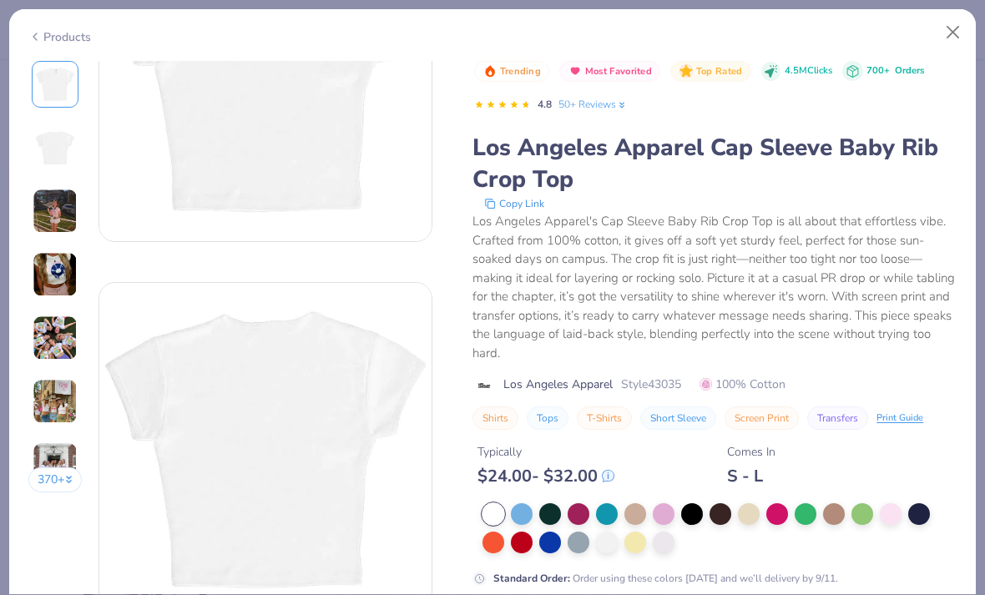
scroll to position [179, 0]
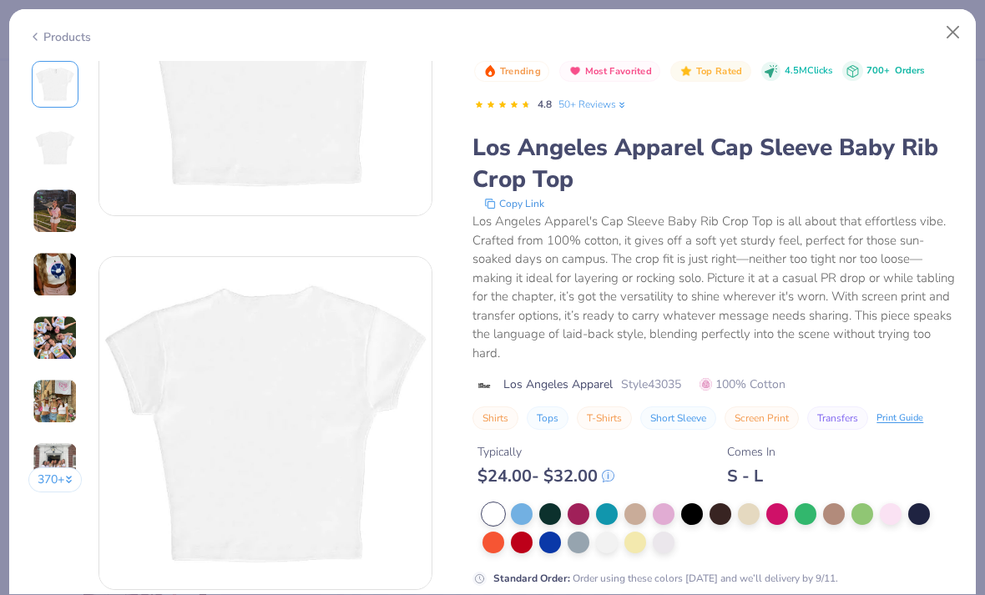
click at [896, 507] on div at bounding box center [890, 514] width 22 height 22
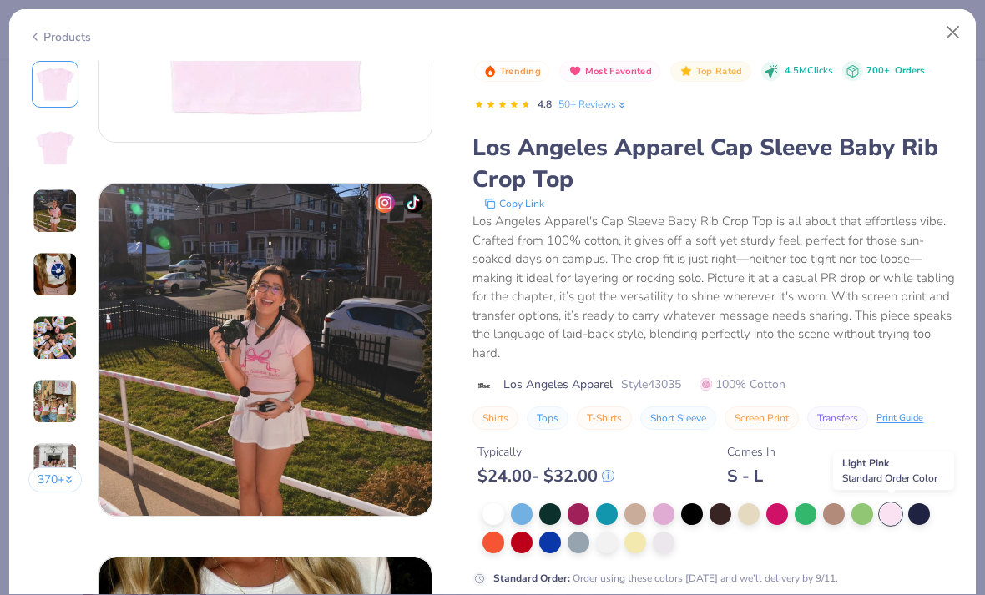
click at [910, 32] on div "Products" at bounding box center [492, 30] width 966 height 43
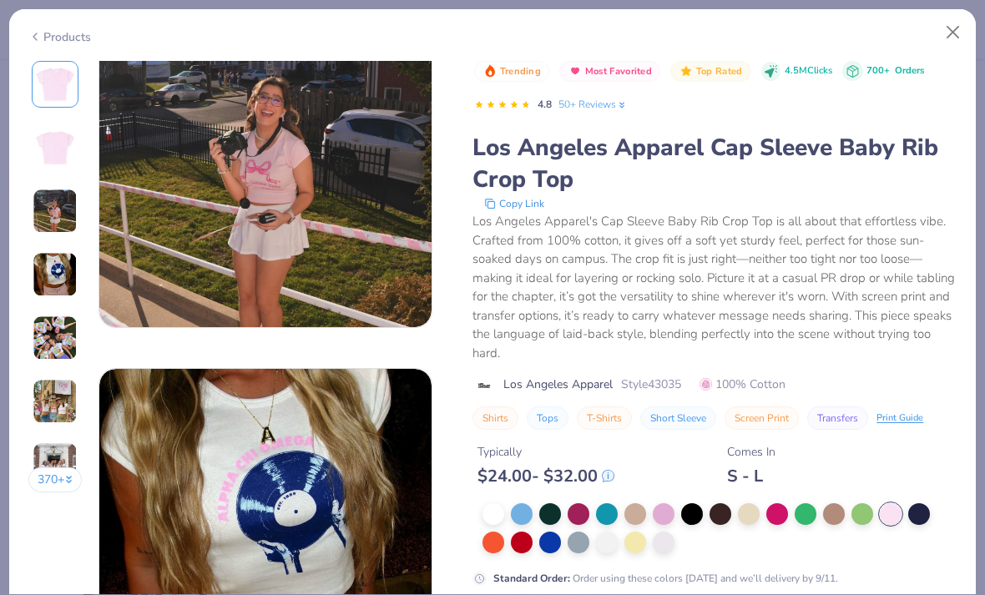
scroll to position [851, 0]
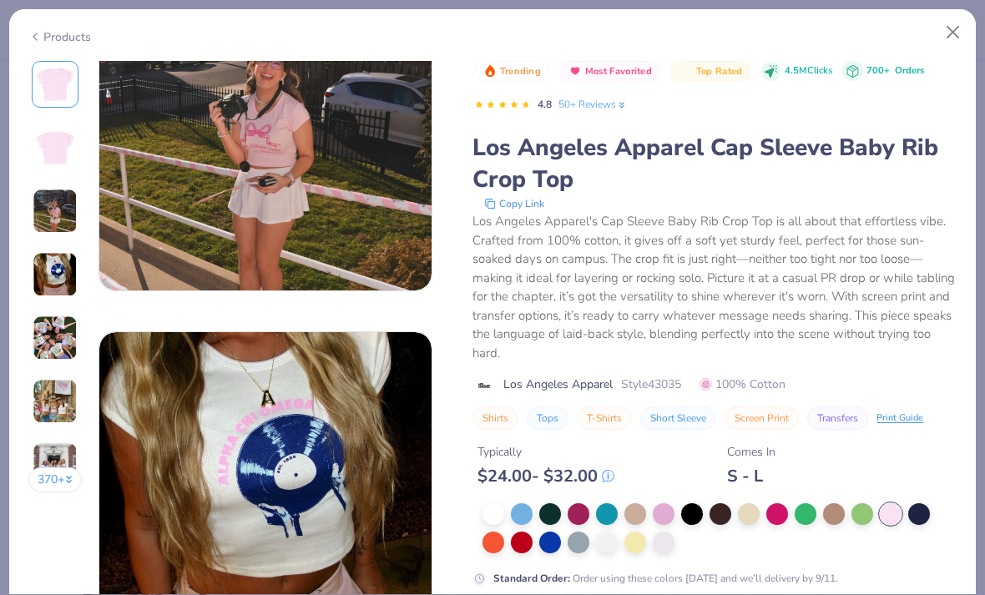
click at [813, 506] on div at bounding box center [805, 514] width 22 height 22
click at [878, 510] on div at bounding box center [719, 528] width 474 height 50
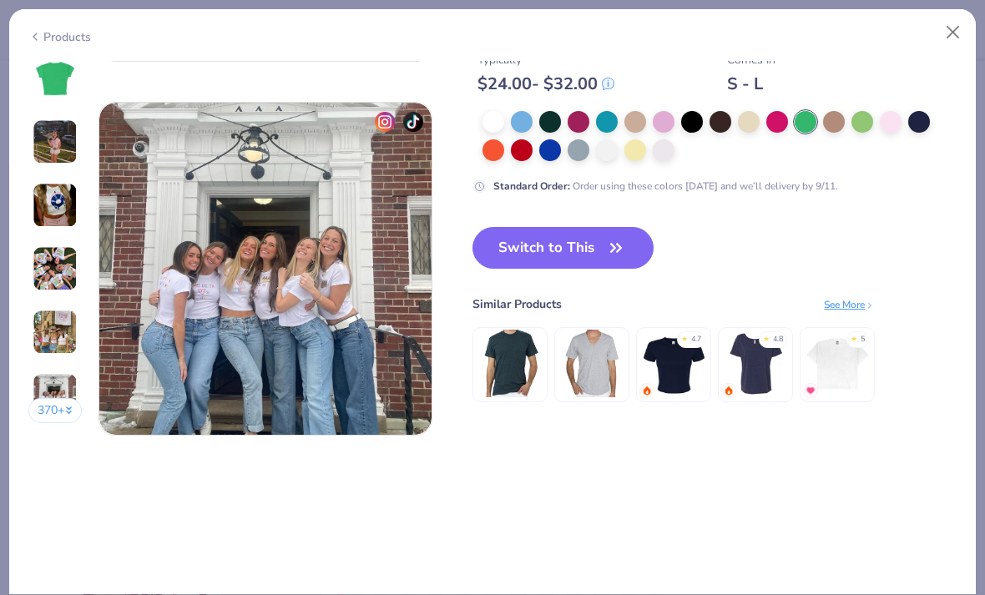
scroll to position [2219, 0]
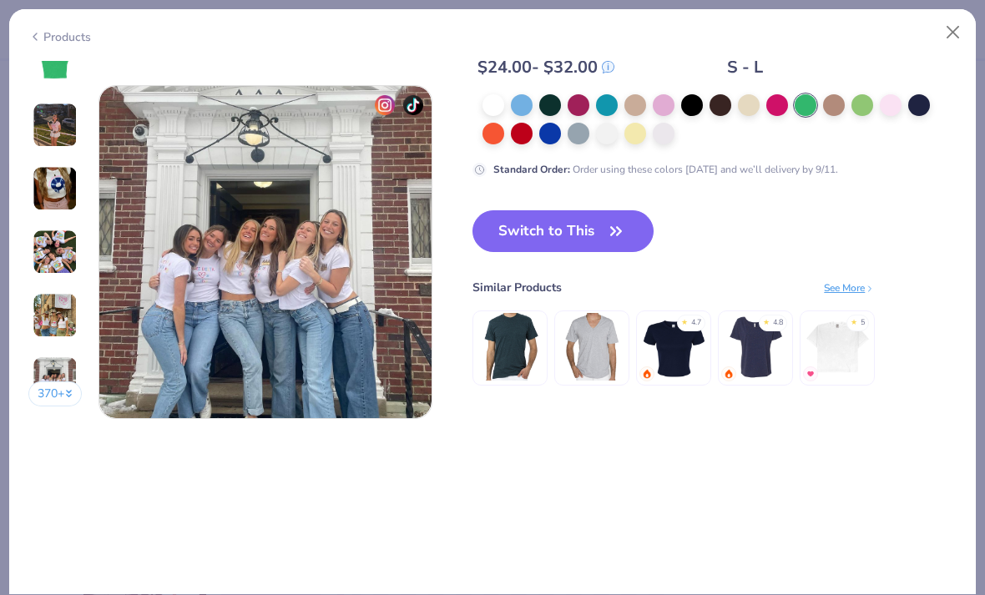
click at [594, 249] on button "Switch to This" at bounding box center [562, 231] width 181 height 42
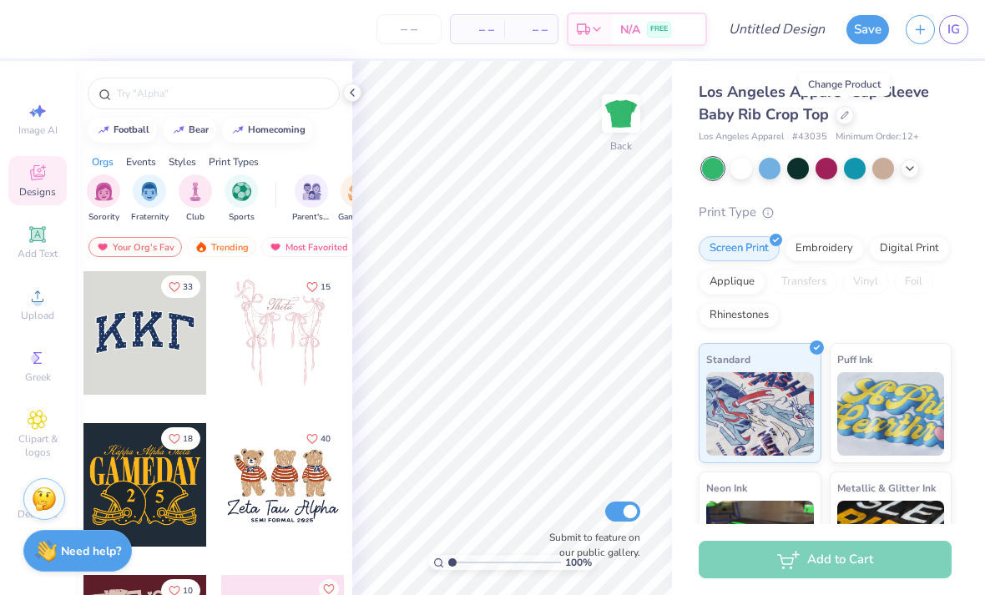
click at [889, 104] on div "Los Angeles Apparel Cap Sleeve Baby Rib Crop Top" at bounding box center [824, 103] width 253 height 45
click at [916, 169] on div at bounding box center [909, 168] width 18 height 18
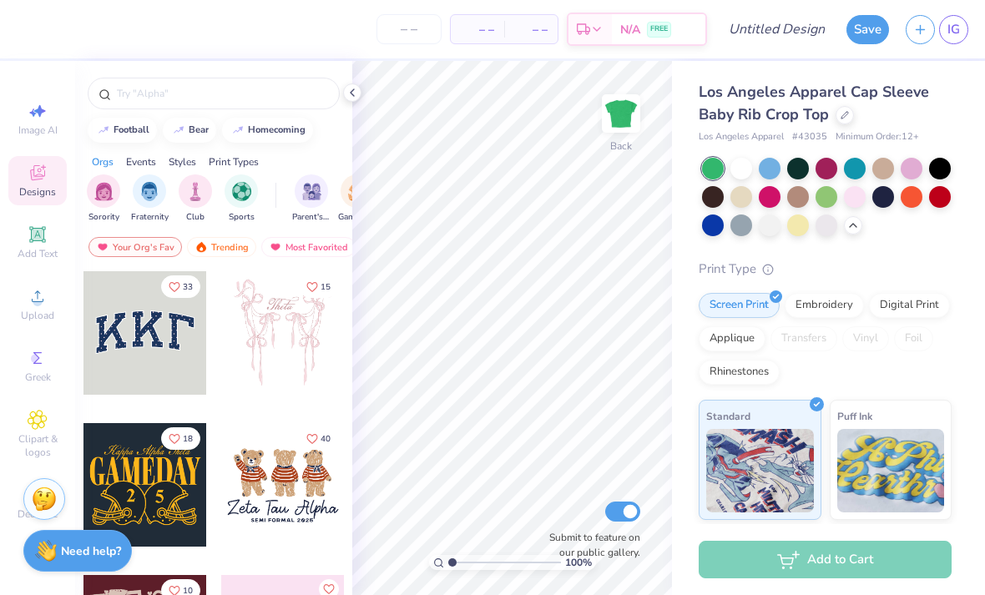
click at [858, 199] on div at bounding box center [855, 197] width 22 height 22
click at [912, 277] on div "Print Type Screen Print Embroidery Digital Print Applique Transfers Vinyl Foil …" at bounding box center [824, 518] width 253 height 518
click at [909, 268] on div "Print Type" at bounding box center [824, 268] width 253 height 19
click at [41, 316] on span "Upload" at bounding box center [37, 315] width 33 height 13
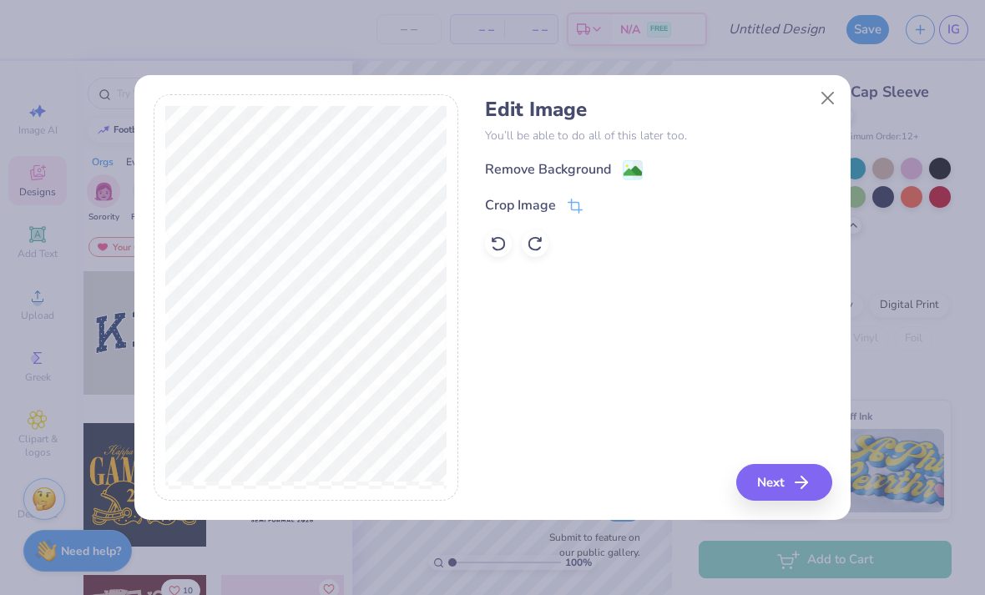
click at [625, 179] on image at bounding box center [632, 171] width 18 height 18
click at [628, 184] on div "Remove Background Crop Image" at bounding box center [658, 208] width 346 height 98
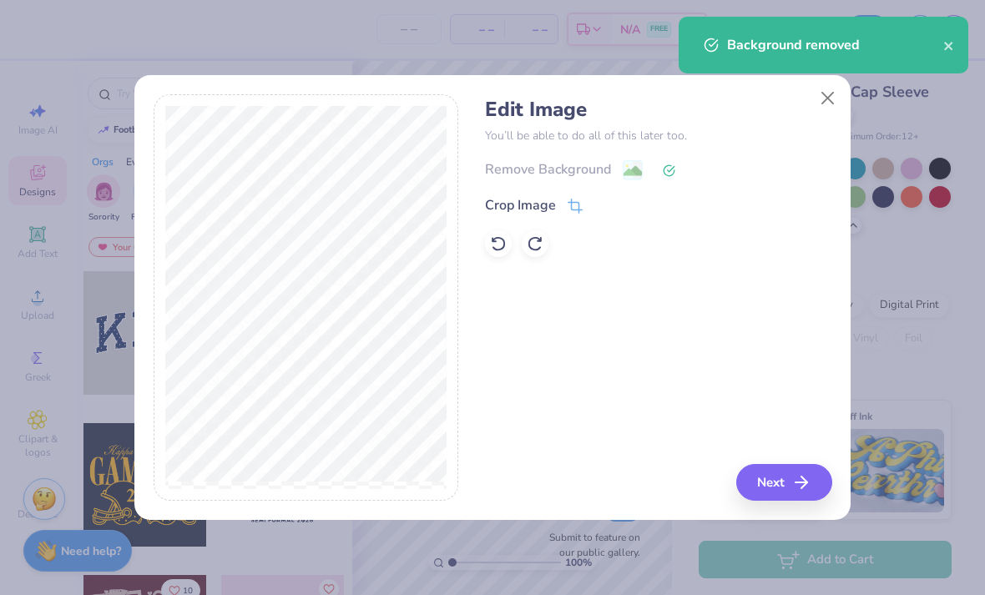
click at [799, 466] on button "Next" at bounding box center [784, 482] width 96 height 37
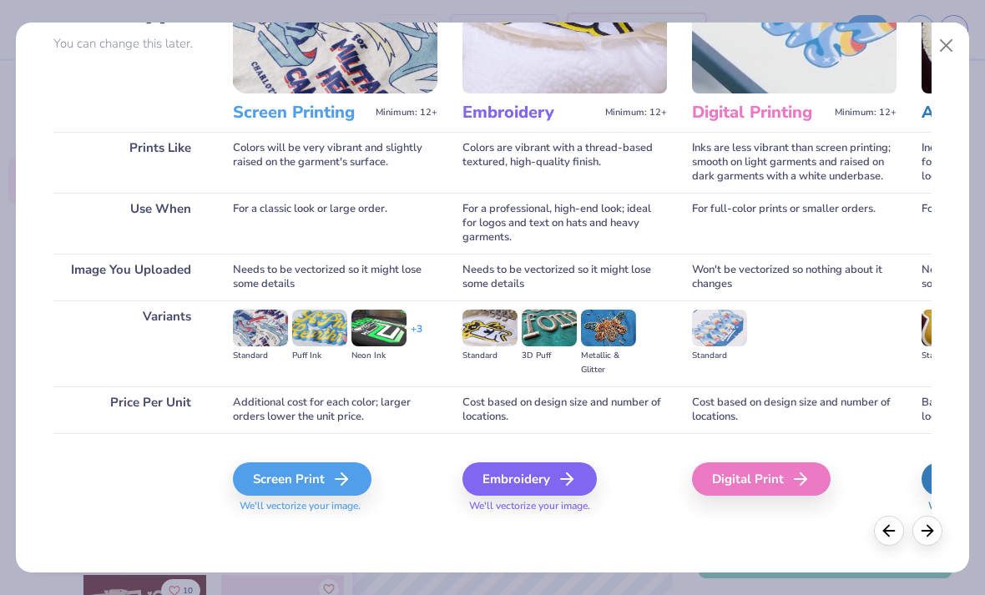
scroll to position [154, 0]
click at [342, 495] on div "Screen Print" at bounding box center [302, 478] width 139 height 33
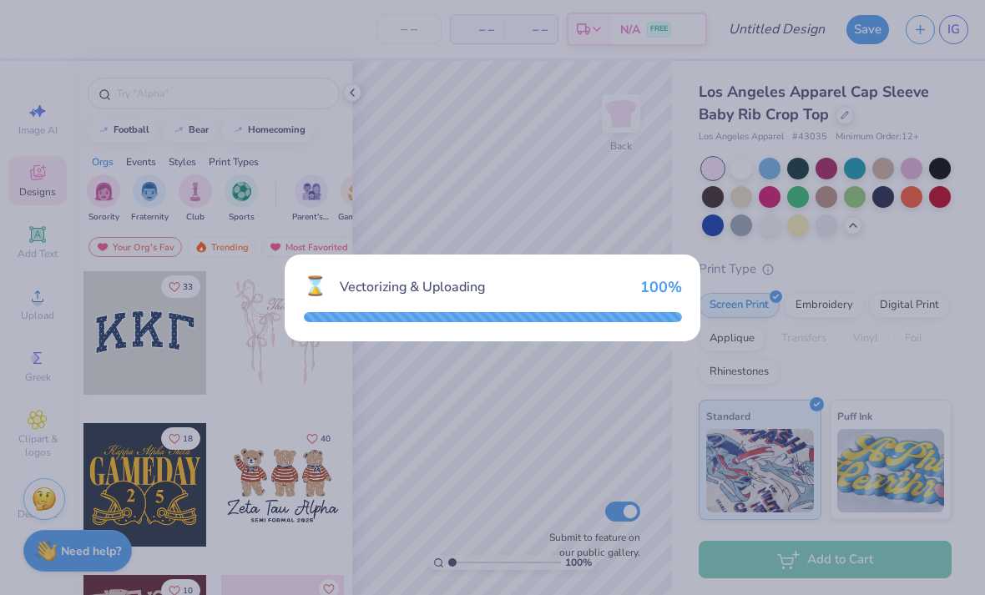
click at [627, 291] on div "⌛ Vectorizing & Uploading 100 %" at bounding box center [493, 287] width 378 height 28
click at [627, 290] on div "Vectorizing & Uploading" at bounding box center [483, 287] width 287 height 20
click at [25, 542] on div "⌛ Vectorizing & Uploading 100 %" at bounding box center [492, 297] width 985 height 595
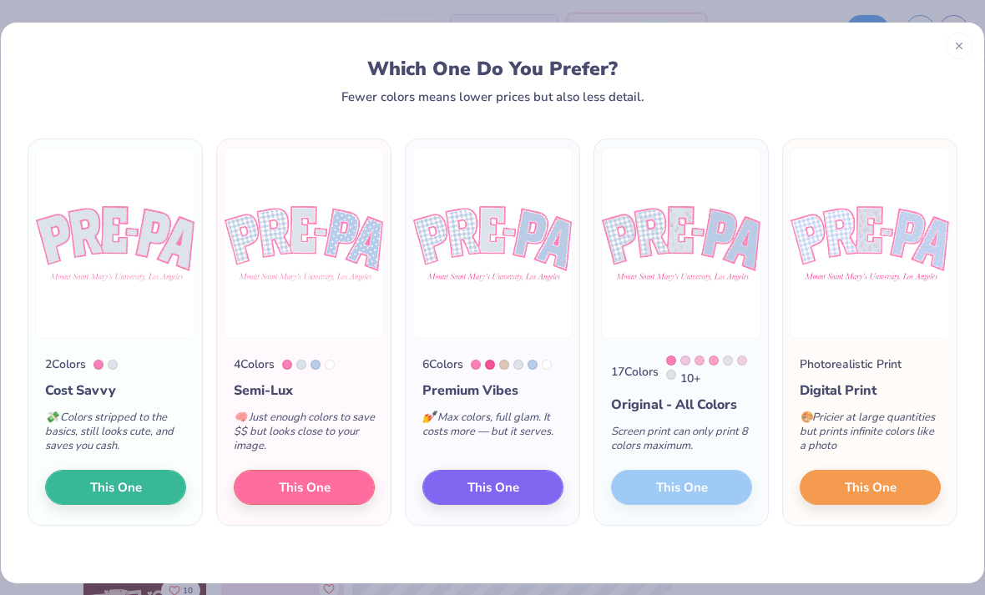
click at [703, 500] on div "17 Colors 10 + Original - All Colors Screen print can only print 8 colors maxim…" at bounding box center [681, 432] width 174 height 186
click at [689, 489] on div "17 Colors 10 + Original - All Colors Screen print can only print 8 colors maxim…" at bounding box center [681, 432] width 174 height 186
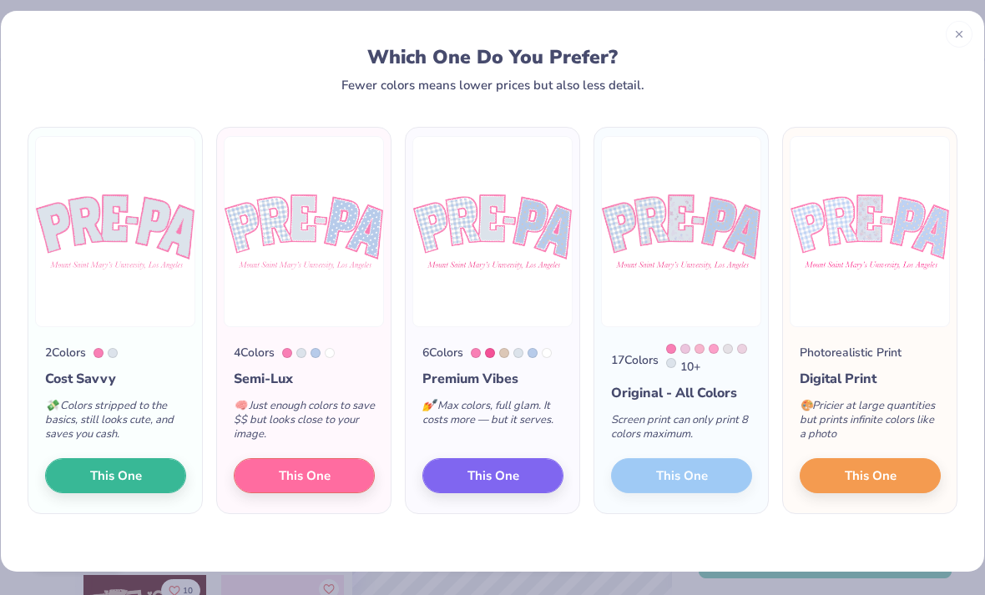
scroll to position [13, 0]
click at [688, 483] on div "17 Colors 10 + Original - All Colors Screen print can only print 8 colors maxim…" at bounding box center [681, 420] width 174 height 186
click at [703, 474] on div "17 Colors 10 + Original - All Colors Screen print can only print 8 colors maxim…" at bounding box center [681, 420] width 174 height 186
click at [686, 418] on div "Screen print can only print 8 colors maximum." at bounding box center [681, 430] width 141 height 55
click at [703, 365] on div "10 +" at bounding box center [709, 360] width 86 height 32
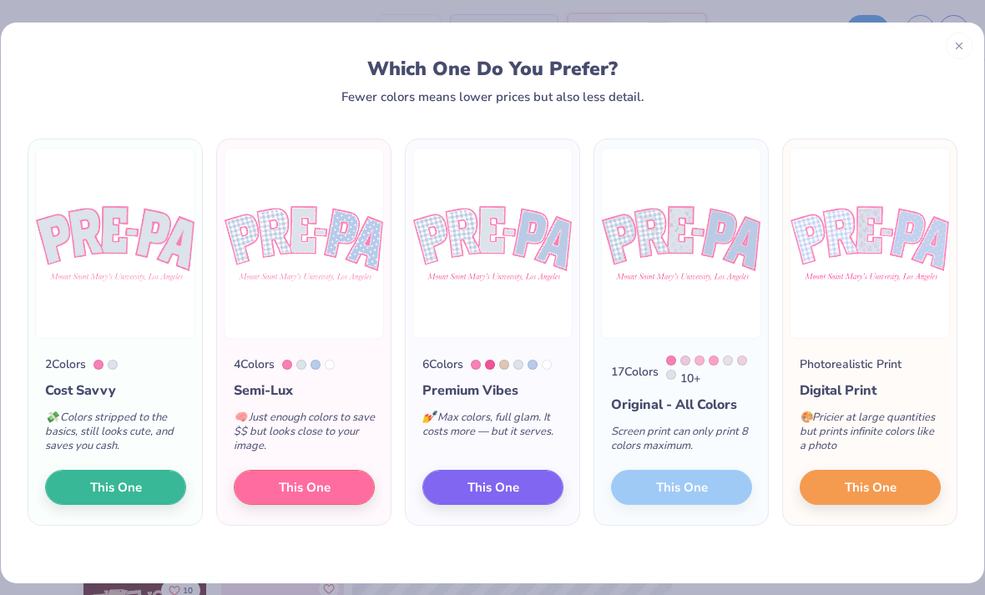
scroll to position [0, 0]
click at [521, 491] on button "This One" at bounding box center [492, 487] width 141 height 35
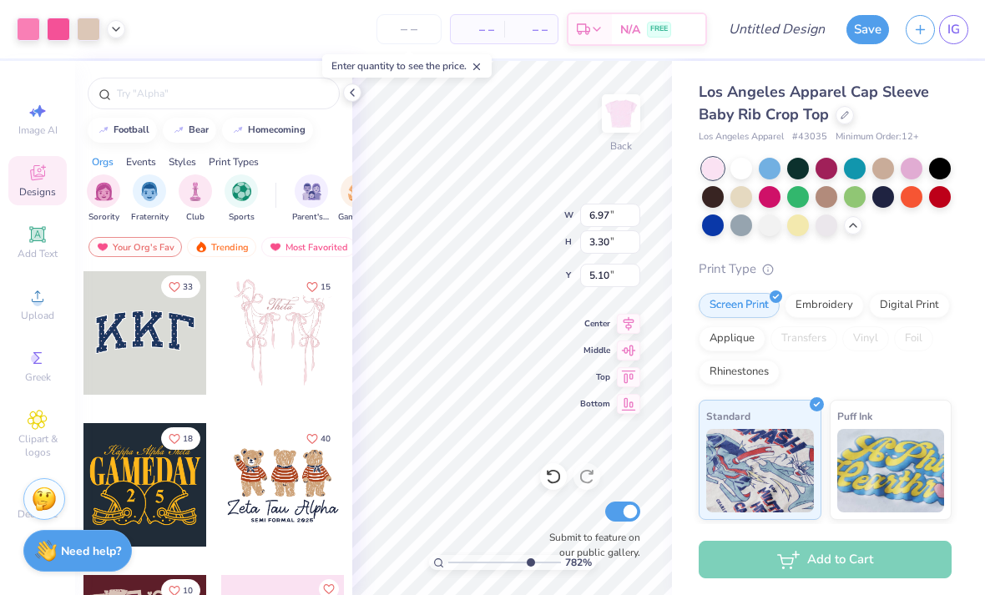
click at [855, 348] on div "Vinyl" at bounding box center [865, 338] width 47 height 25
click at [860, 334] on div "Vinyl" at bounding box center [865, 338] width 47 height 25
type input "1"
click at [633, 374] on icon at bounding box center [628, 377] width 23 height 20
type input "0.50"
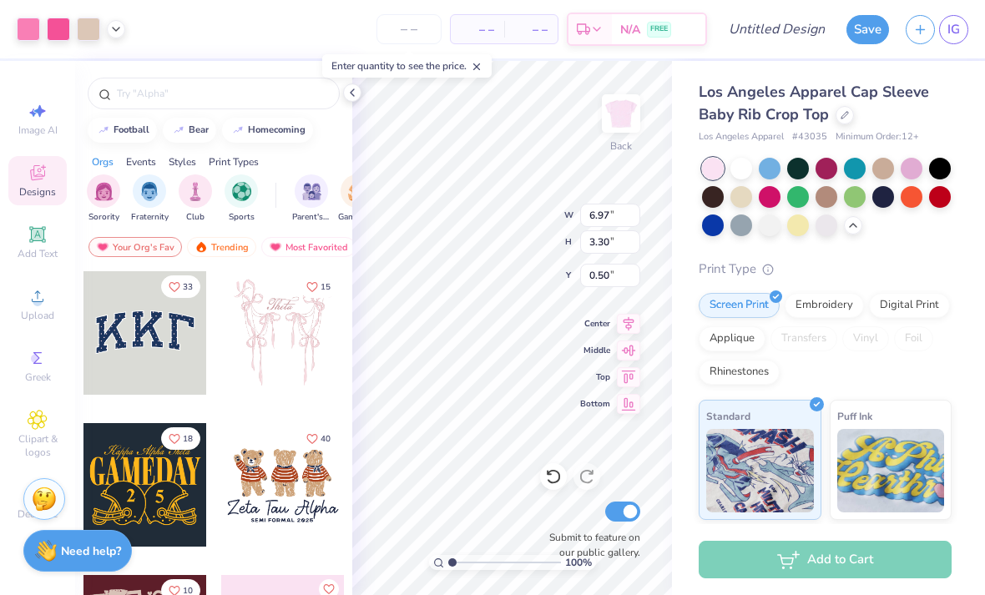
click at [627, 348] on icon at bounding box center [629, 350] width 14 height 11
type input "5.10"
click at [628, 319] on icon at bounding box center [628, 324] width 23 height 20
click at [357, 99] on div at bounding box center [352, 92] width 18 height 18
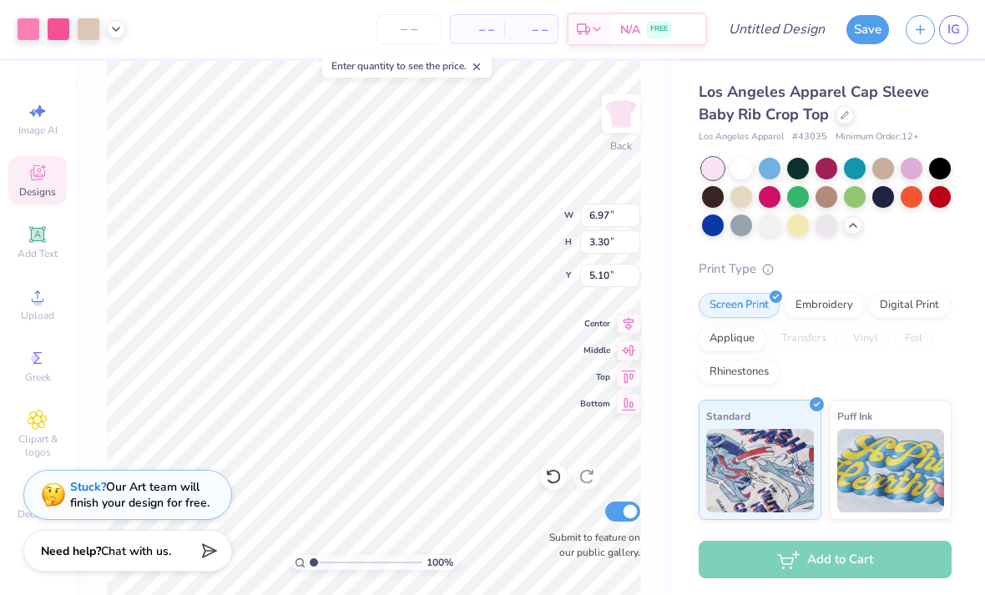
click at [970, 390] on div "Los Angeles Apparel Cap Sleeve Baby Rib Crop Top Los Angeles Apparel # 43035 Mi…" at bounding box center [828, 419] width 313 height 716
type input "5.31"
click at [7, 582] on div "Image AI Designs Add Text Upload Greek Clipart & logos Decorate" at bounding box center [37, 328] width 75 height 534
type input "1.85"
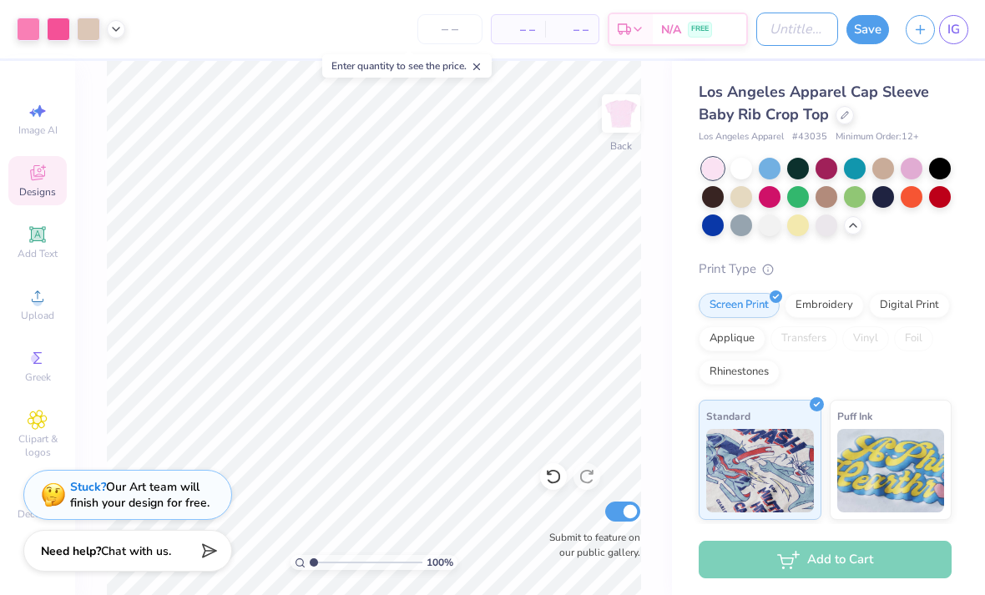
click at [793, 15] on input "Design Title" at bounding box center [797, 29] width 82 height 33
type input "Pre-PA club top"
click at [558, 40] on div "– – Total" at bounding box center [571, 29] width 53 height 28
click at [867, 43] on button "Save" at bounding box center [867, 29] width 43 height 29
click at [592, 31] on div "– – Total" at bounding box center [571, 29] width 53 height 28
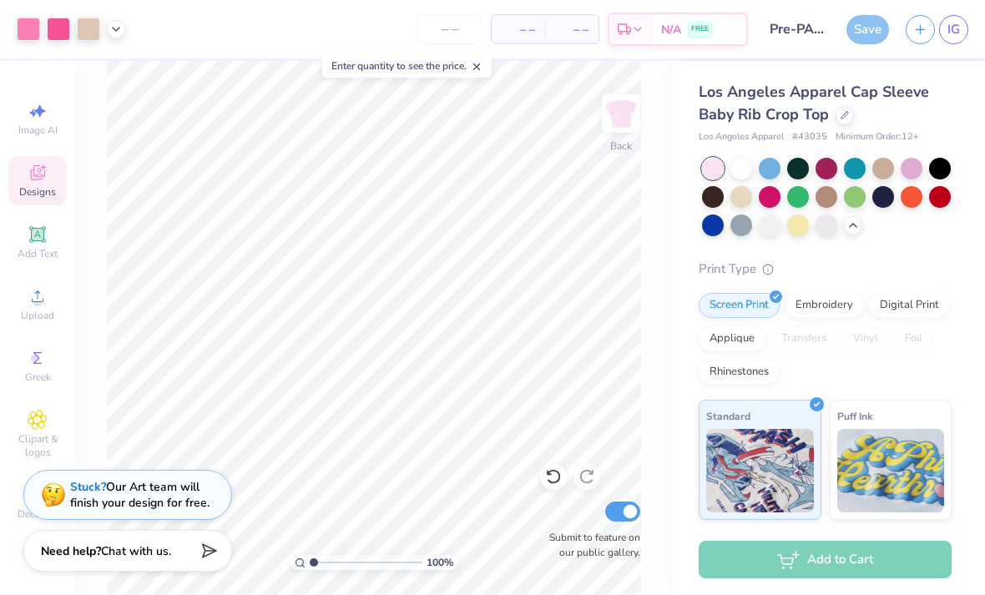
click at [656, 43] on div "N/A FREE" at bounding box center [698, 29] width 93 height 30
click at [533, 36] on span "– –" at bounding box center [517, 30] width 33 height 18
click at [452, 38] on input "number" at bounding box center [449, 29] width 65 height 30
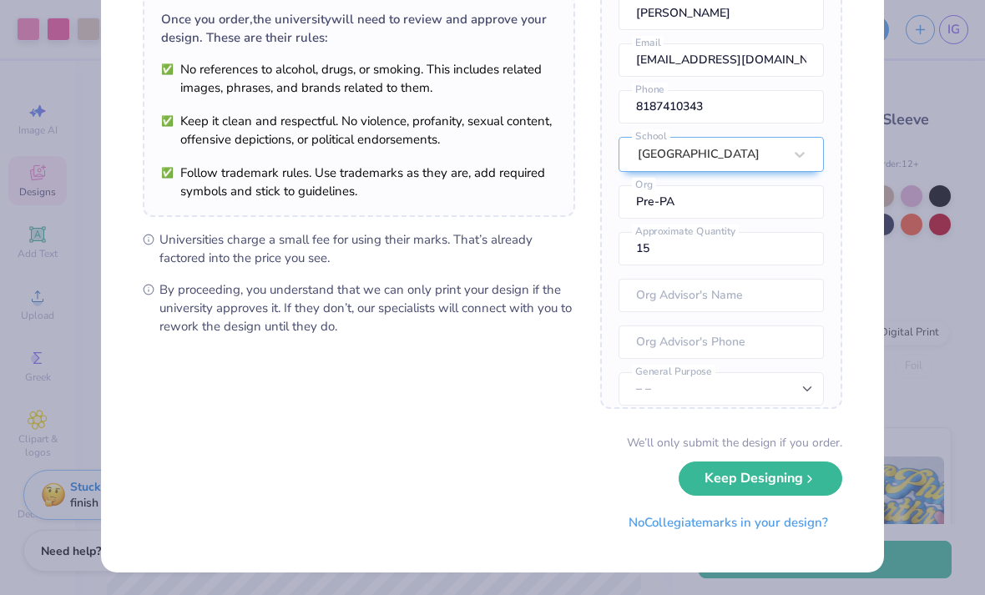
scroll to position [131, 0]
click at [772, 465] on button "Keep Designing" at bounding box center [760, 478] width 164 height 34
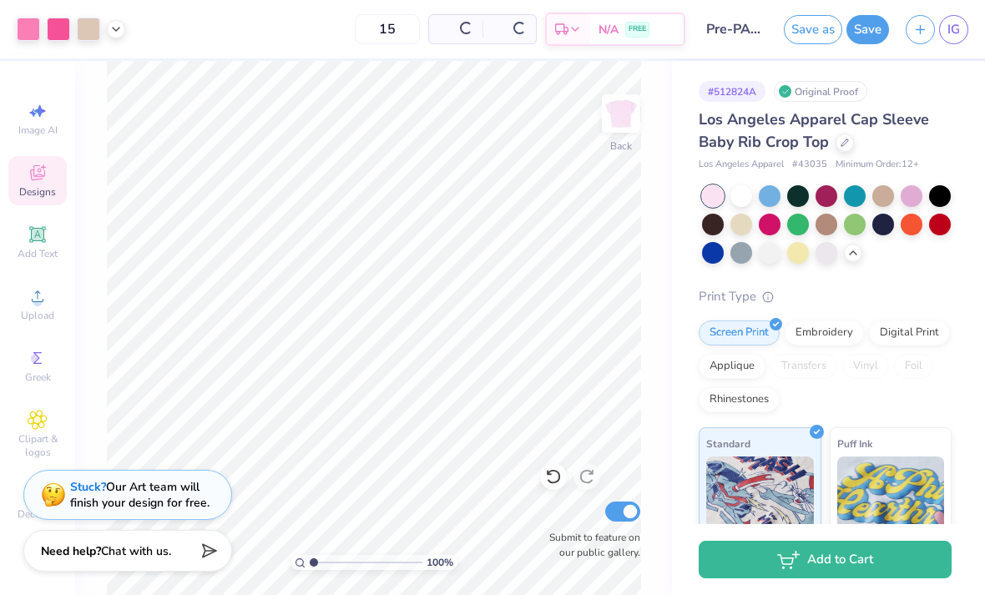
scroll to position [0, 0]
click at [364, 28] on input "15" at bounding box center [331, 29] width 65 height 30
type input "1"
click at [401, 43] on div "$44.76 Per Item" at bounding box center [401, 29] width 56 height 28
click at [364, 39] on input "20" at bounding box center [331, 29] width 65 height 30
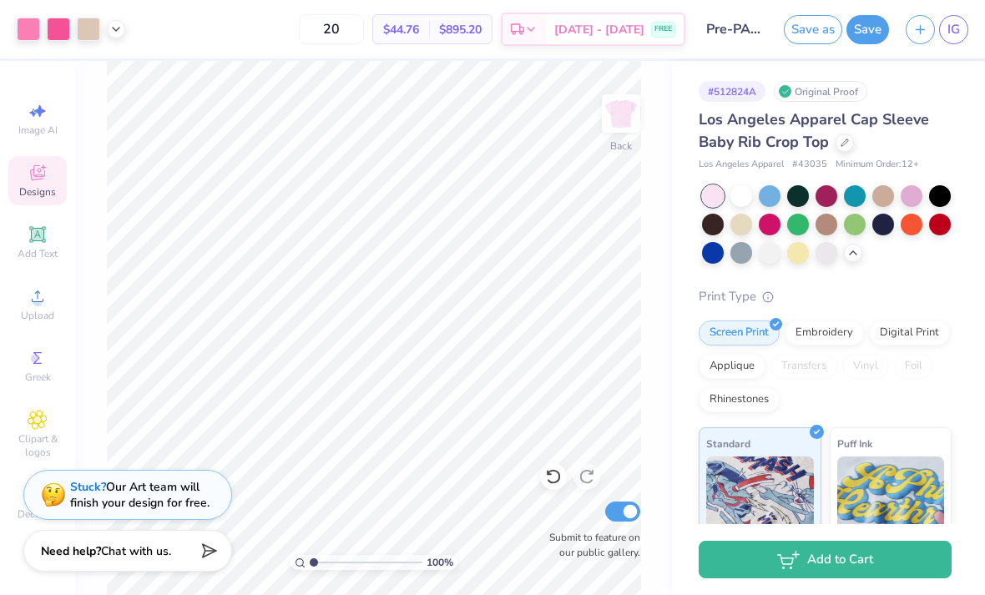
type input "2"
type input "15"
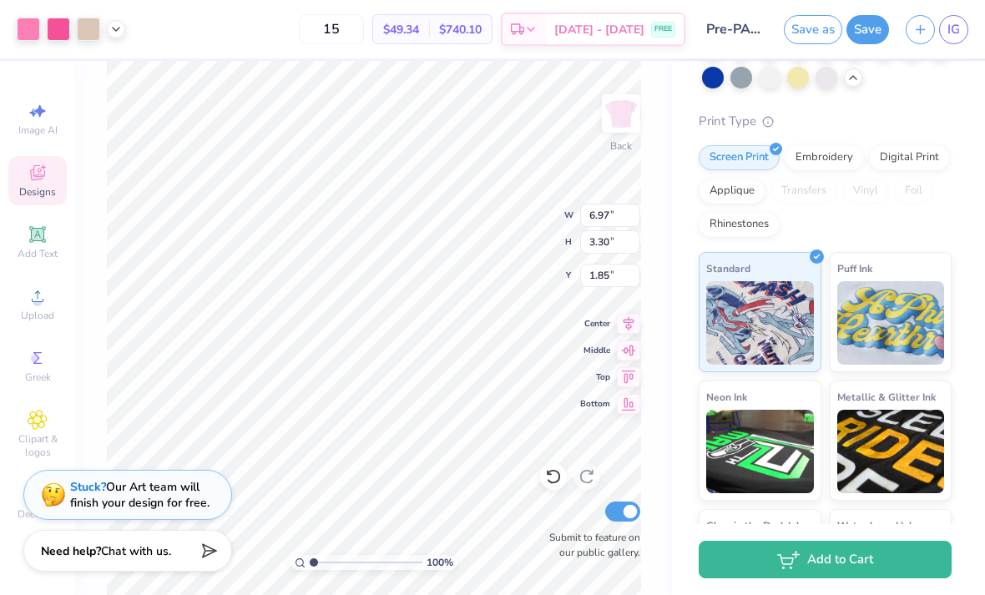
scroll to position [179, 0]
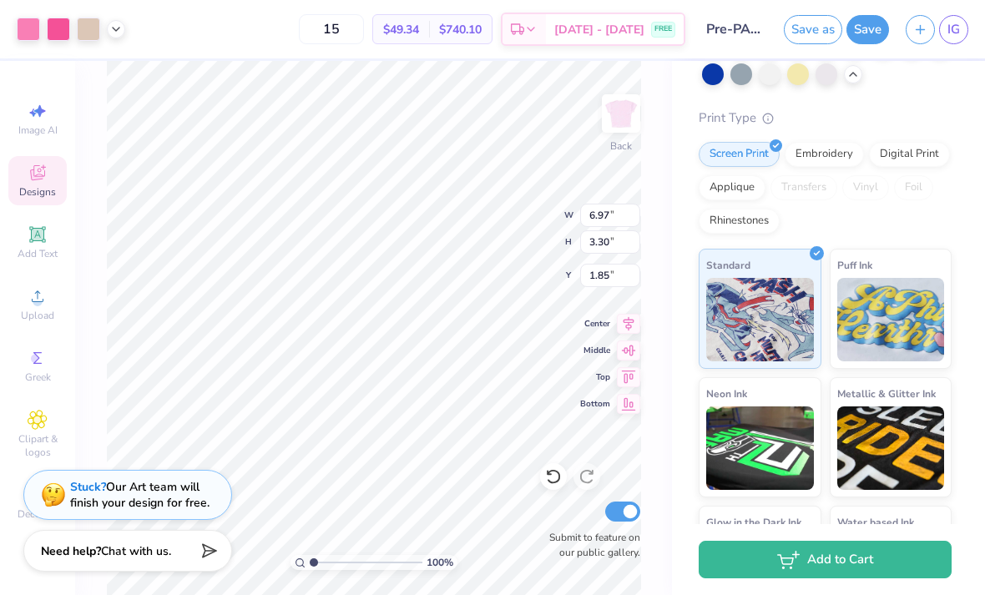
click at [789, 298] on img at bounding box center [760, 319] width 108 height 83
click at [778, 289] on img at bounding box center [760, 319] width 108 height 83
click at [773, 134] on div "Print Type Screen Print Embroidery Digital Print Applique Transfers Vinyl Foil …" at bounding box center [824, 367] width 253 height 518
click at [758, 164] on div "Screen Print Embroidery Digital Print Applique Transfers Vinyl Foil Rhinestones" at bounding box center [824, 188] width 253 height 92
click at [753, 162] on div "Screen Print" at bounding box center [738, 154] width 81 height 25
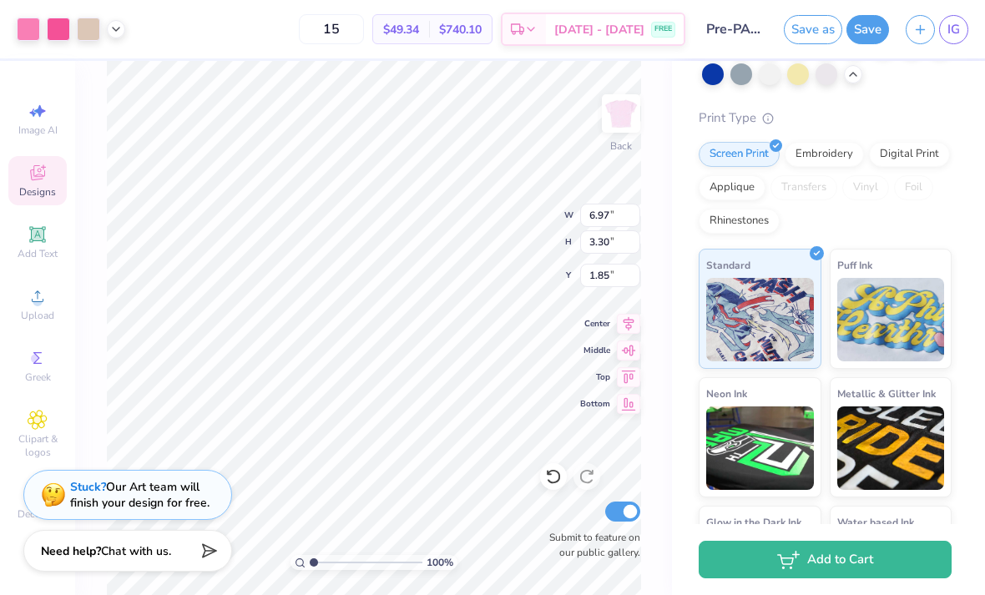
click at [822, 154] on div "Embroidery" at bounding box center [823, 154] width 79 height 25
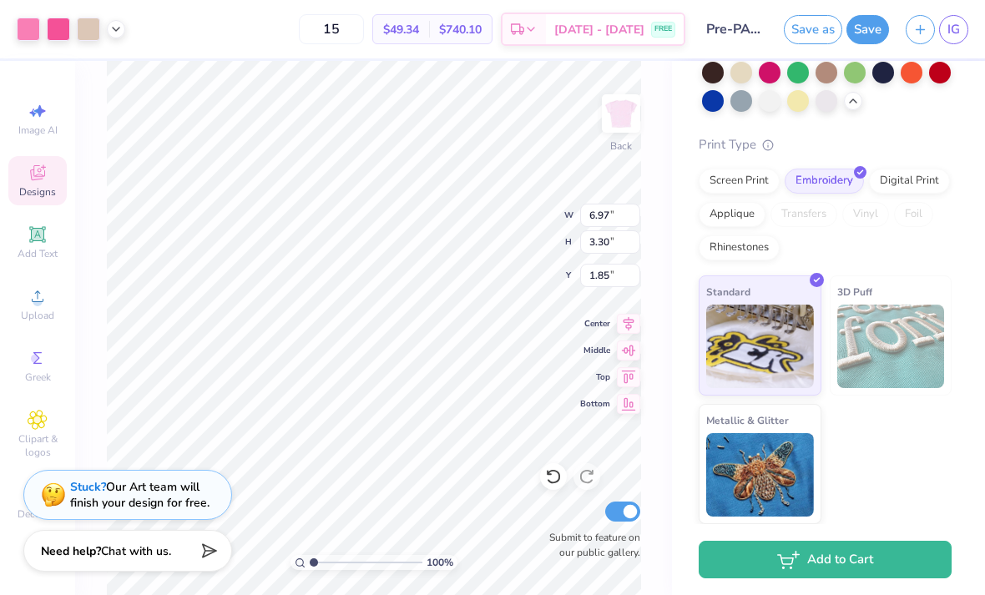
scroll to position [151, 0]
click at [757, 179] on div "Screen Print" at bounding box center [738, 181] width 81 height 25
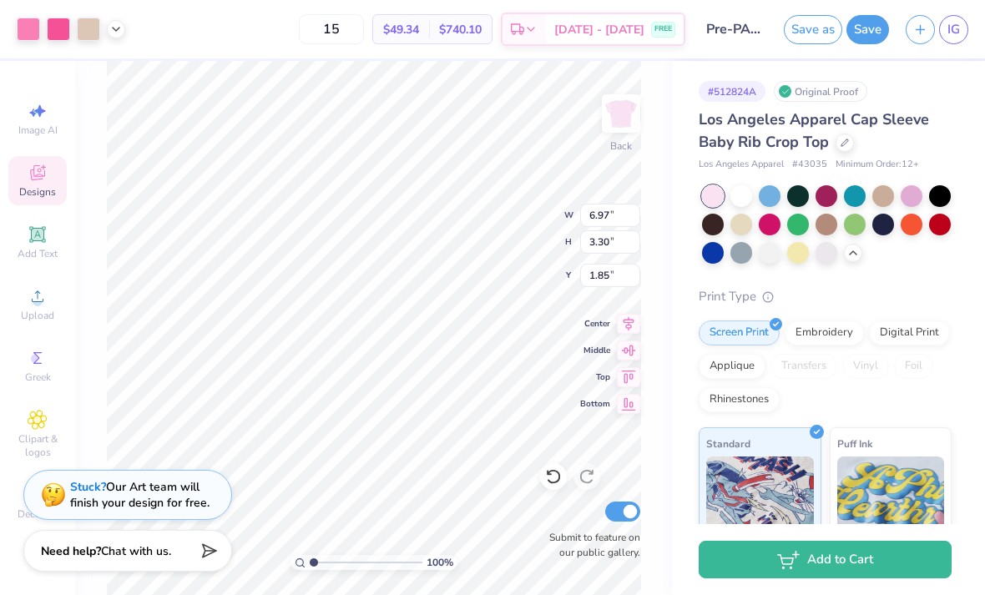
scroll to position [0, 0]
click at [850, 139] on div at bounding box center [844, 143] width 18 height 18
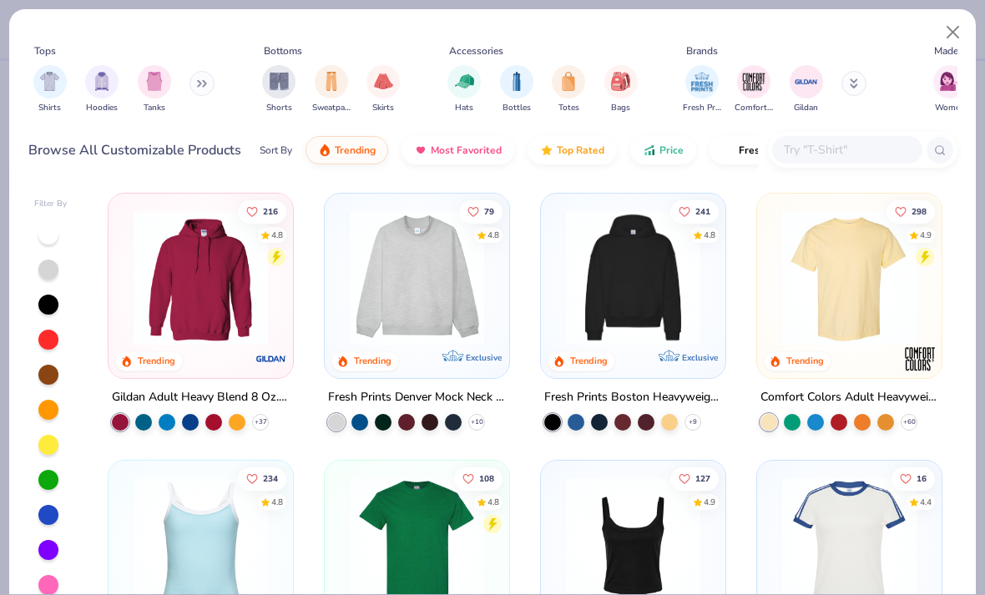
click at [946, 31] on button "Close" at bounding box center [953, 33] width 32 height 32
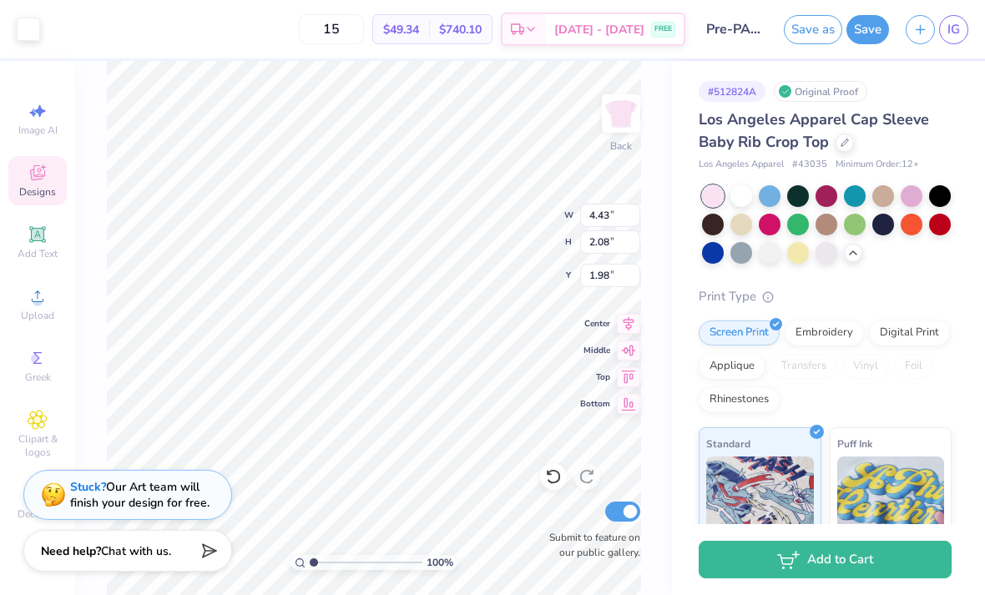
type input "2.83"
type input "1.29"
type input "2.67"
click at [916, 343] on div "Screen Print Embroidery Digital Print Applique Transfers Vinyl Foil Rhinestones" at bounding box center [824, 366] width 253 height 92
click at [914, 325] on div "Digital Print" at bounding box center [909, 332] width 81 height 25
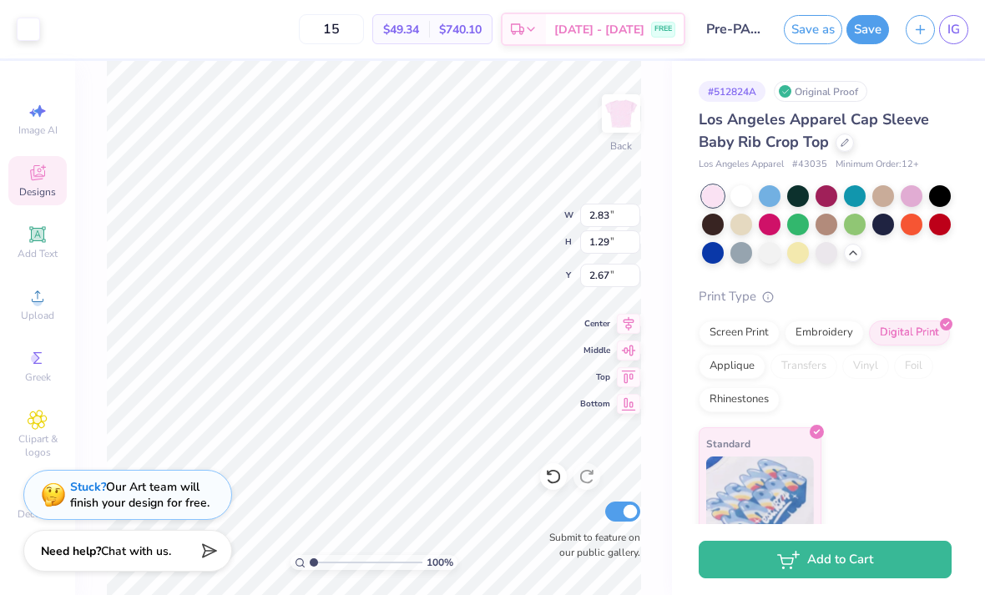
click at [744, 334] on div "Screen Print" at bounding box center [738, 332] width 81 height 25
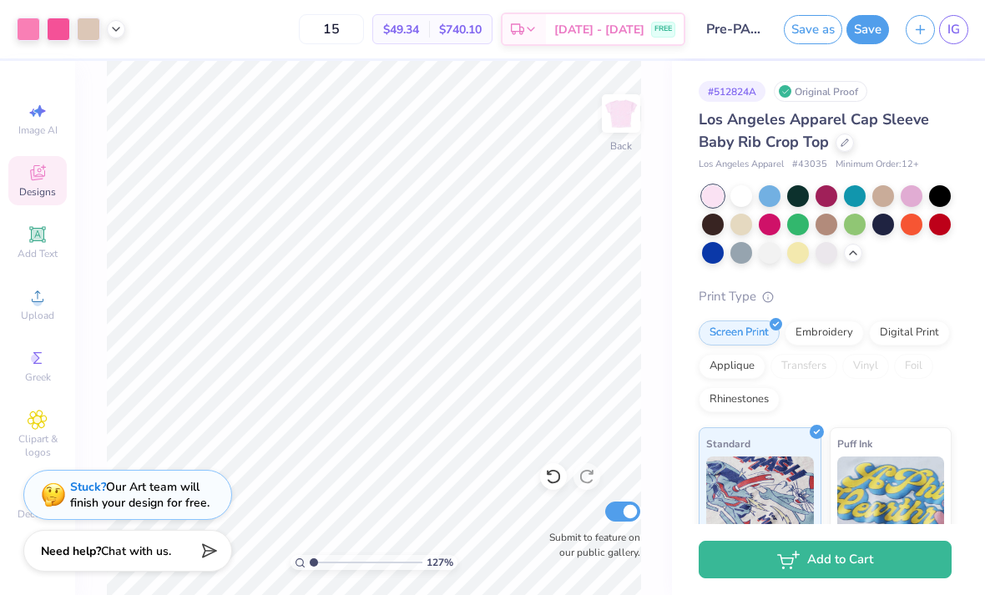
type input "1"
click at [43, 189] on span "Designs" at bounding box center [37, 191] width 37 height 13
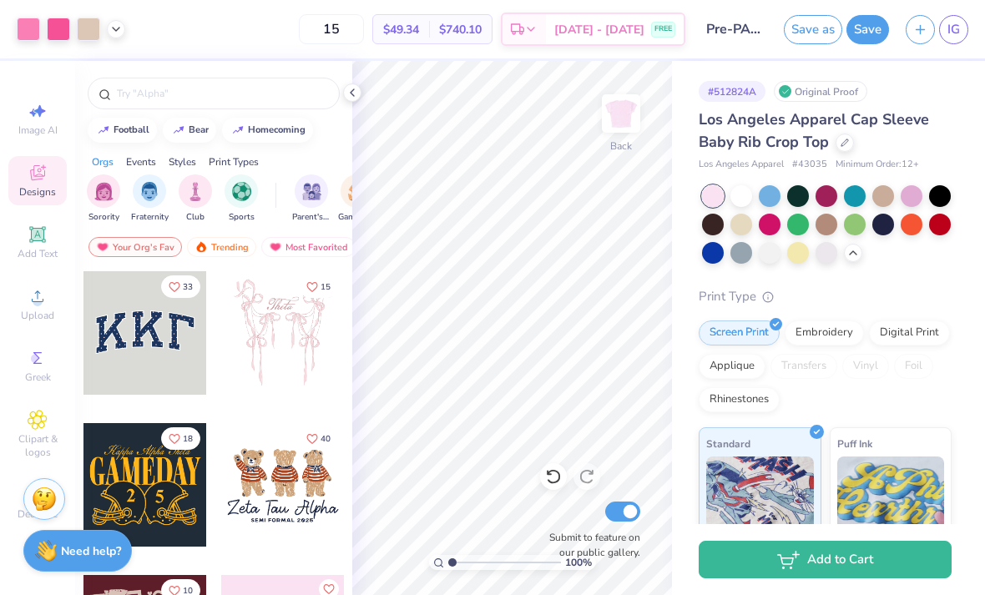
click at [20, 177] on div "Designs" at bounding box center [37, 180] width 58 height 49
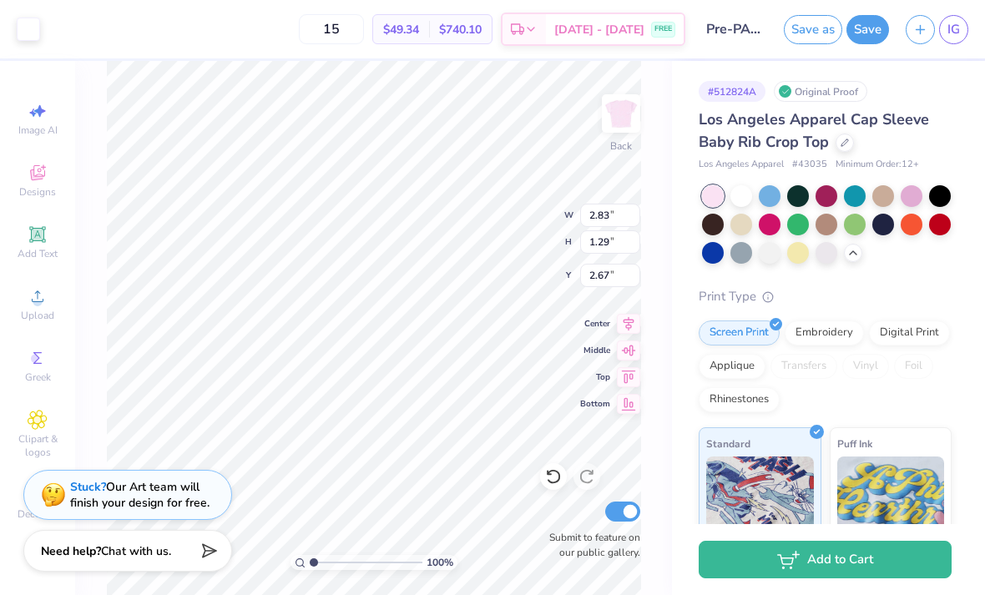
click at [770, 300] on span at bounding box center [765, 296] width 18 height 17
click at [824, 334] on div "Embroidery" at bounding box center [823, 332] width 79 height 25
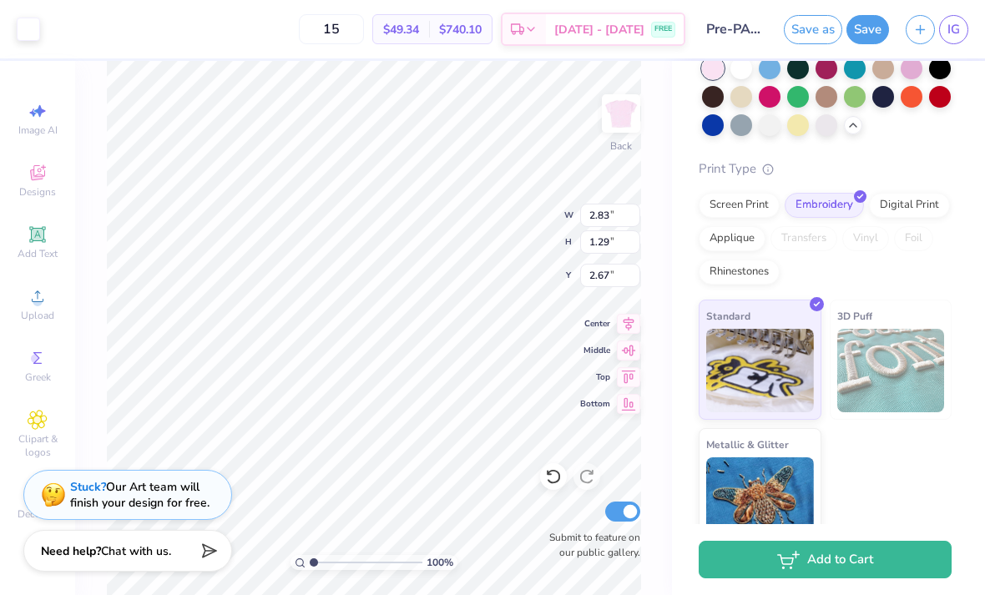
scroll to position [126, 0]
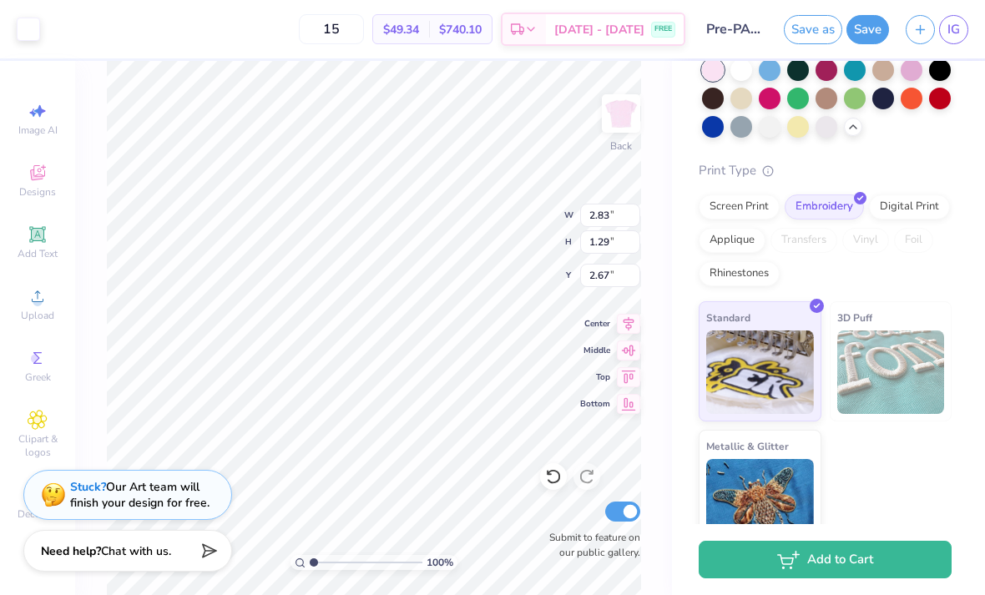
click at [791, 357] on img at bounding box center [760, 371] width 108 height 83
click at [892, 340] on img at bounding box center [891, 371] width 108 height 83
click at [781, 392] on img at bounding box center [760, 371] width 108 height 83
click at [878, 552] on button "Add to Cart" at bounding box center [824, 560] width 253 height 38
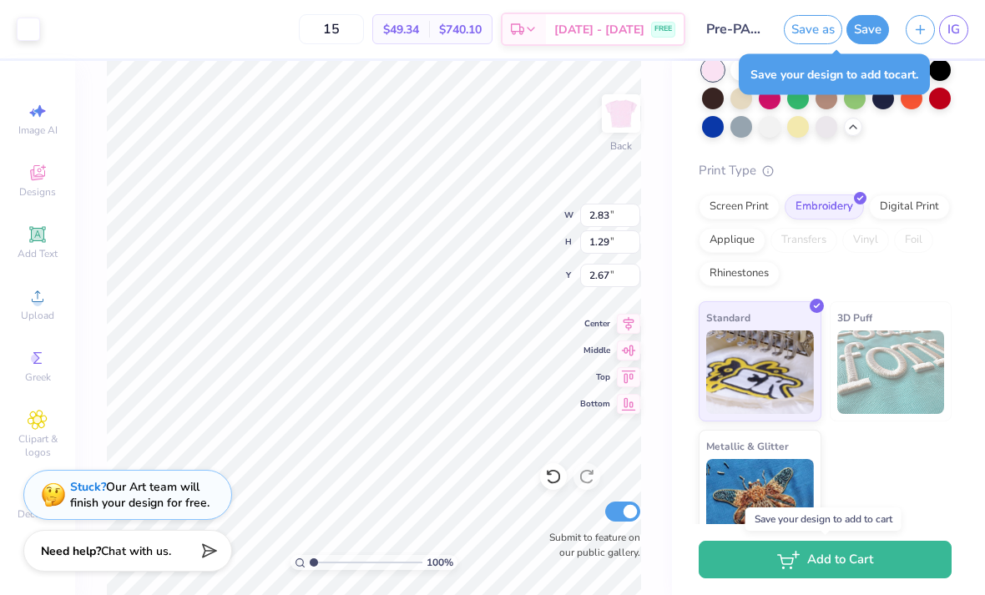
click at [860, 21] on button "Save" at bounding box center [867, 29] width 43 height 29
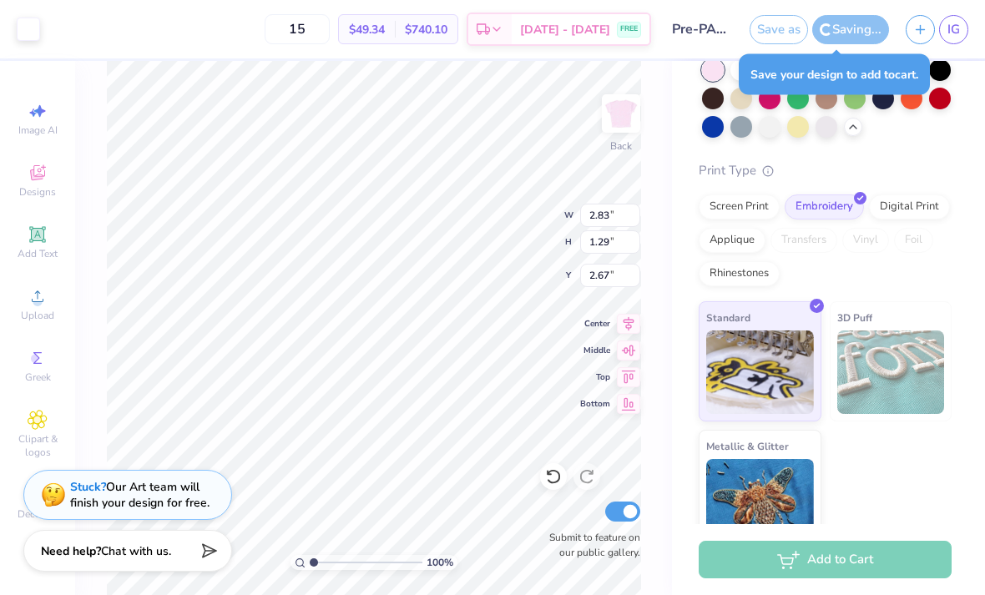
click at [739, 200] on div "Screen Print" at bounding box center [738, 206] width 81 height 25
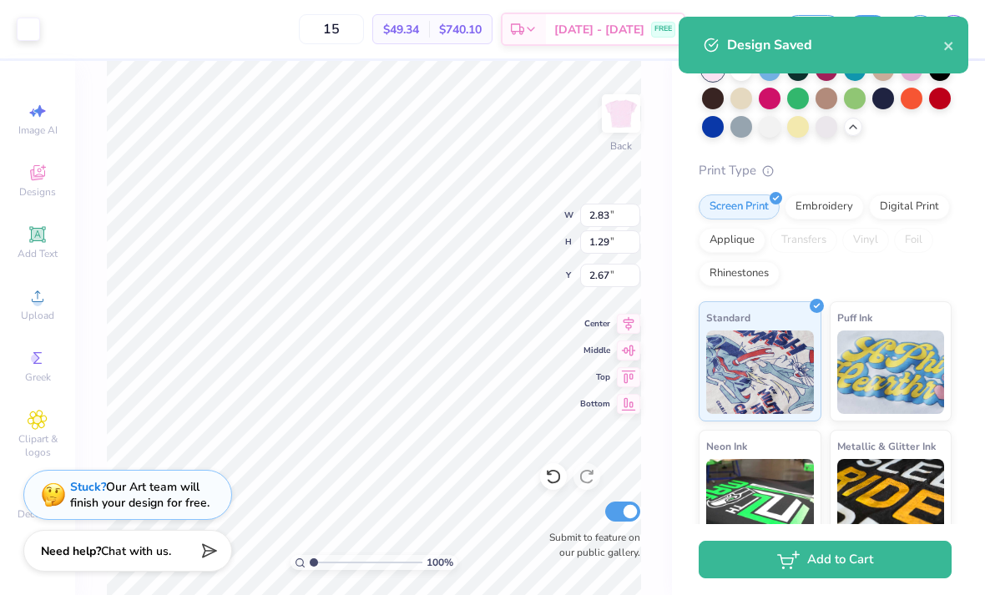
click at [945, 43] on icon "close" at bounding box center [948, 46] width 8 height 8
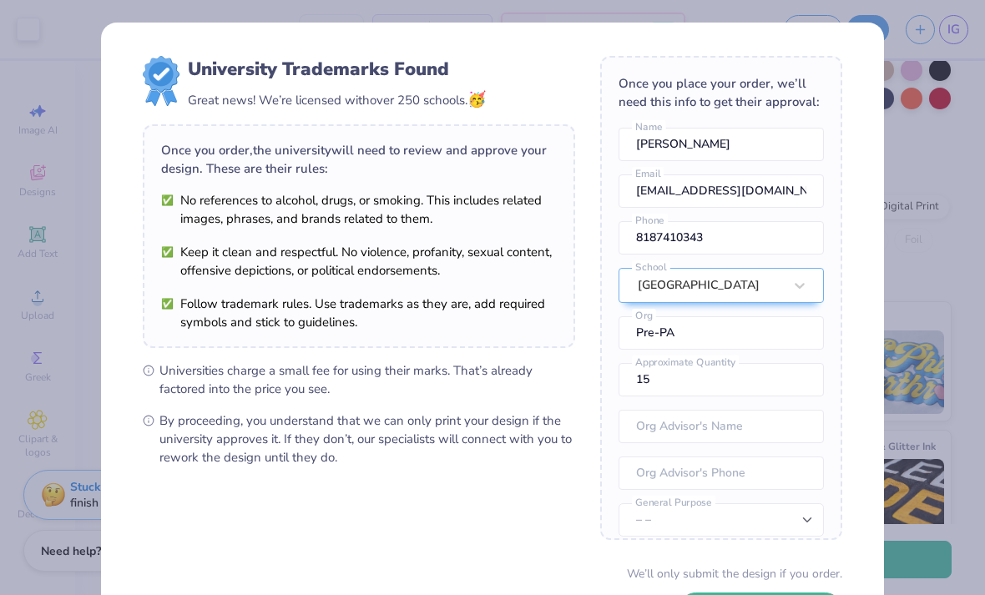
click at [892, 235] on div "University Trademarks Found Great news! We’re licensed with over 250 schools. 🥳…" at bounding box center [492, 297] width 985 height 595
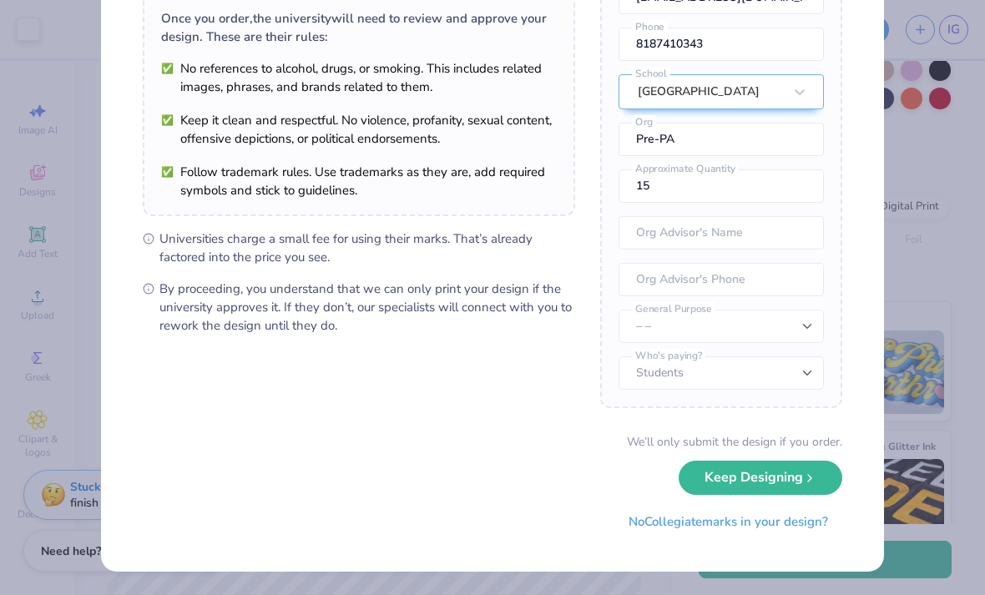
scroll to position [131, 0]
click at [927, 100] on div "University Trademarks Found Great news! We’re licensed with over 250 schools. 🥳…" at bounding box center [492, 297] width 985 height 595
click at [923, 101] on div "University Trademarks Found Great news! We’re licensed with over 250 schools. 🥳…" at bounding box center [492, 297] width 985 height 595
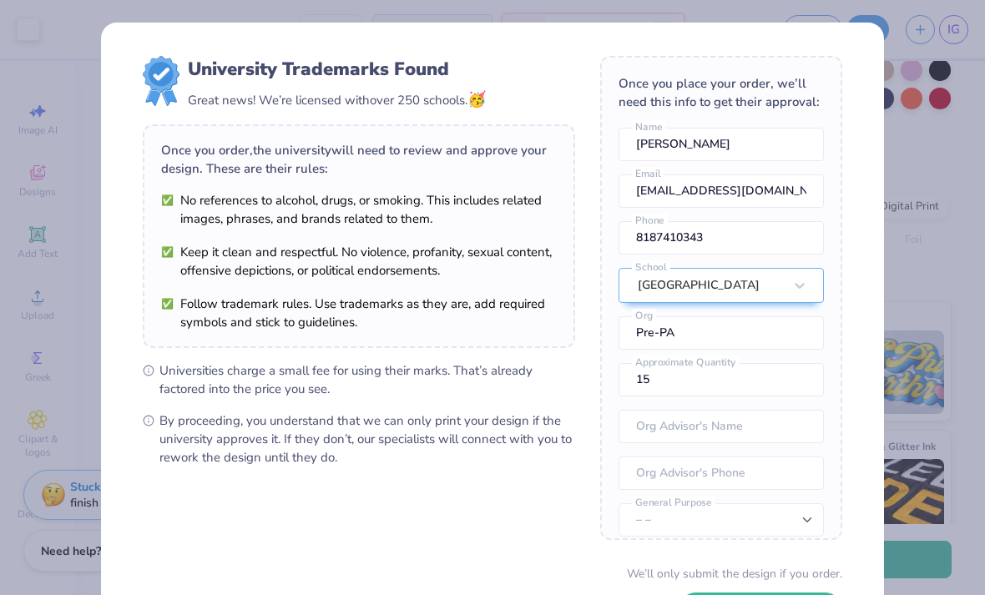
scroll to position [0, 0]
click at [931, 100] on div "University Trademarks Found Great news! We’re licensed with over 250 schools. 🥳…" at bounding box center [492, 297] width 985 height 595
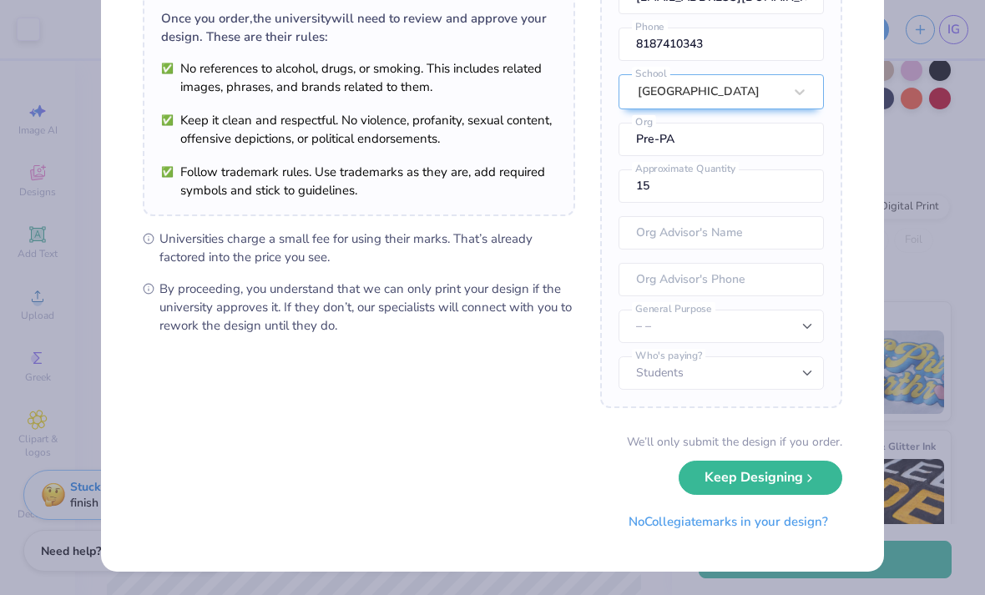
scroll to position [131, 0]
click at [761, 481] on button "Keep Designing" at bounding box center [760, 478] width 164 height 34
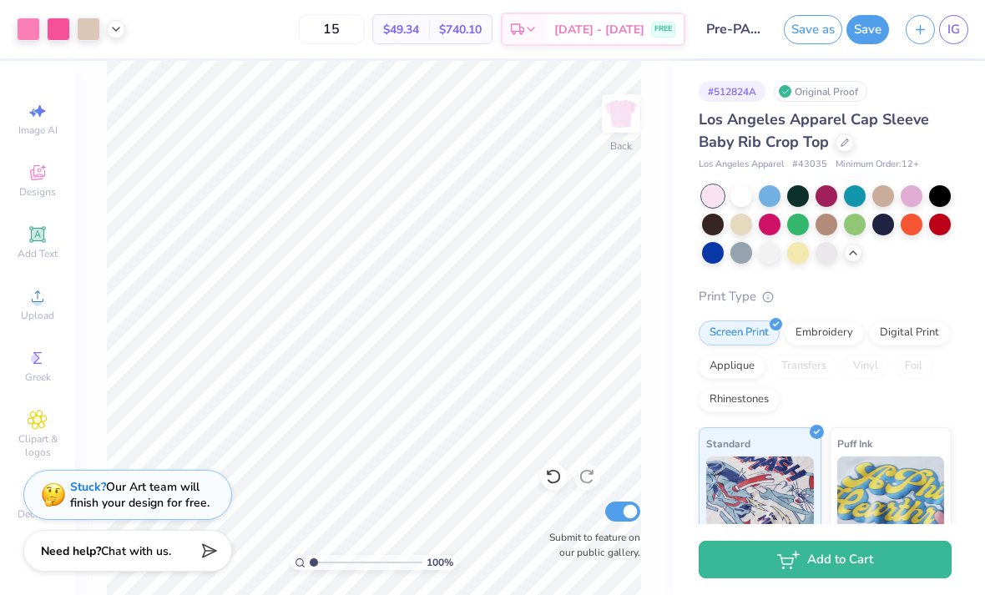
scroll to position [0, 0]
